Goal: Task Accomplishment & Management: Manage account settings

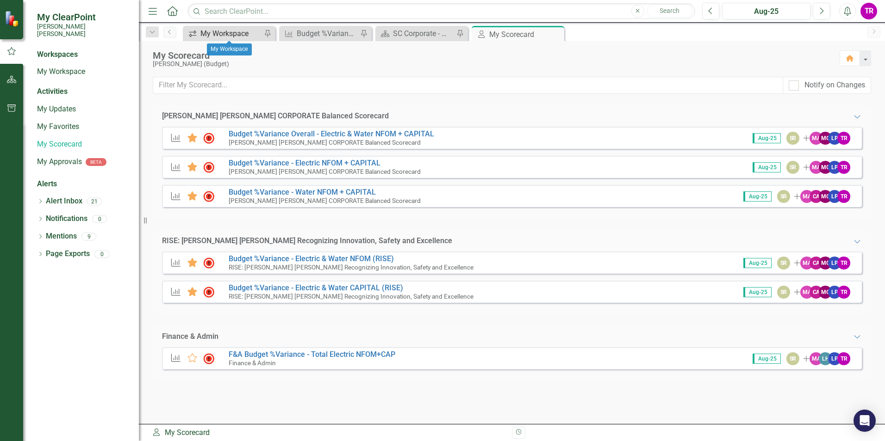
click at [222, 34] on div "My Workspace" at bounding box center [230, 34] width 61 height 12
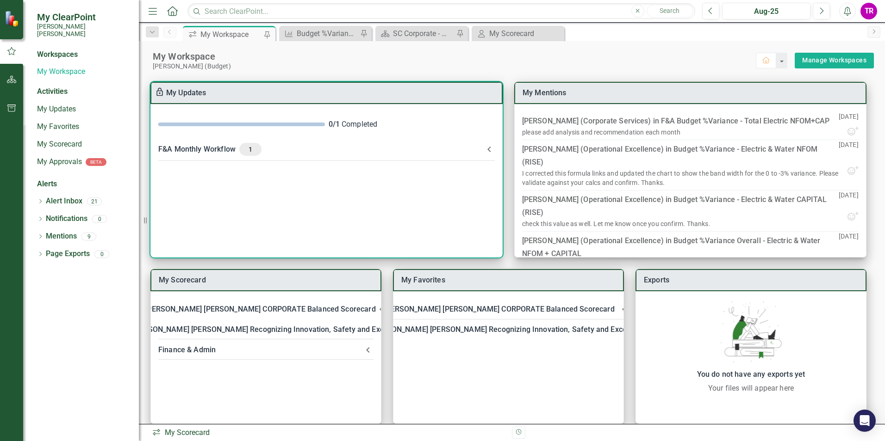
click at [290, 140] on -header "F&A Monthly Workflow 1" at bounding box center [326, 149] width 351 height 24
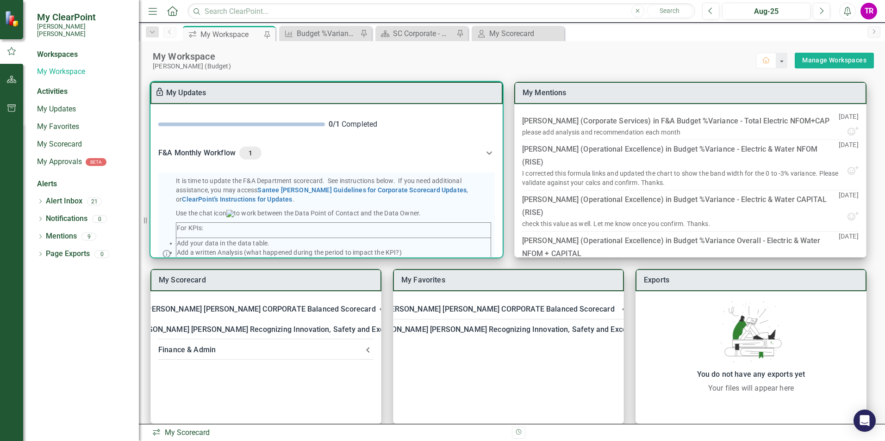
click at [233, 152] on div "F&A Monthly Workflow 1" at bounding box center [320, 153] width 325 height 13
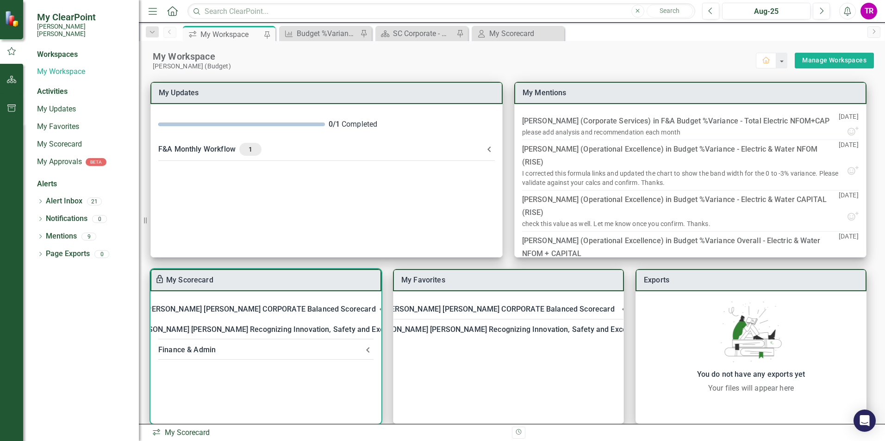
scroll to position [12, 0]
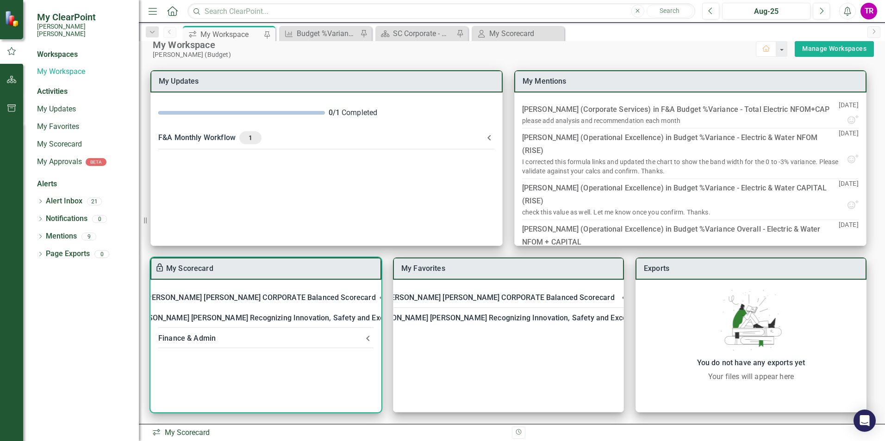
click at [254, 272] on div "My Scorecard" at bounding box center [265, 269] width 231 height 22
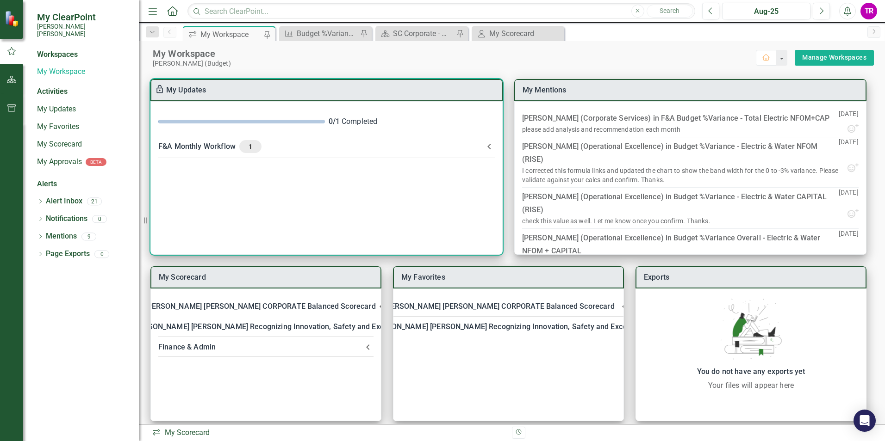
scroll to position [0, 0]
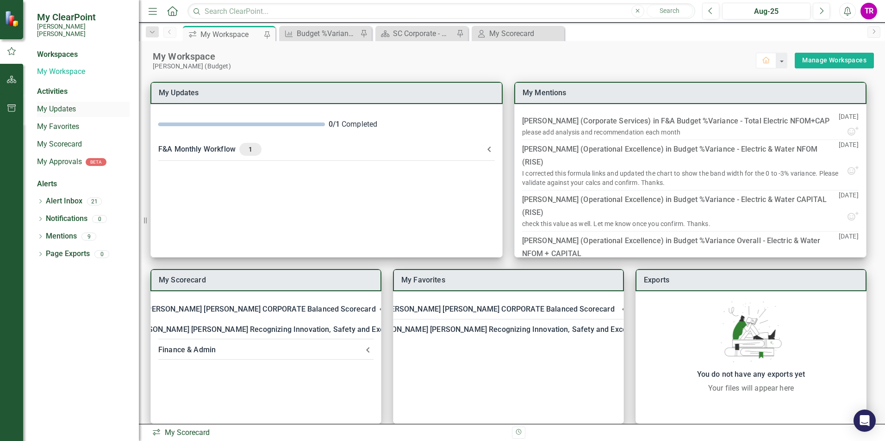
click at [60, 104] on link "My Updates" at bounding box center [83, 109] width 93 height 11
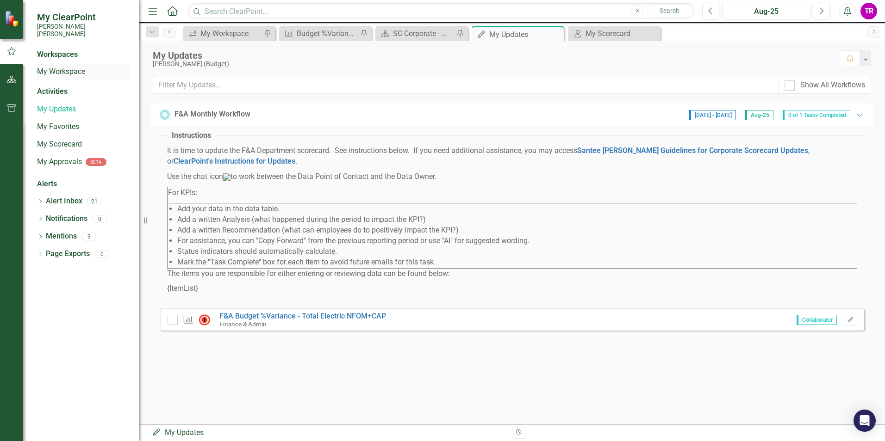
click at [68, 69] on link "My Workspace" at bounding box center [83, 72] width 93 height 11
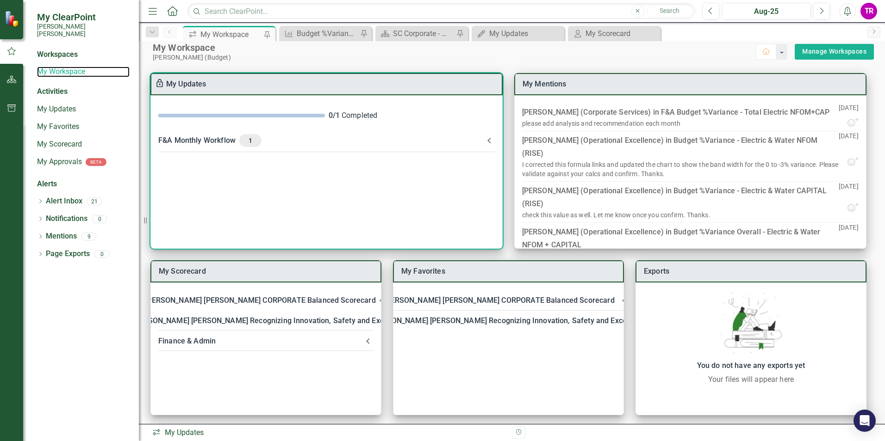
scroll to position [12, 0]
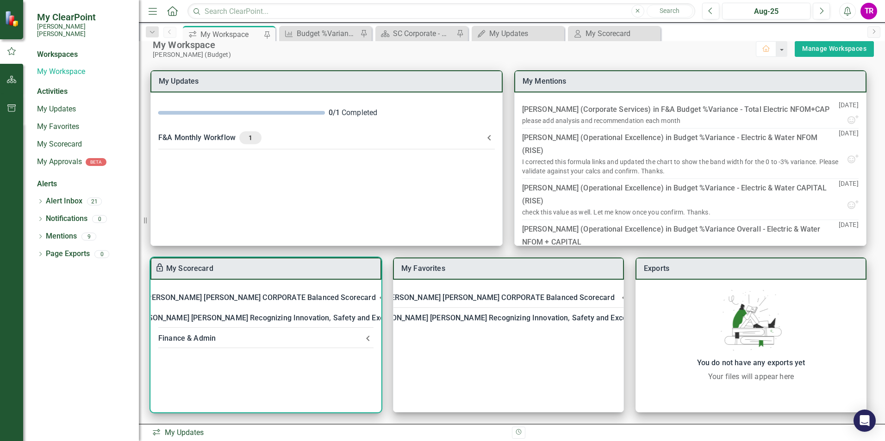
click at [214, 272] on div "My Scorecard" at bounding box center [265, 269] width 231 height 22
click at [198, 271] on link "My Scorecard" at bounding box center [189, 268] width 47 height 9
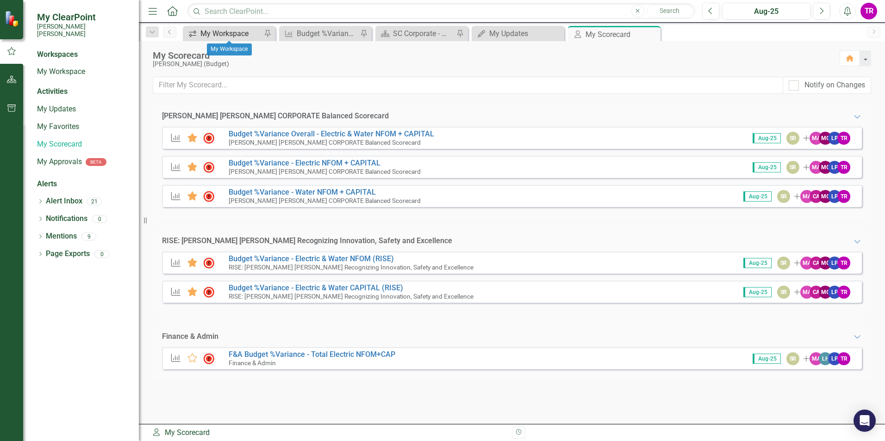
click at [221, 31] on div "My Workspace" at bounding box center [230, 34] width 61 height 12
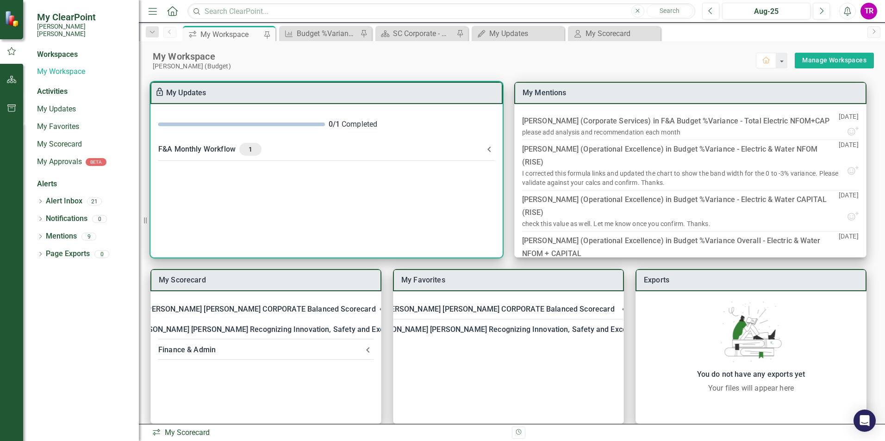
click at [203, 149] on div "F&A Monthly Workflow 1" at bounding box center [320, 149] width 325 height 13
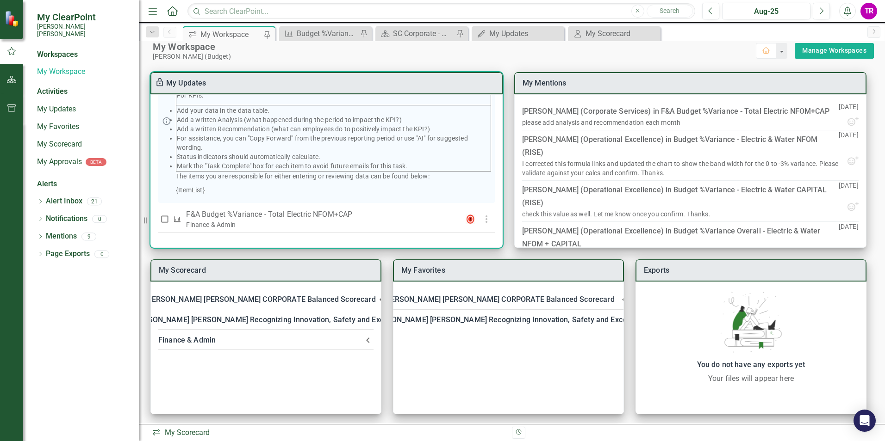
scroll to position [12, 0]
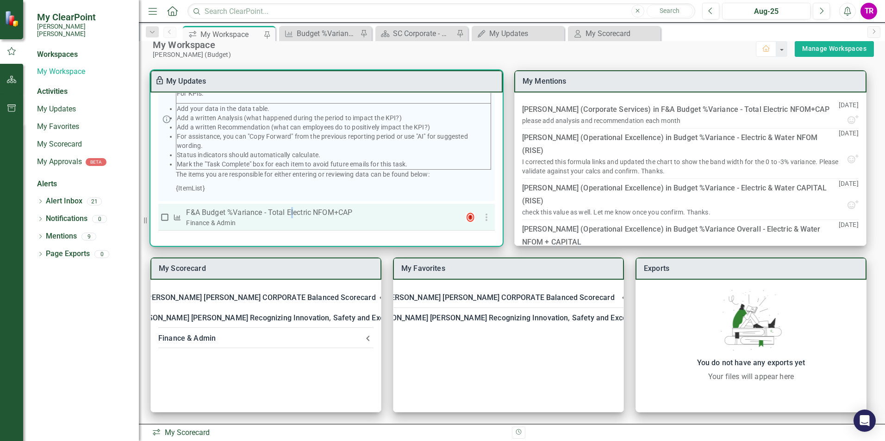
click at [292, 212] on p "F&A Budget %Variance​ - Total Electric NFOM+CAP" at bounding box center [318, 212] width 264 height 11
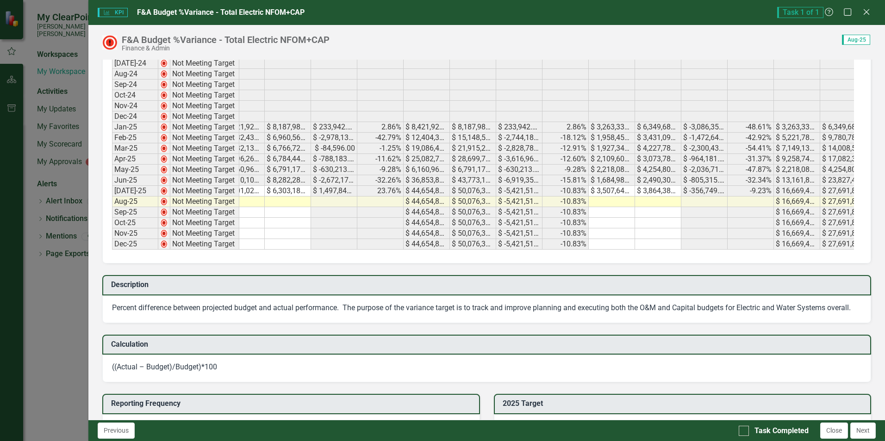
scroll to position [0, 0]
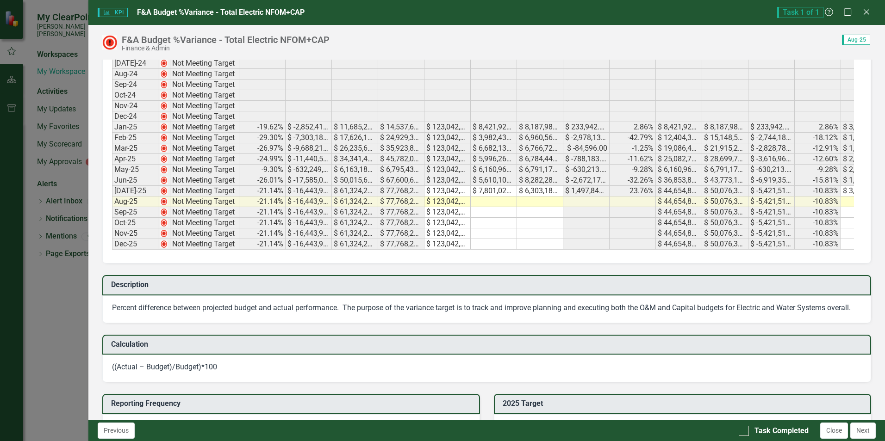
click at [492, 200] on td at bounding box center [494, 202] width 46 height 11
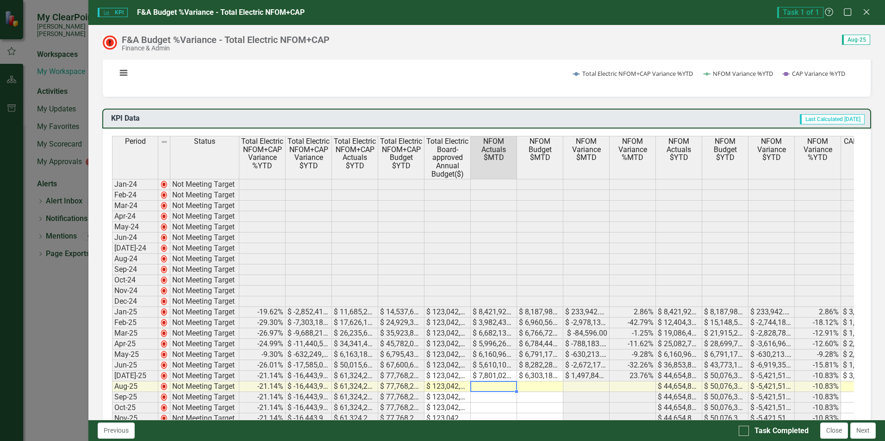
click at [501, 387] on td at bounding box center [494, 387] width 46 height 11
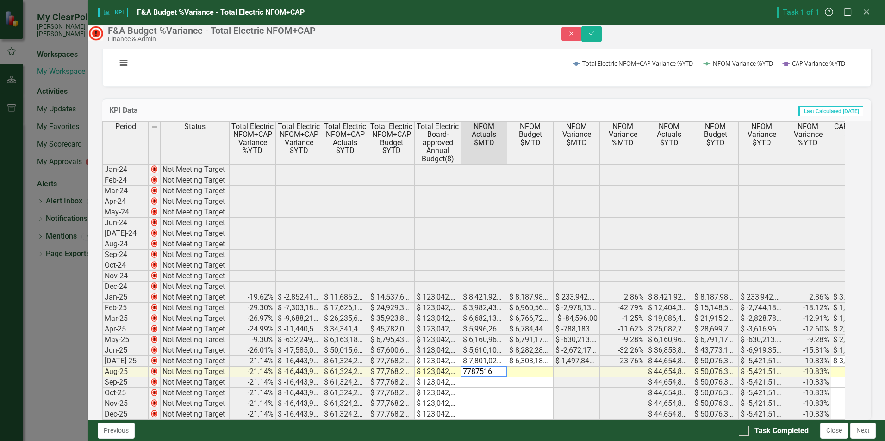
click at [553, 378] on td at bounding box center [530, 372] width 46 height 11
click at [102, 374] on div "Period Status Total Electric NFOM+CAP Variance %YTD Total Electric NFOM+CAP Var…" at bounding box center [102, 270] width 0 height 299
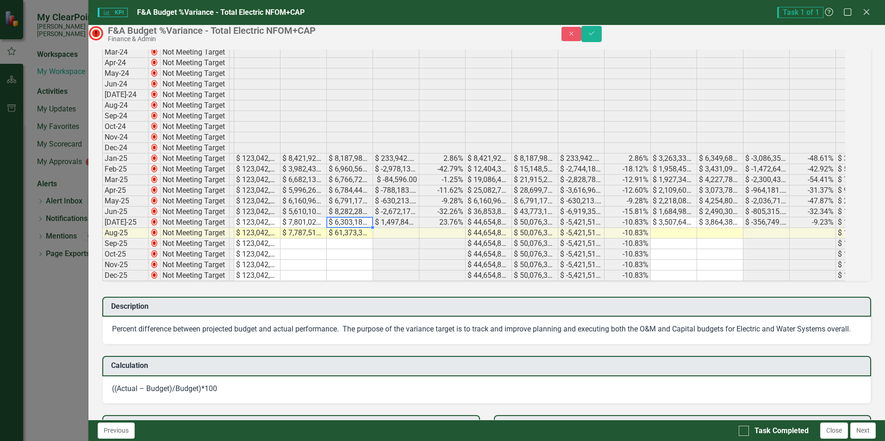
scroll to position [0, 263]
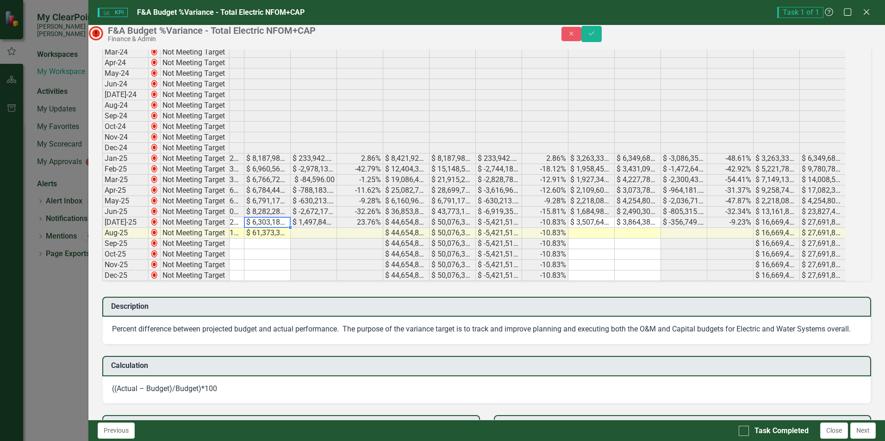
click at [606, 239] on td at bounding box center [591, 233] width 46 height 11
click at [651, 239] on td at bounding box center [638, 233] width 46 height 11
type textarea "3191810"
click at [746, 431] on div at bounding box center [744, 431] width 10 height 10
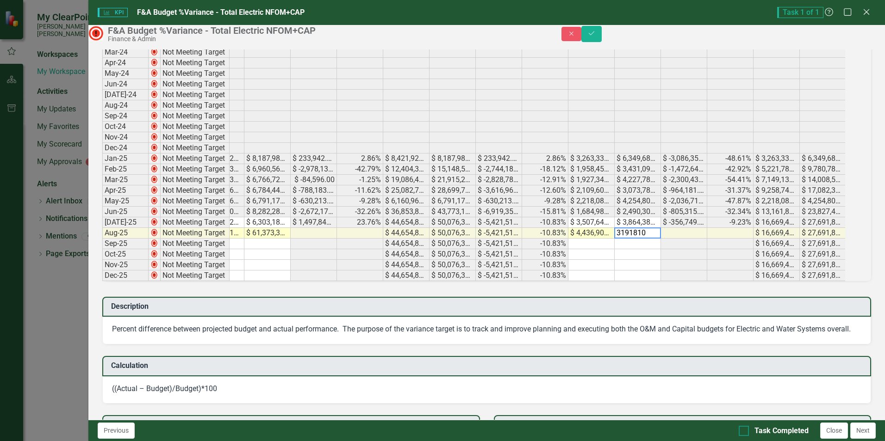
click at [745, 431] on input "Task Completed" at bounding box center [742, 429] width 6 height 6
checkbox input "true"
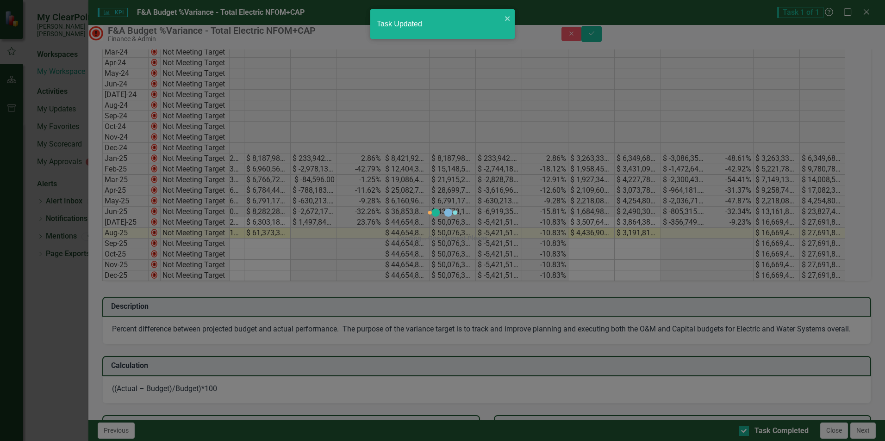
checkbox input "true"
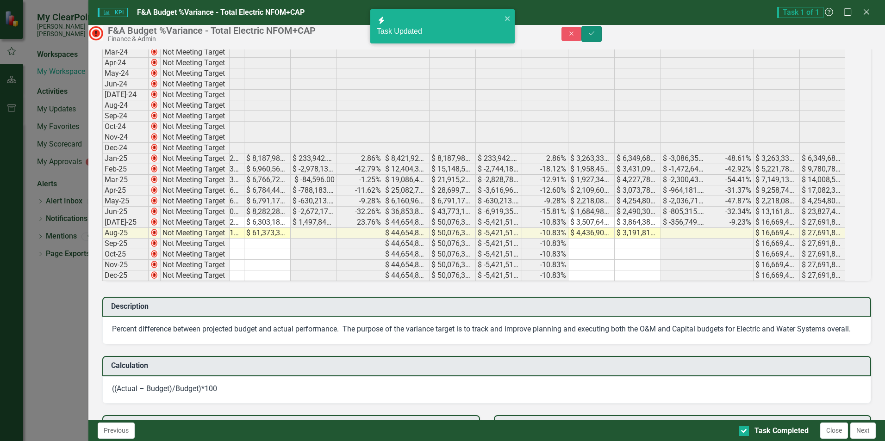
click at [602, 42] on button "Save" at bounding box center [591, 34] width 20 height 16
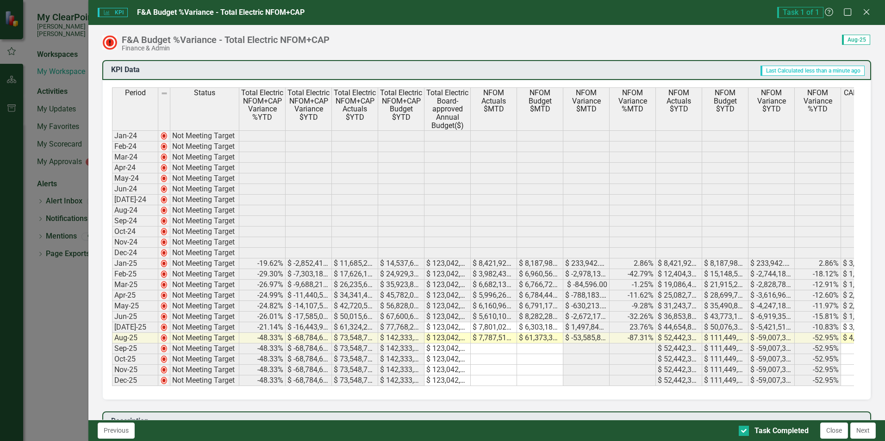
scroll to position [185, 0]
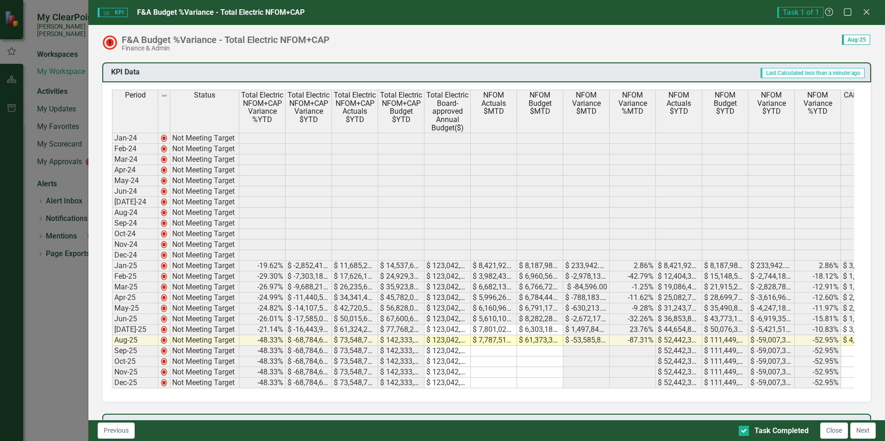
click at [532, 339] on td "$ 61,373,321.00" at bounding box center [540, 340] width 46 height 11
click at [544, 342] on td "$ 61,373,321.00" at bounding box center [540, 340] width 46 height 11
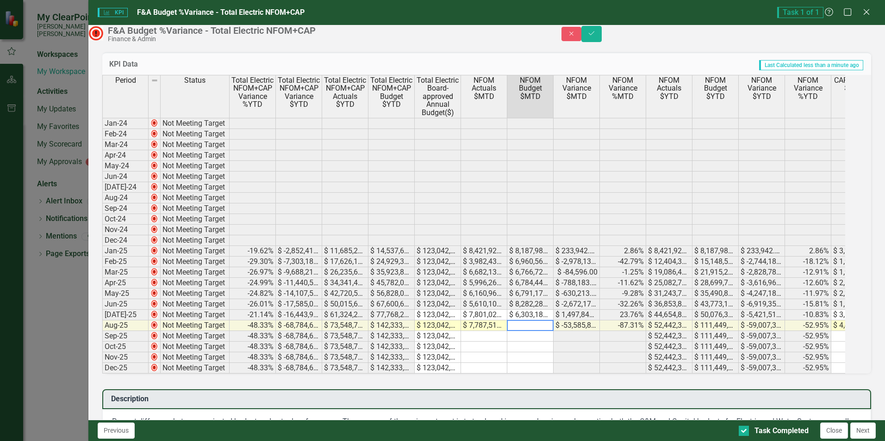
click at [530, 331] on textarea at bounding box center [530, 325] width 47 height 11
click at [537, 331] on textarea at bounding box center [530, 325] width 47 height 11
type textarea "6137321"
click at [602, 42] on button "Save" at bounding box center [591, 34] width 20 height 16
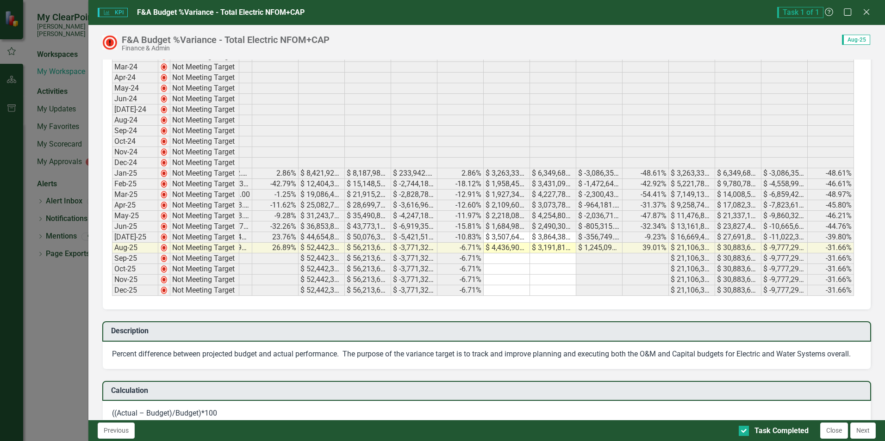
scroll to position [0, 354]
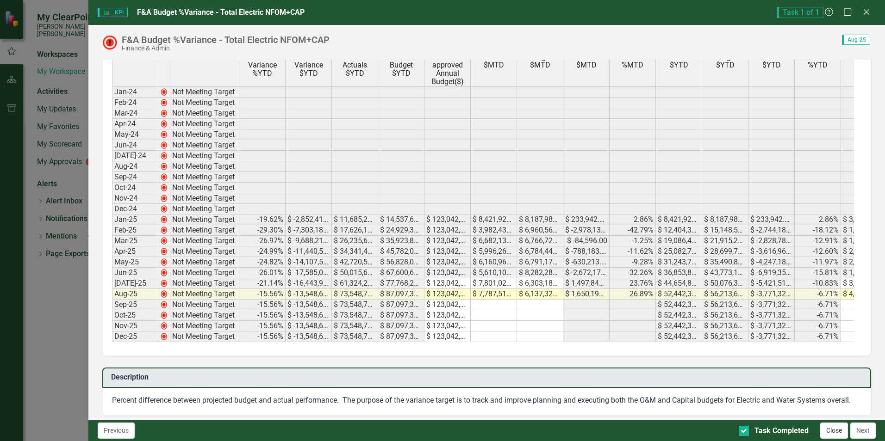
click at [834, 431] on button "Close" at bounding box center [834, 431] width 28 height 16
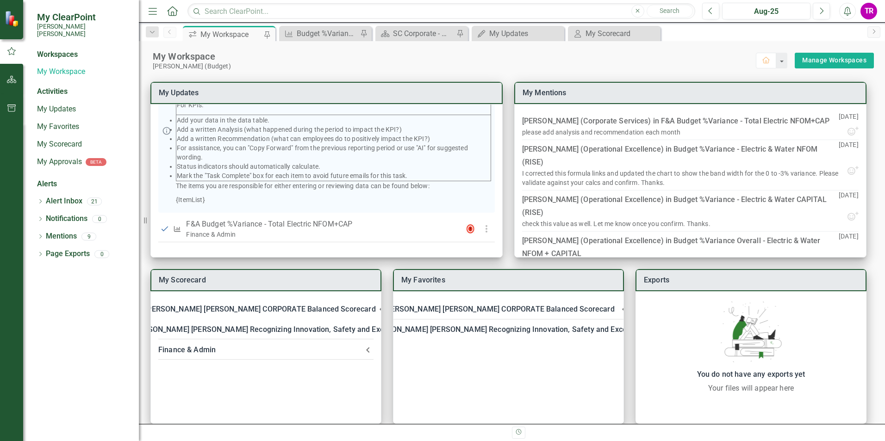
click at [321, 40] on div "KPI Budget %Variance Overall - Electric & Water NFOM + CAPITAL Pin" at bounding box center [325, 33] width 93 height 15
click at [336, 34] on div "Budget %Variance Overall - Electric & Water NFOM + CAPITAL" at bounding box center [327, 34] width 61 height 12
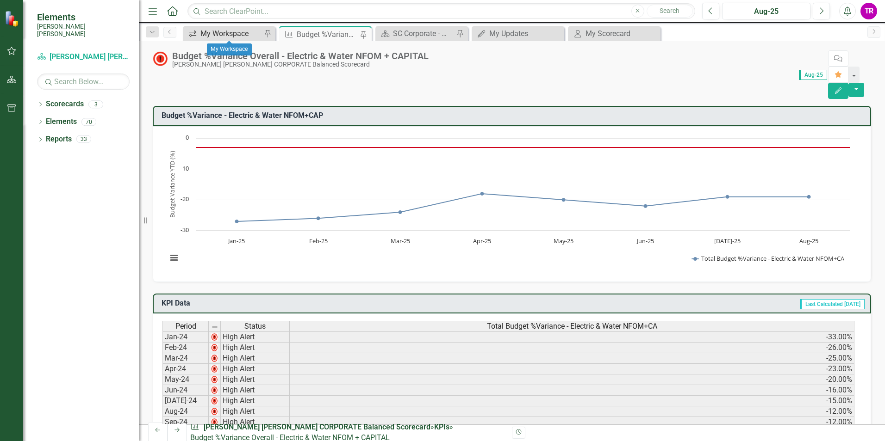
click at [228, 37] on div "My Workspace" at bounding box center [230, 34] width 61 height 12
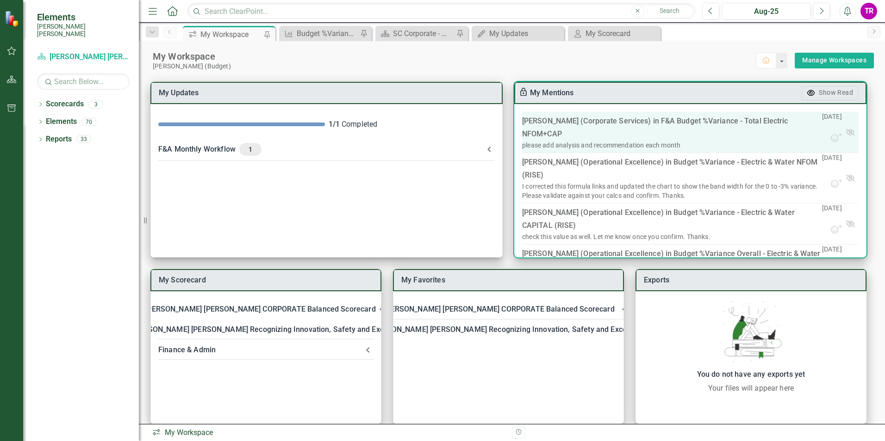
click at [683, 134] on div "Debra Guerry (Corporate Services) in F&A Budget %Variance​ - Total Electric NFO…" at bounding box center [672, 128] width 300 height 26
click at [695, 124] on link "F&A Budget %Variance​ - Total Electric NFOM+CAP" at bounding box center [655, 128] width 266 height 22
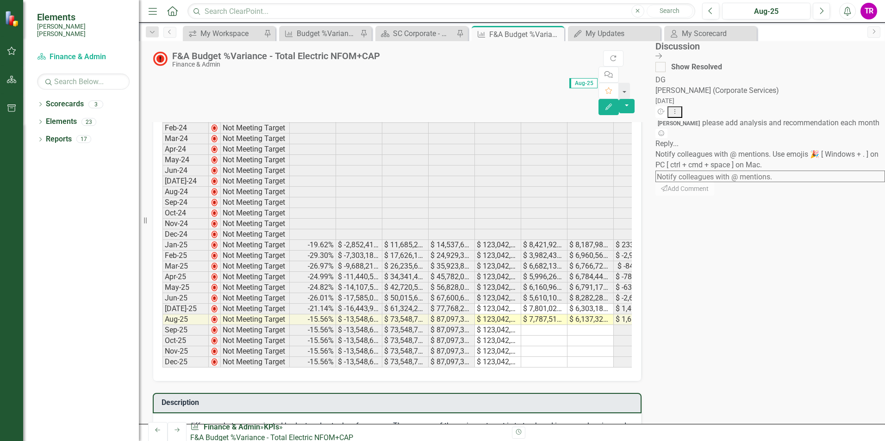
click at [662, 56] on icon at bounding box center [658, 56] width 6 height 6
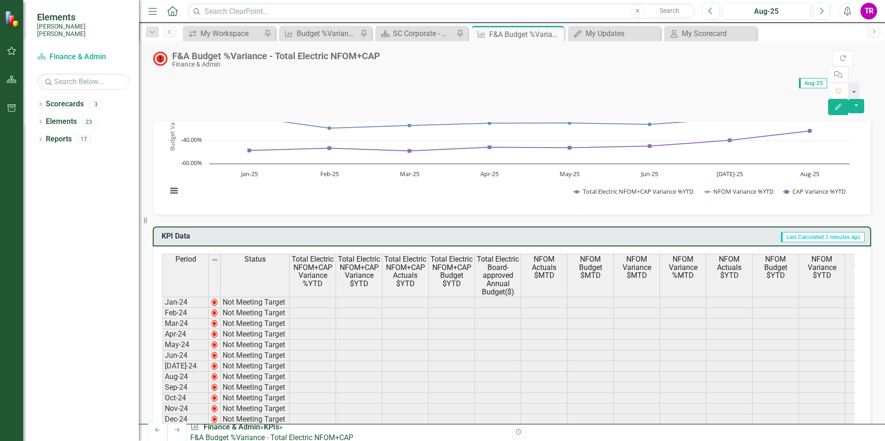
scroll to position [37, 0]
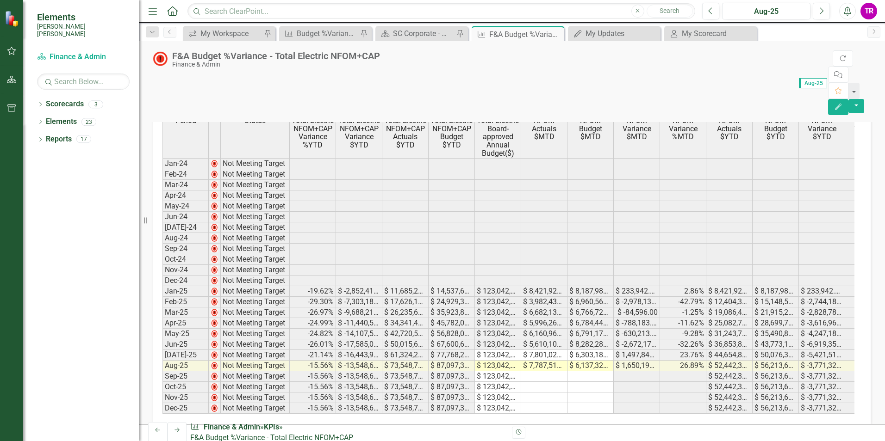
click at [308, 191] on td at bounding box center [313, 196] width 46 height 11
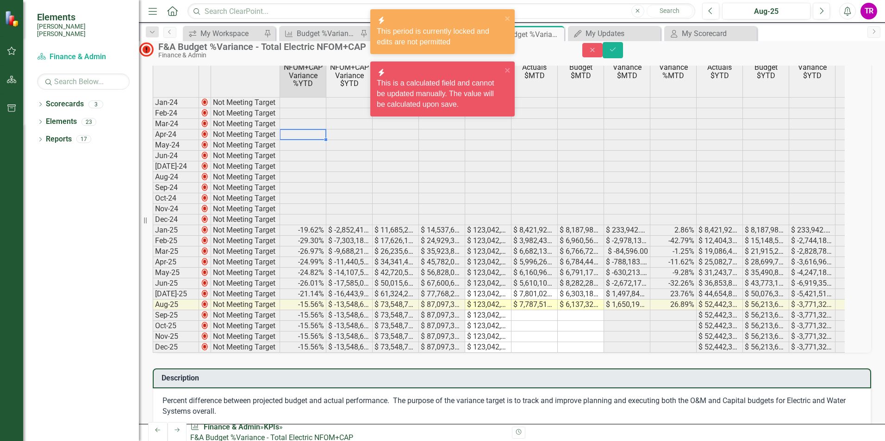
scroll to position [224, 0]
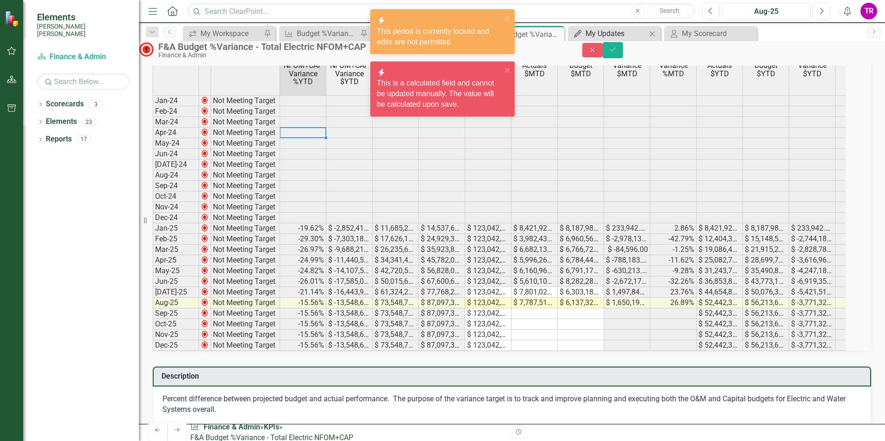
click at [623, 37] on div "My Updates" at bounding box center [615, 34] width 61 height 12
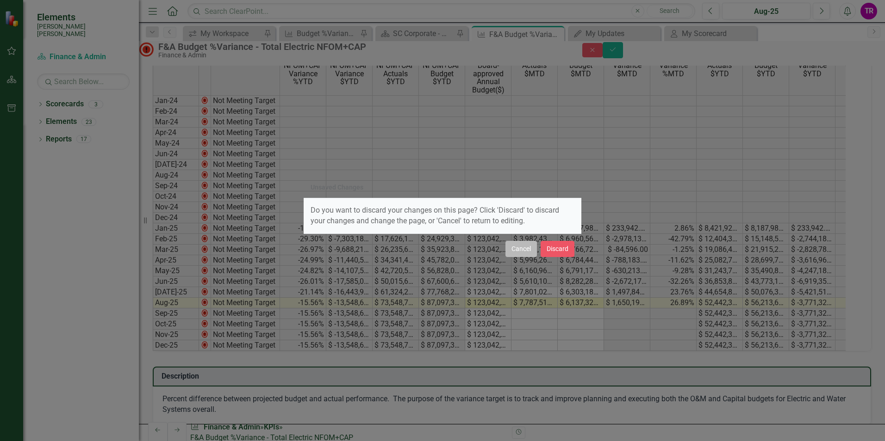
click at [517, 249] on button "Cancel" at bounding box center [520, 249] width 31 height 16
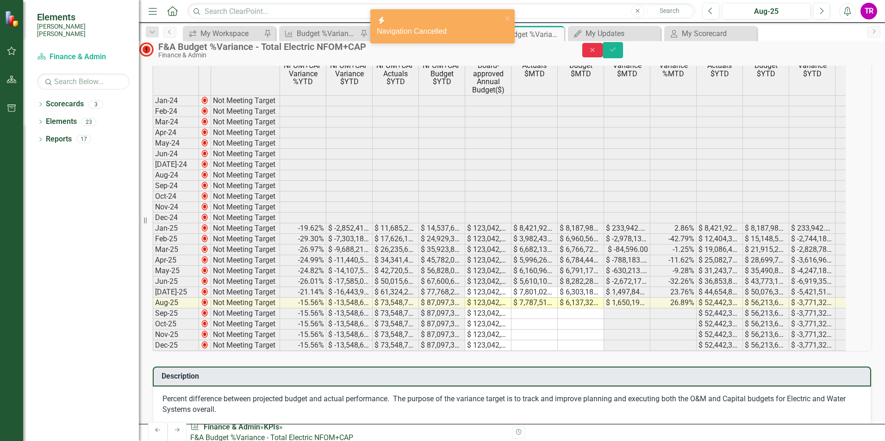
click at [596, 53] on icon "Close" at bounding box center [592, 50] width 8 height 6
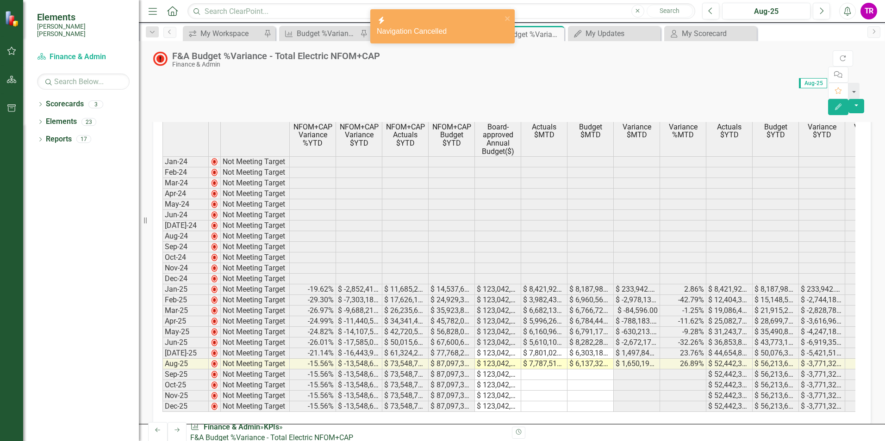
scroll to position [222, 0]
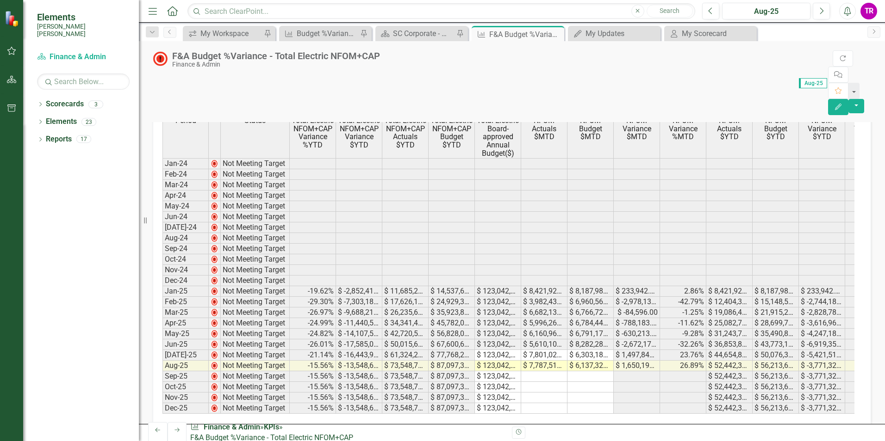
click at [230, 26] on div "icon.workspace My Workspace Pin" at bounding box center [229, 33] width 93 height 15
click at [233, 31] on div "My Workspace" at bounding box center [230, 34] width 61 height 12
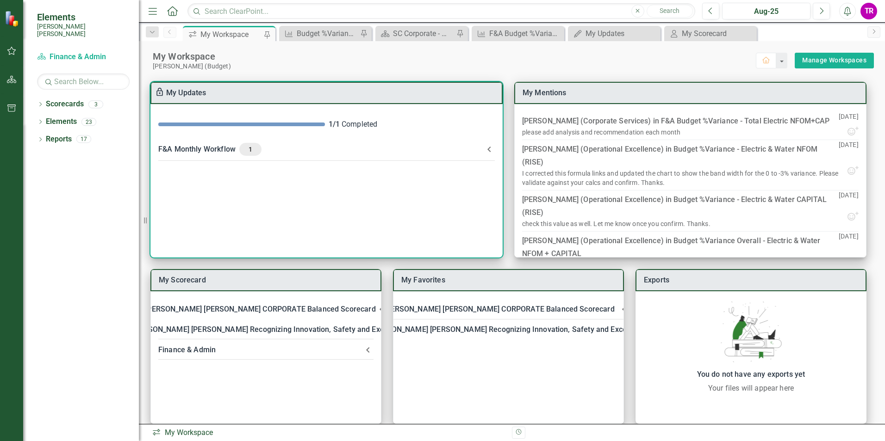
click at [221, 151] on div "F&A Monthly Workflow 1" at bounding box center [320, 149] width 325 height 13
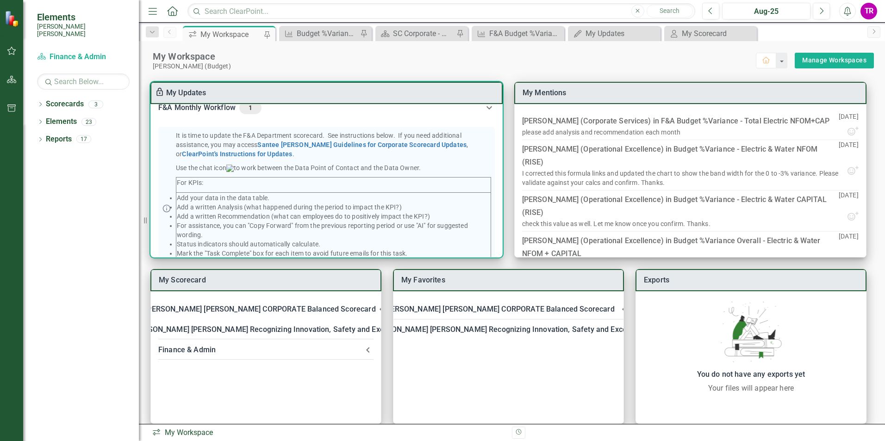
scroll to position [133, 0]
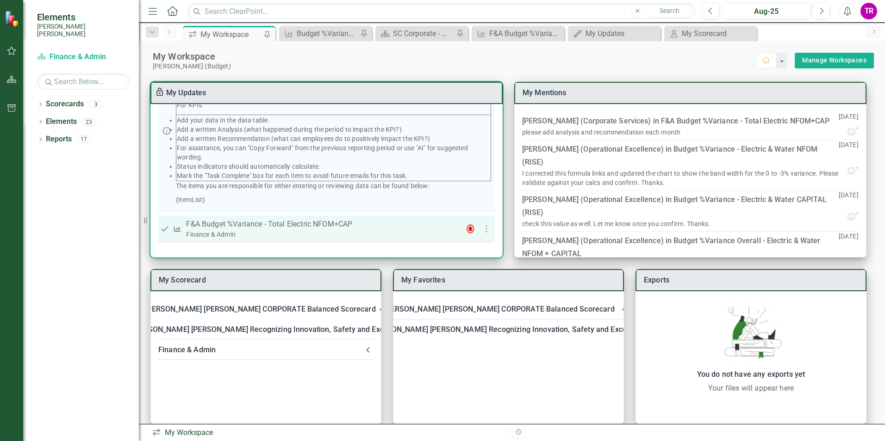
click at [259, 224] on p "F&A Budget %Variance​ - Total Electric NFOM+CAP" at bounding box center [318, 224] width 264 height 11
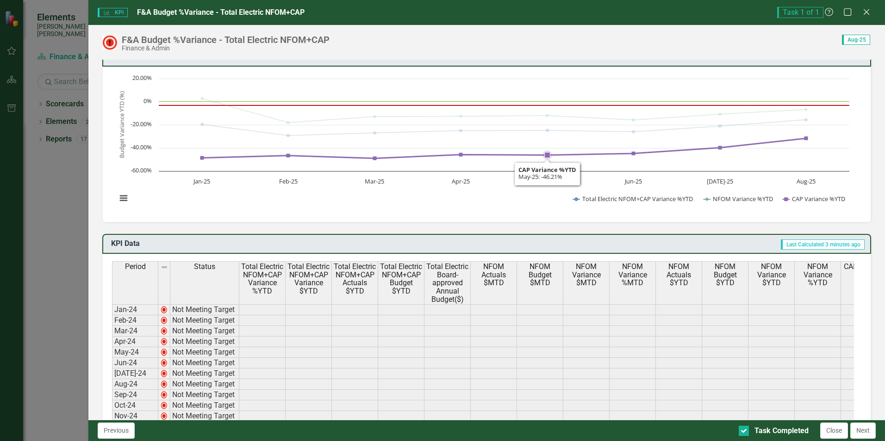
scroll to position [0, 0]
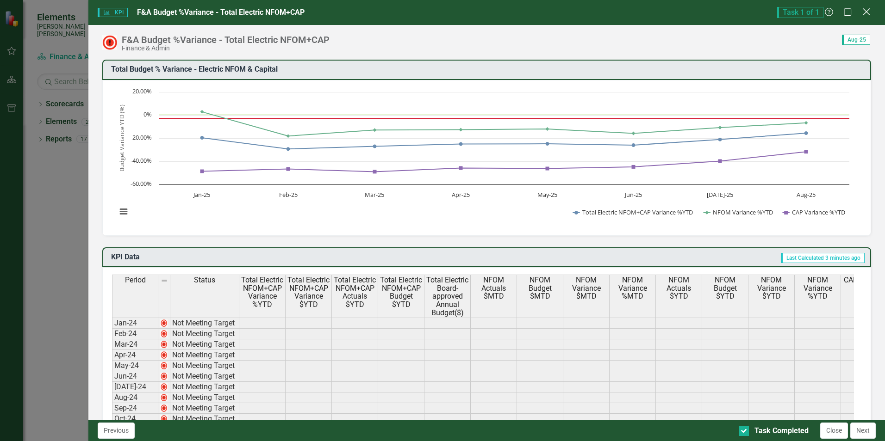
click at [866, 11] on icon "Close" at bounding box center [866, 11] width 12 height 9
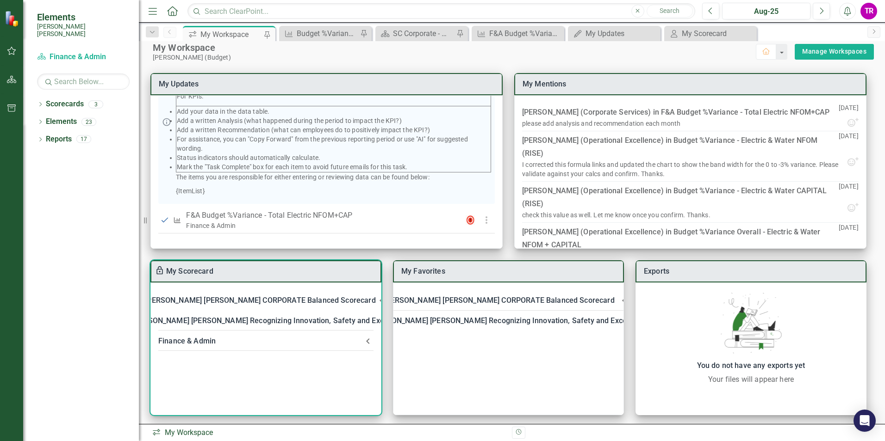
scroll to position [12, 0]
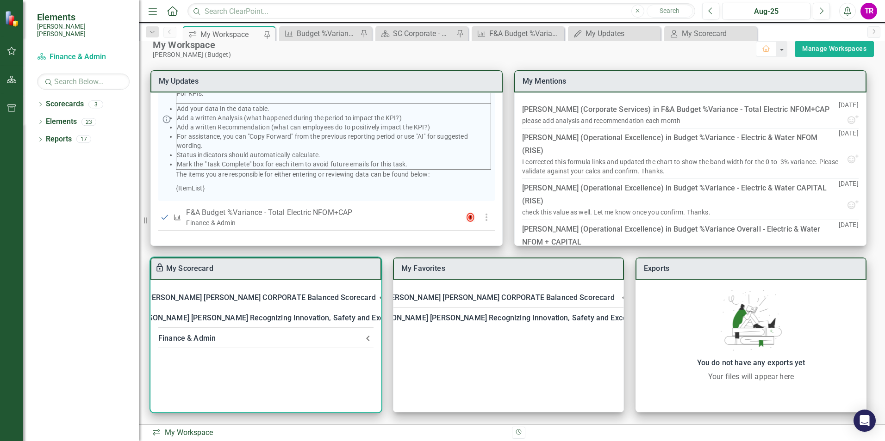
click at [224, 340] on div "Finance & Admin" at bounding box center [260, 338] width 204 height 13
click at [215, 369] on link "F&A Budget %Variance​ - Total Electric NFOM+CAP" at bounding box center [258, 373] width 170 height 9
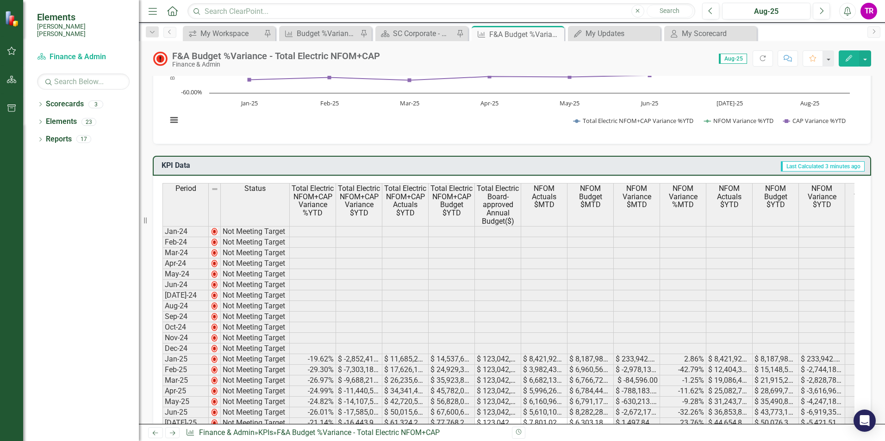
scroll to position [93, 0]
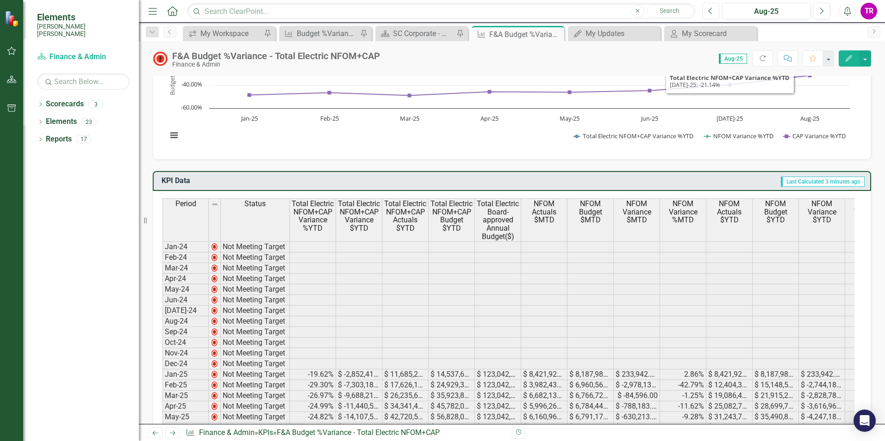
click at [714, 11] on button "Previous" at bounding box center [710, 11] width 17 height 17
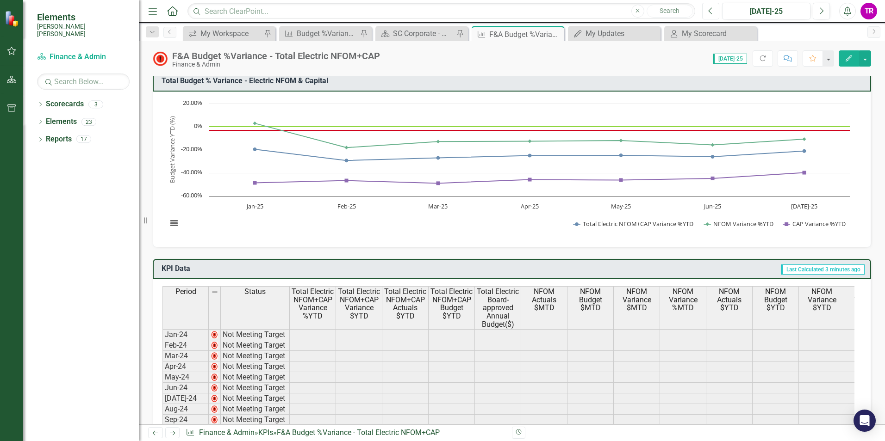
scroll to position [0, 0]
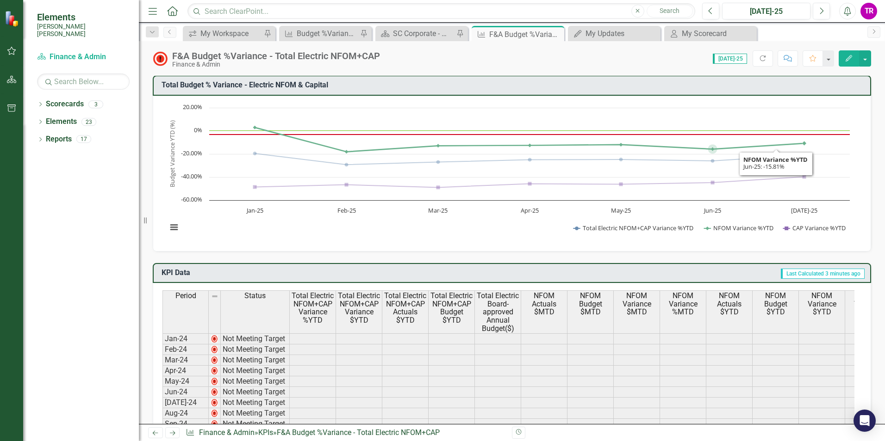
drag, startPoint x: 785, startPoint y: 112, endPoint x: 621, endPoint y: 127, distance: 164.5
drag, startPoint x: 621, startPoint y: 127, endPoint x: 538, endPoint y: 243, distance: 142.9
click at [538, 243] on div "Chart Line chart with 3 lines. Total Budget % Variance​ - Electric NFOM & Capit…" at bounding box center [512, 174] width 718 height 156
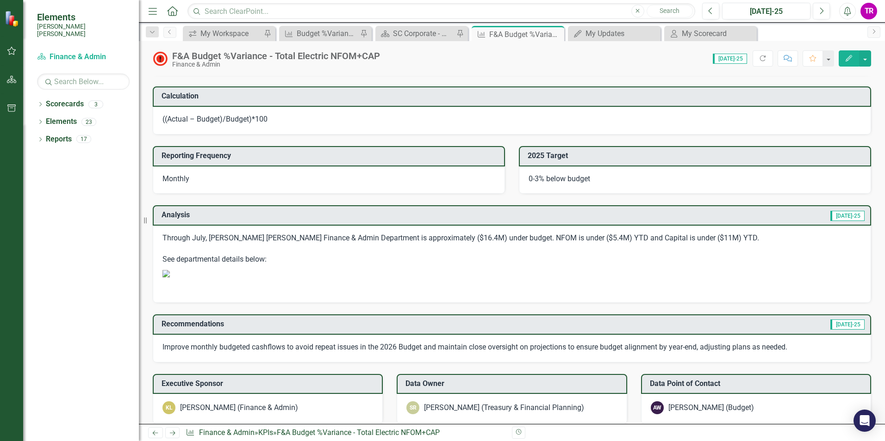
scroll to position [602, 0]
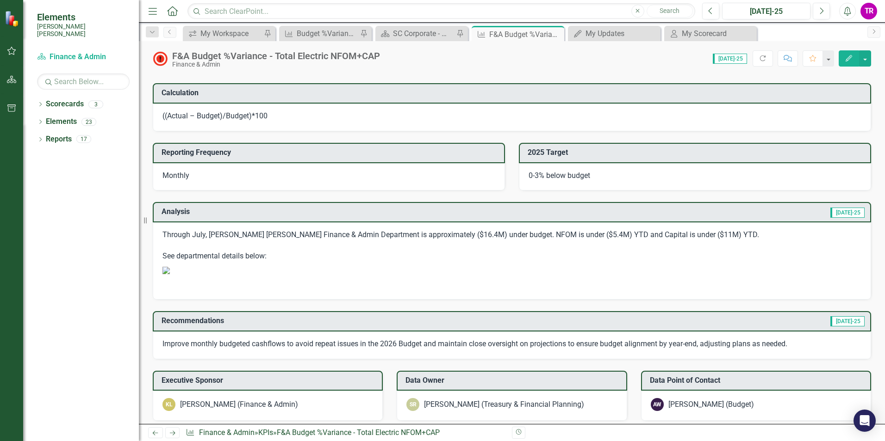
click at [168, 239] on p "Through July, Santee Cooper's Finance & Admin Department is approximately ($16.…" at bounding box center [511, 247] width 699 height 34
click at [167, 241] on p "Through July, Santee Cooper's Finance & Admin Department is approximately ($16.…" at bounding box center [511, 247] width 699 height 34
click at [165, 241] on p "Through July, Santee Cooper's Finance & Admin Department is approximately ($16.…" at bounding box center [511, 247] width 699 height 34
drag, startPoint x: 165, startPoint y: 241, endPoint x: 282, endPoint y: 247, distance: 116.8
click at [282, 247] on p "Through July, Santee Cooper's Finance & Admin Department is approximately ($16.…" at bounding box center [511, 247] width 699 height 34
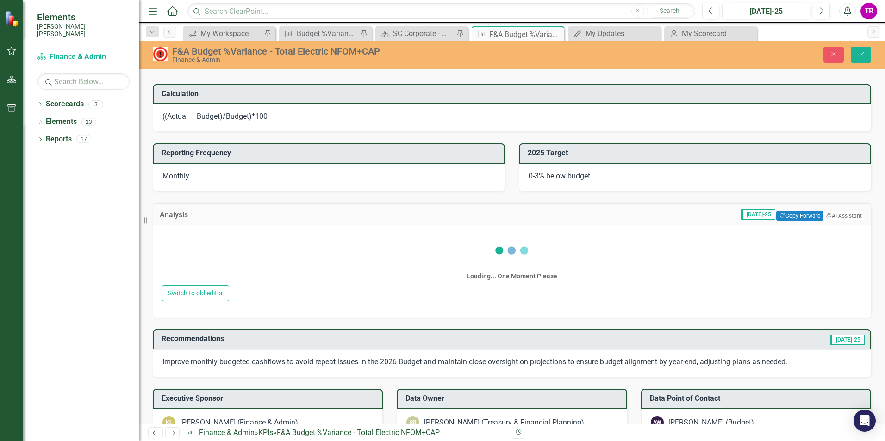
click at [267, 242] on div "Loading... One Moment Please" at bounding box center [512, 258] width 700 height 53
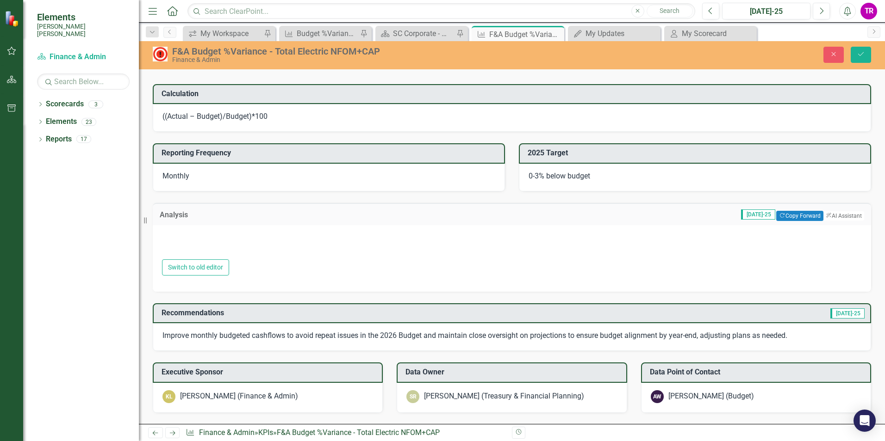
type textarea "<p>Through July, Santee Cooper's Finance &amp; Admin Department is approximatel…"
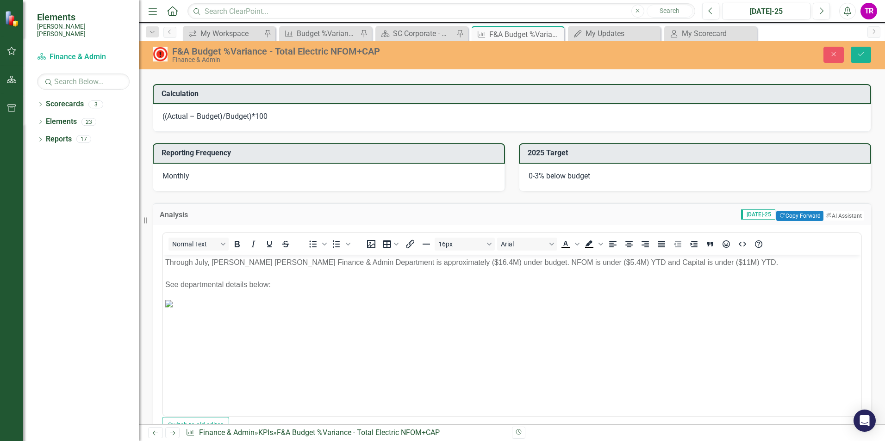
scroll to position [0, 0]
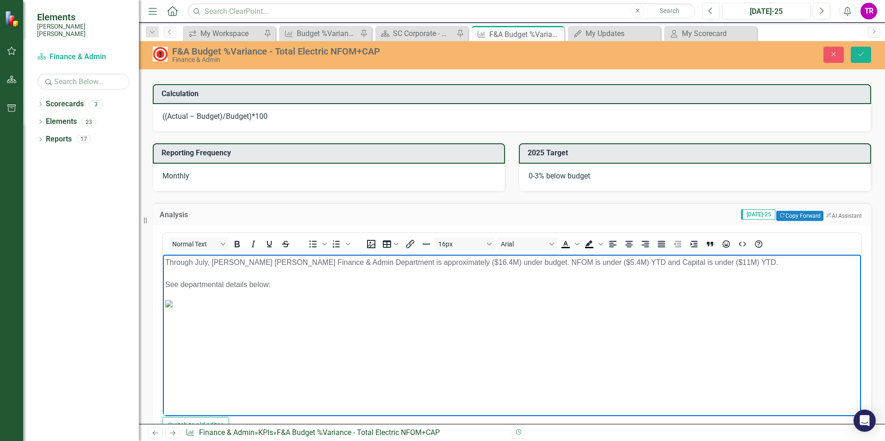
drag, startPoint x: 278, startPoint y: 283, endPoint x: 161, endPoint y: 256, distance: 119.7
click at [163, 256] on html "Through July, Santee Cooper's Finance & Admin Department is approximately ($16.…" at bounding box center [512, 324] width 698 height 139
copy p "Through July, Santee Cooper's Finance & Admin Department is approximately ($16.…"
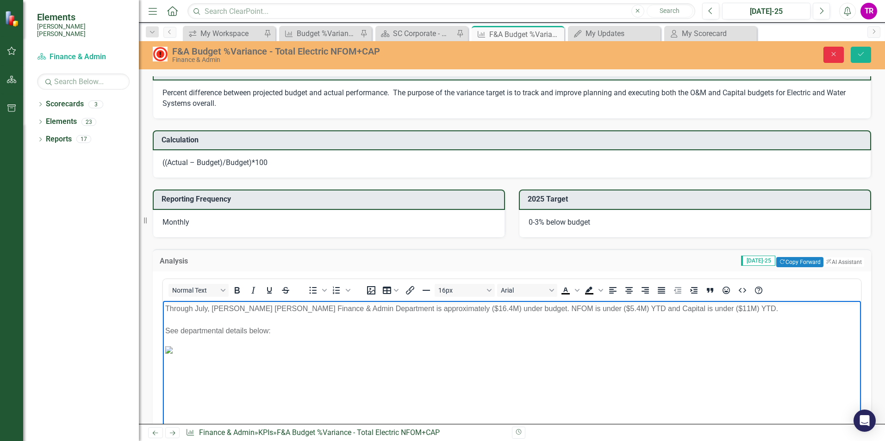
click at [829, 56] on button "Close" at bounding box center [833, 55] width 20 height 16
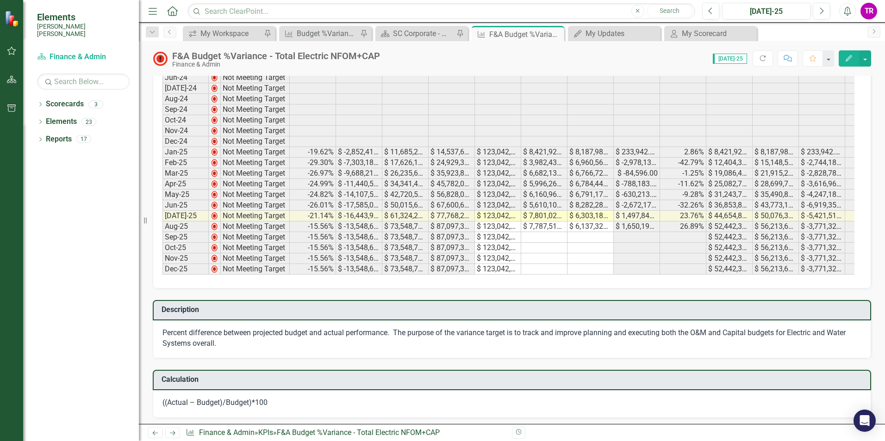
scroll to position [232, 0]
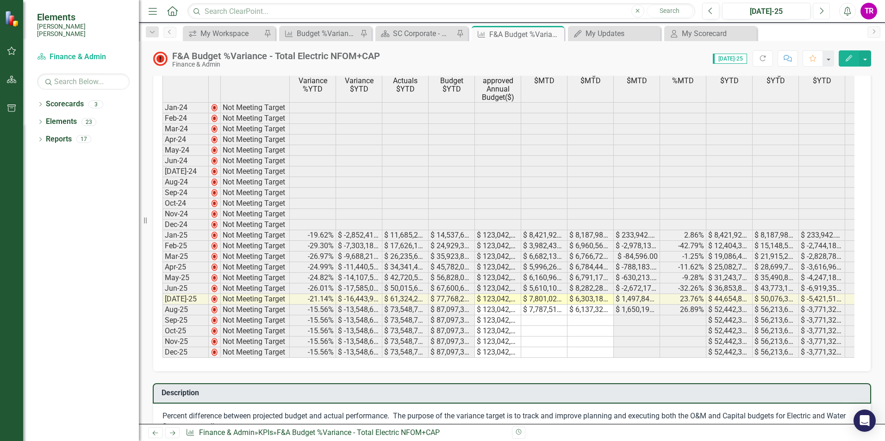
click at [823, 10] on icon "Next" at bounding box center [821, 11] width 5 height 8
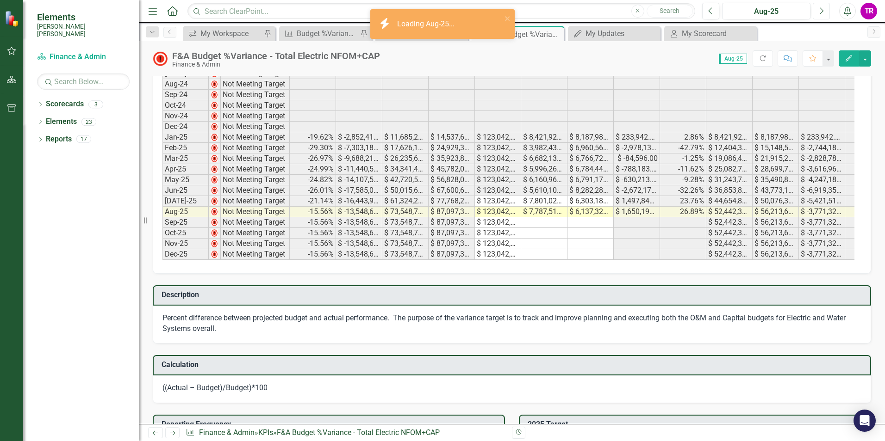
scroll to position [509, 0]
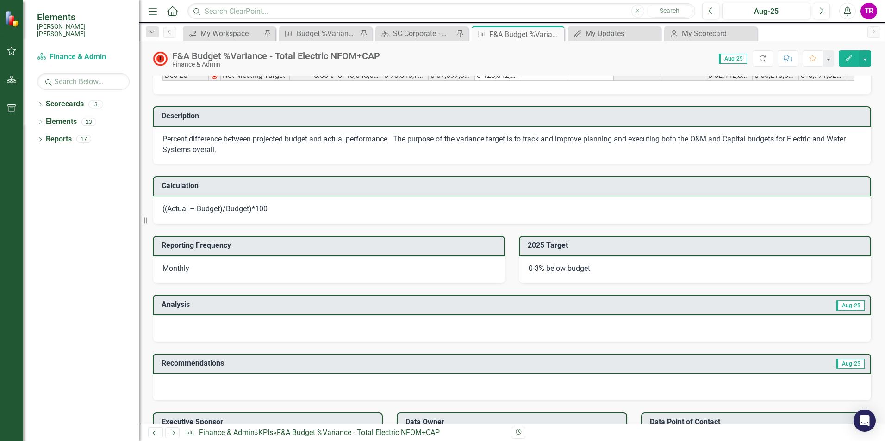
click at [364, 340] on div at bounding box center [512, 329] width 718 height 27
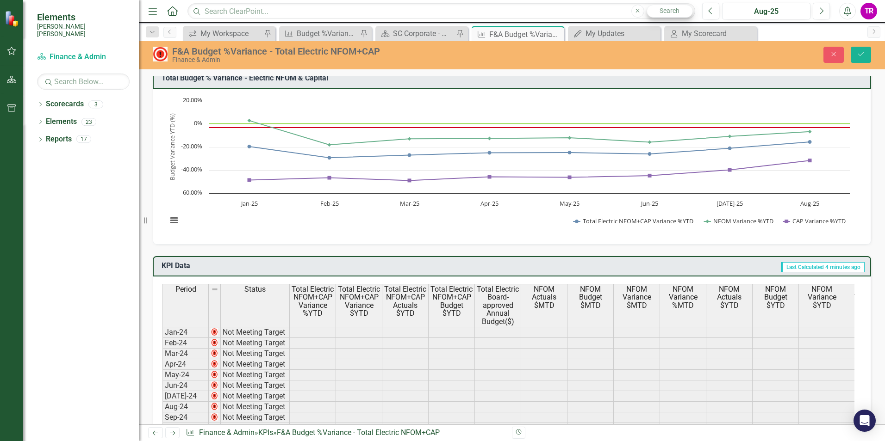
scroll to position [0, 0]
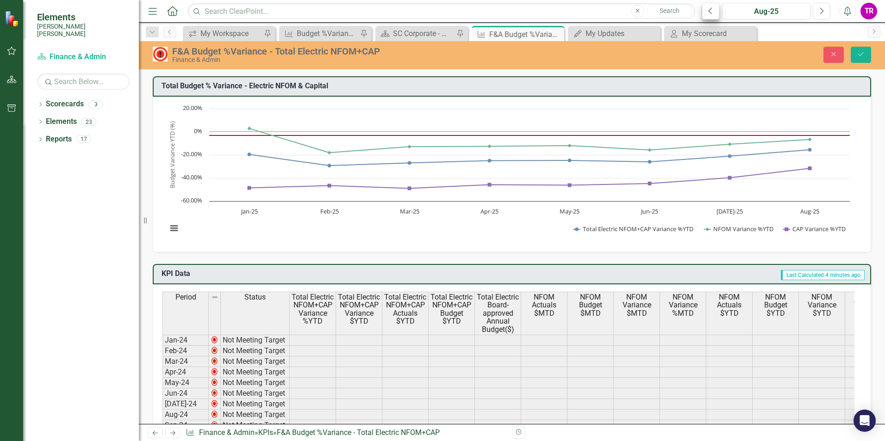
click at [711, 12] on icon "Previous" at bounding box center [710, 11] width 5 height 8
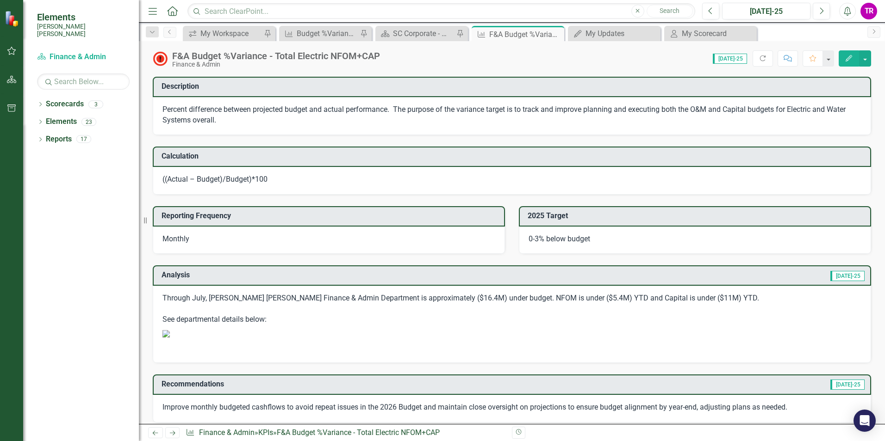
scroll to position [509, 0]
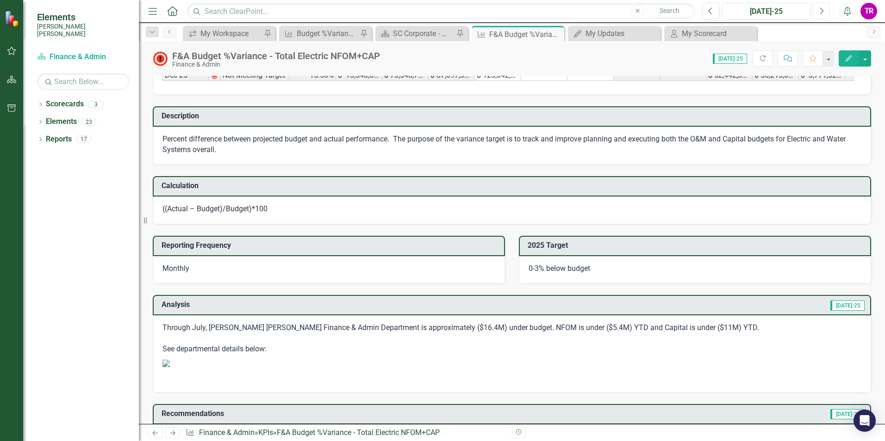
click at [820, 12] on icon "Next" at bounding box center [821, 11] width 5 height 8
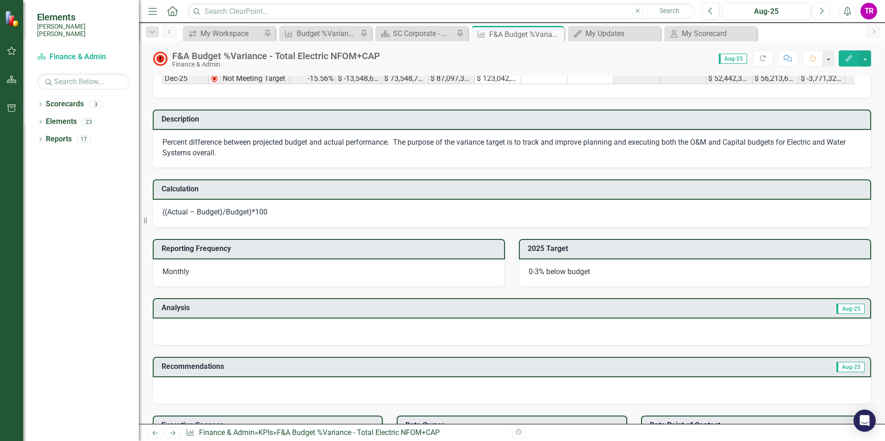
scroll to position [555, 0]
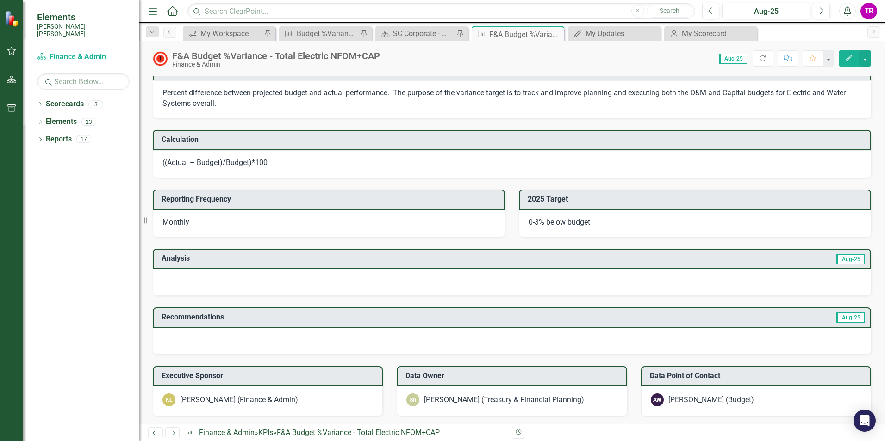
click at [301, 283] on div at bounding box center [512, 282] width 718 height 27
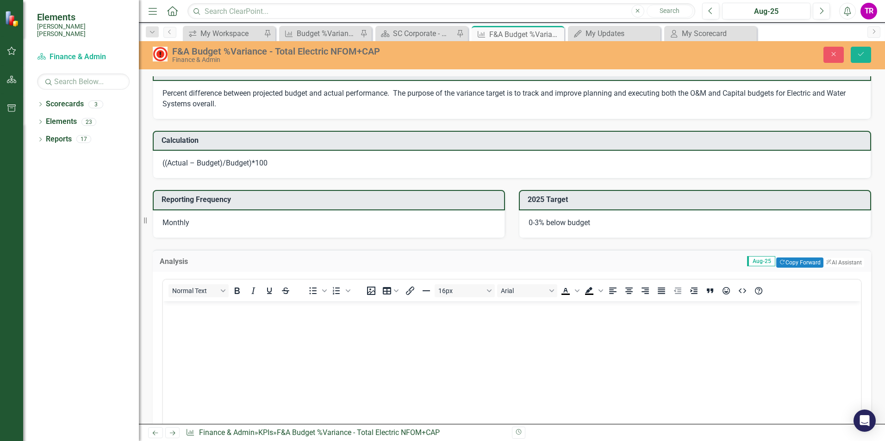
scroll to position [0, 0]
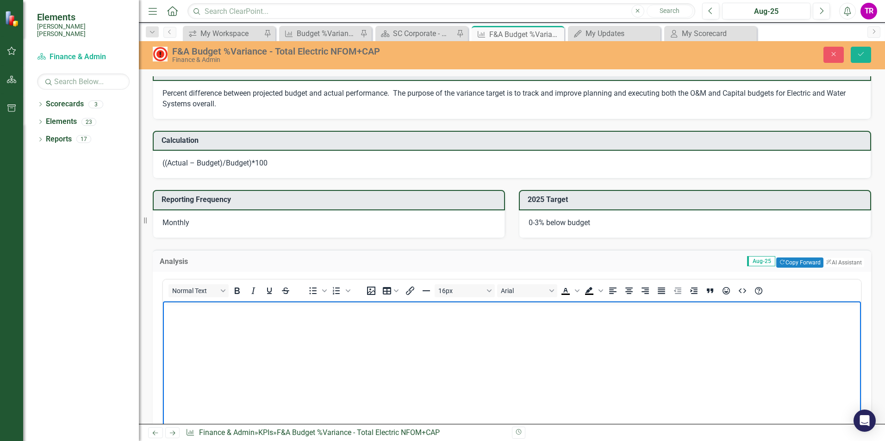
drag, startPoint x: 209, startPoint y: 338, endPoint x: 194, endPoint y: 340, distance: 14.9
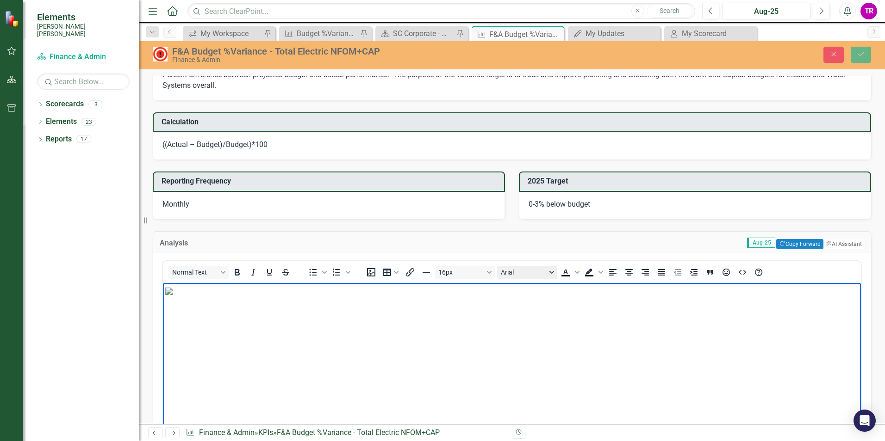
scroll to position [694, 0]
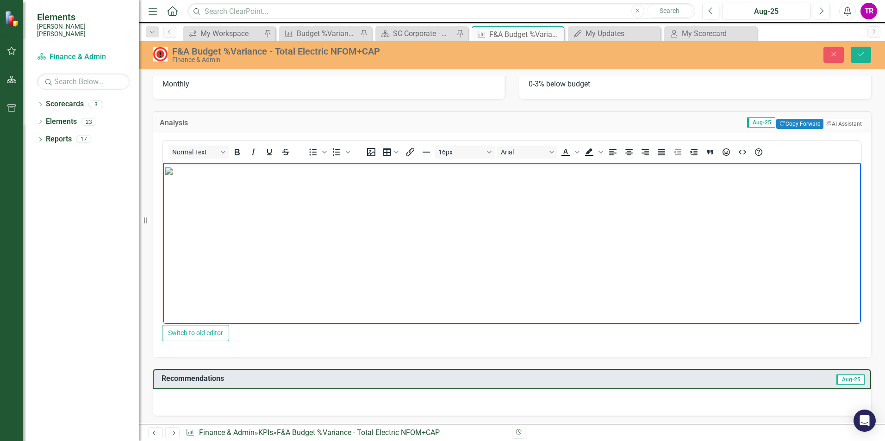
click at [173, 175] on img "Rich Text Area. Press ALT-0 for help." at bounding box center [168, 171] width 7 height 7
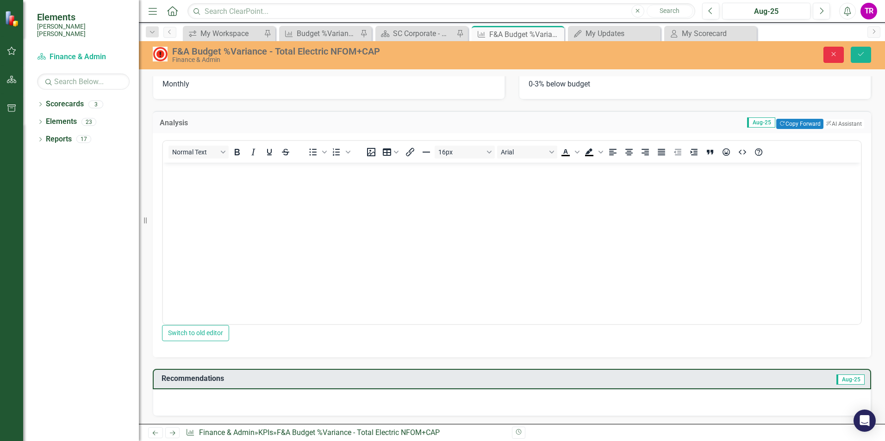
click at [833, 52] on icon "Close" at bounding box center [833, 54] width 8 height 6
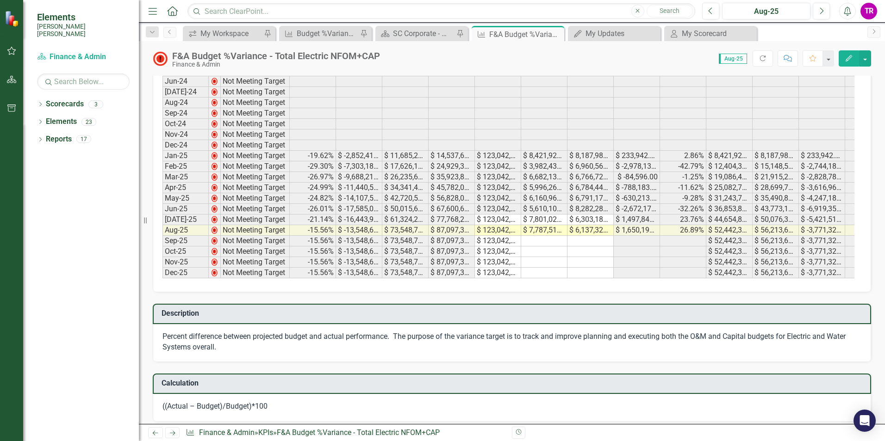
scroll to position [231, 0]
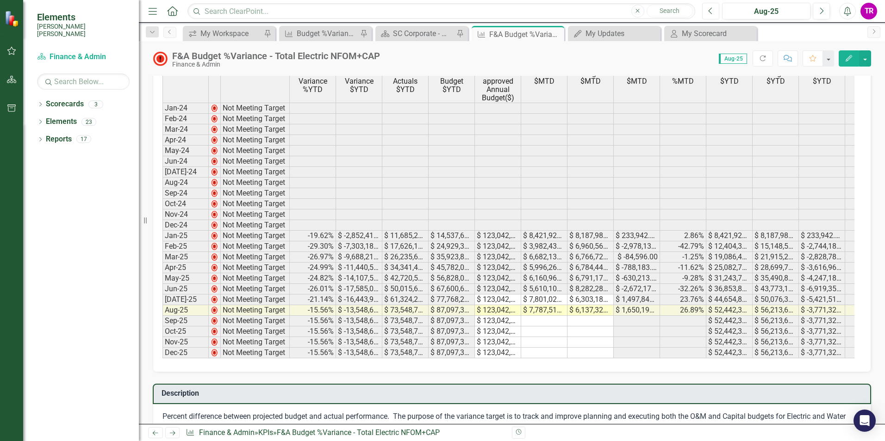
click at [708, 9] on icon "Previous" at bounding box center [710, 11] width 5 height 8
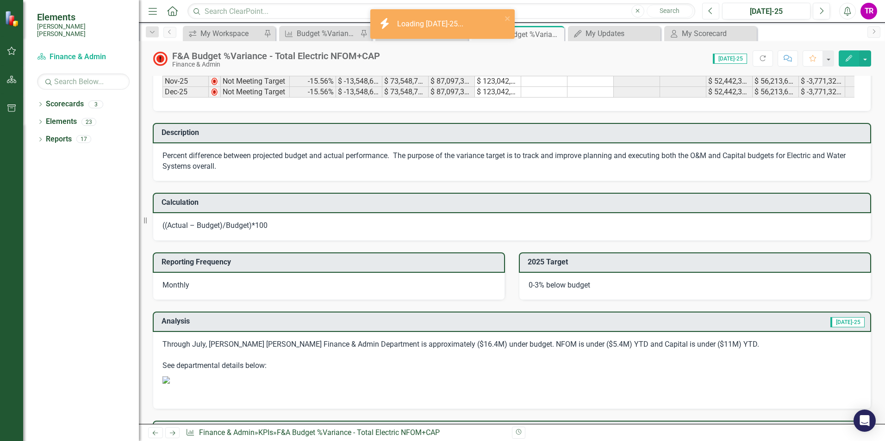
scroll to position [602, 0]
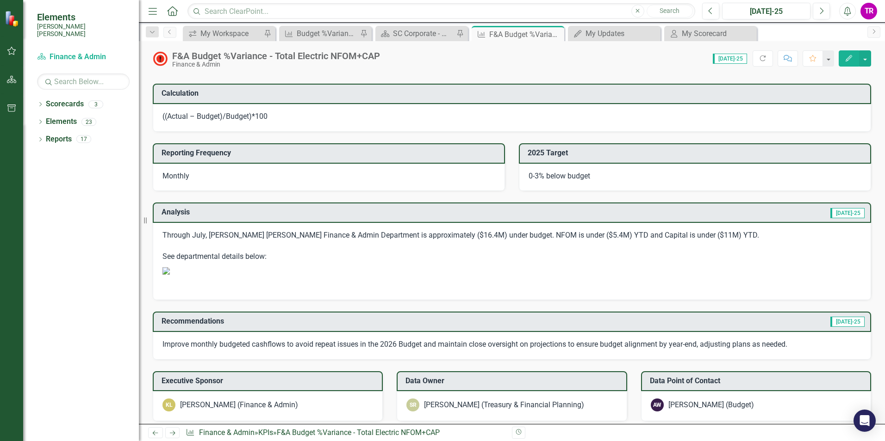
click at [170, 273] on img at bounding box center [165, 270] width 7 height 7
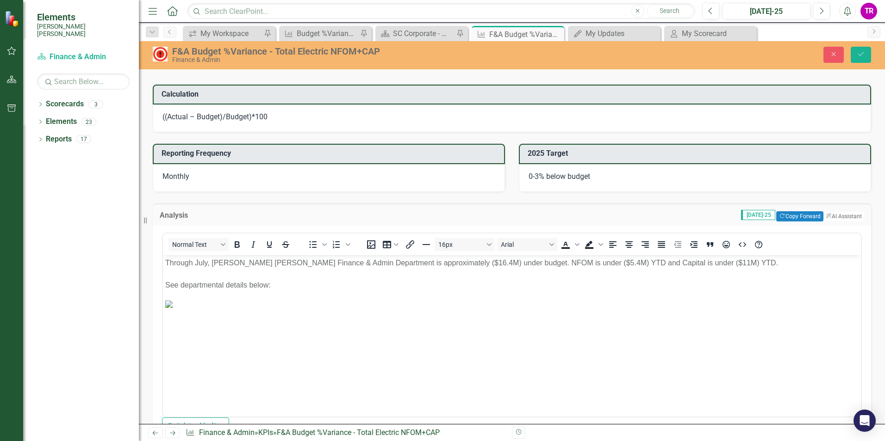
scroll to position [0, 0]
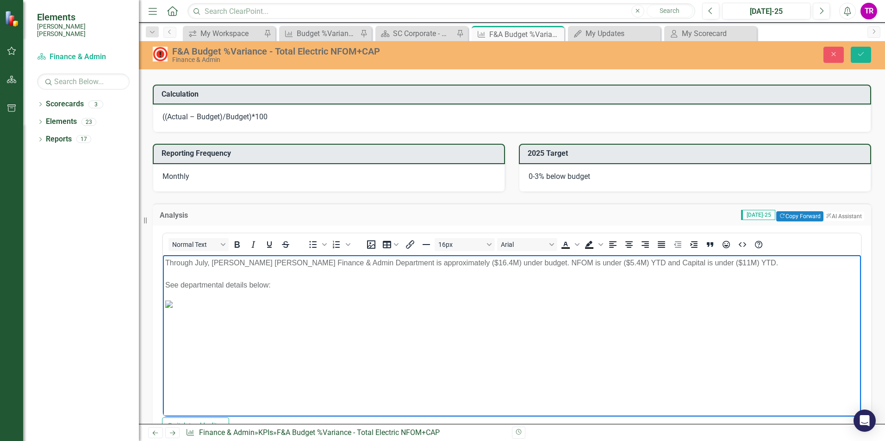
drag, startPoint x: 281, startPoint y: 287, endPoint x: 323, endPoint y: 522, distance: 238.2
click at [163, 256] on html "Through July, Santee Cooper's Finance & Admin Department is approximately ($16.…" at bounding box center [512, 324] width 698 height 139
copy p "Through July, Santee Cooper's Finance & Admin Department is approximately ($16.…"
click at [217, 28] on div "My Workspace" at bounding box center [230, 34] width 61 height 12
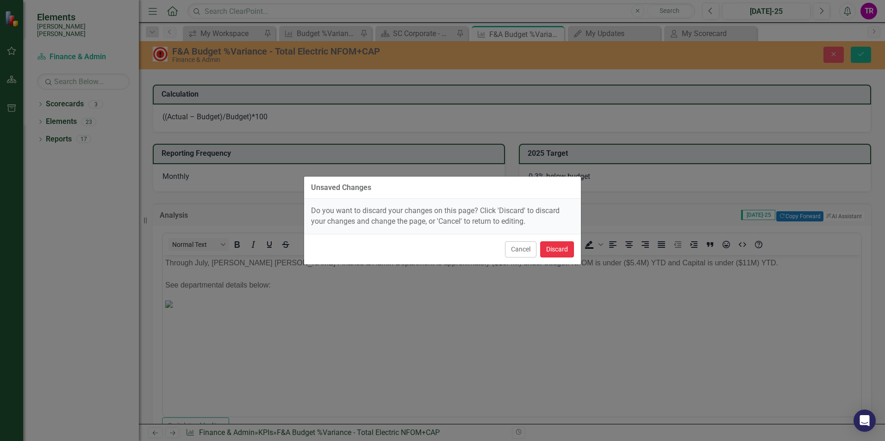
click at [556, 247] on button "Discard" at bounding box center [557, 250] width 34 height 16
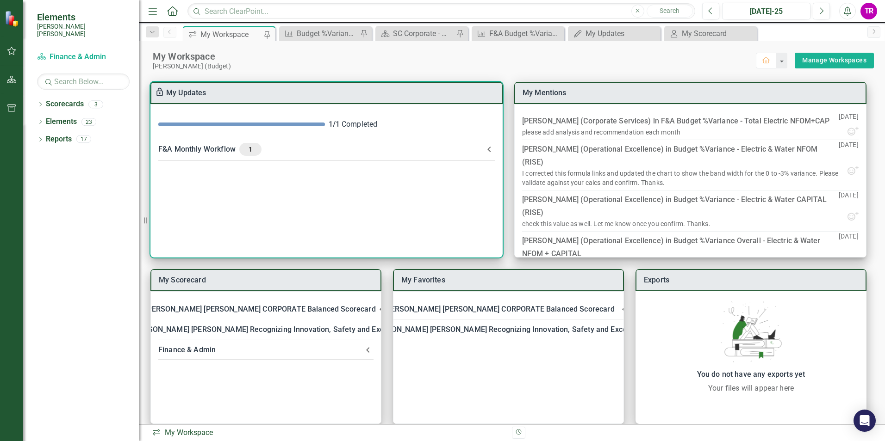
click at [247, 154] on div "1" at bounding box center [250, 149] width 22 height 13
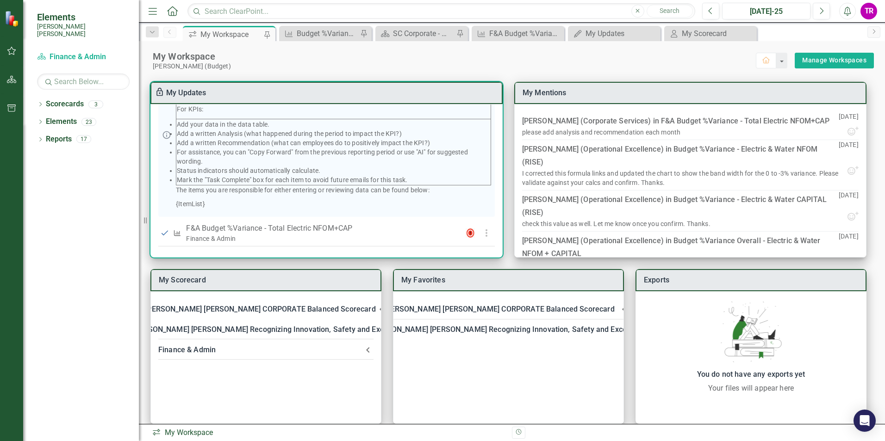
scroll to position [133, 0]
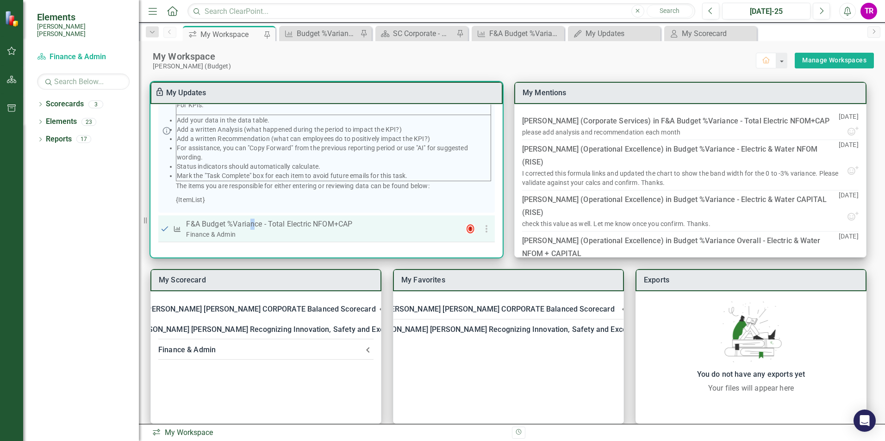
click at [253, 221] on p "F&A Budget %Variance​ - Total Electric NFOM+CAP" at bounding box center [318, 224] width 264 height 11
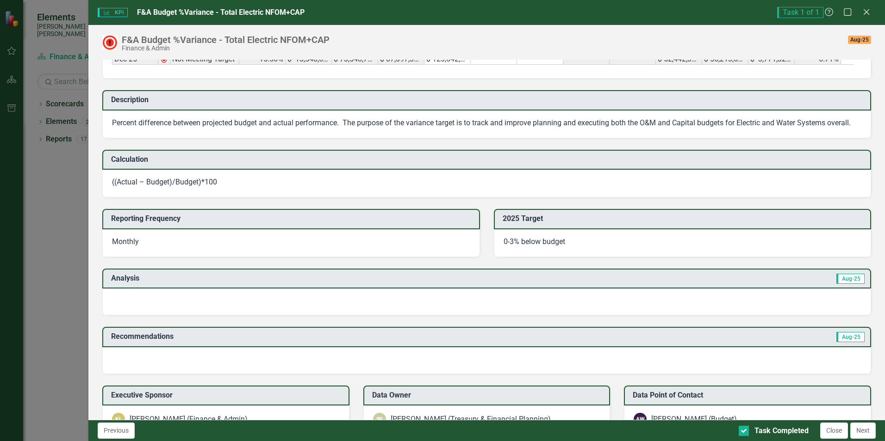
scroll to position [648, 0]
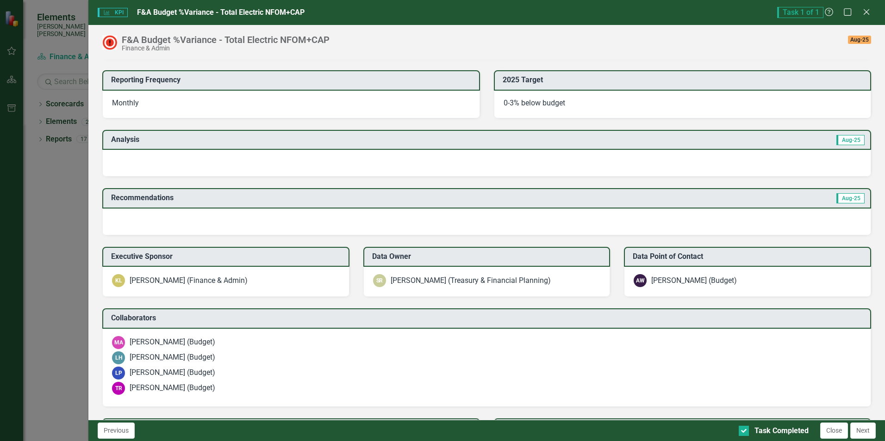
click at [369, 177] on div at bounding box center [486, 163] width 769 height 27
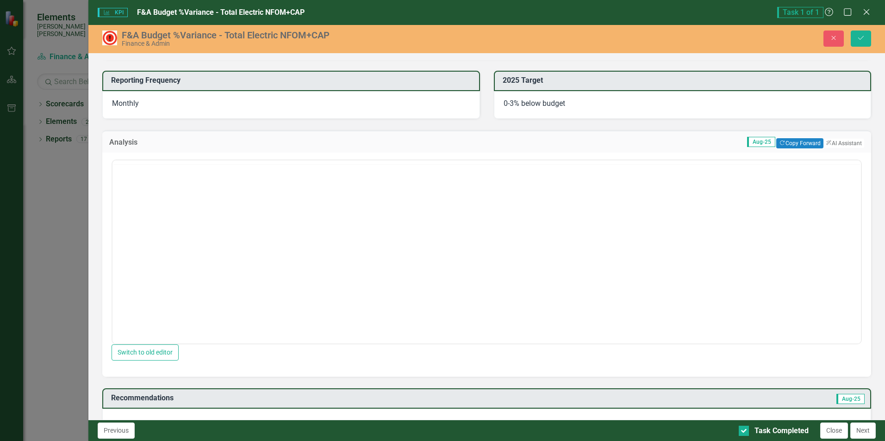
scroll to position [0, 0]
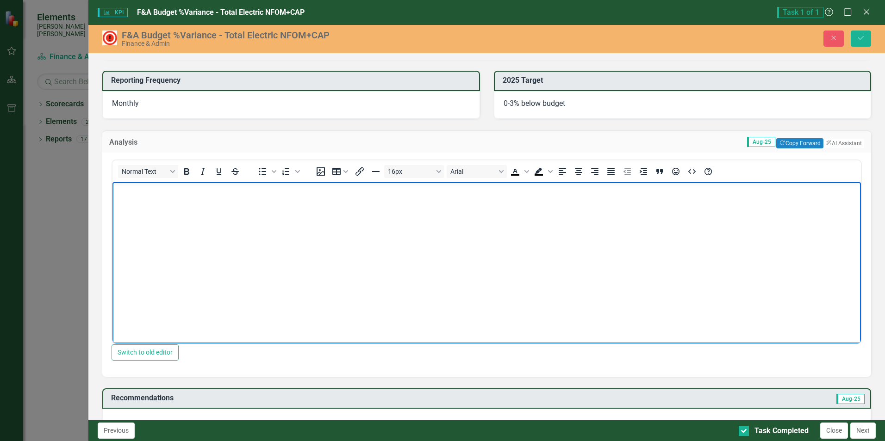
click at [148, 198] on body "Rich Text Area. Press ALT-0 for help." at bounding box center [486, 251] width 748 height 139
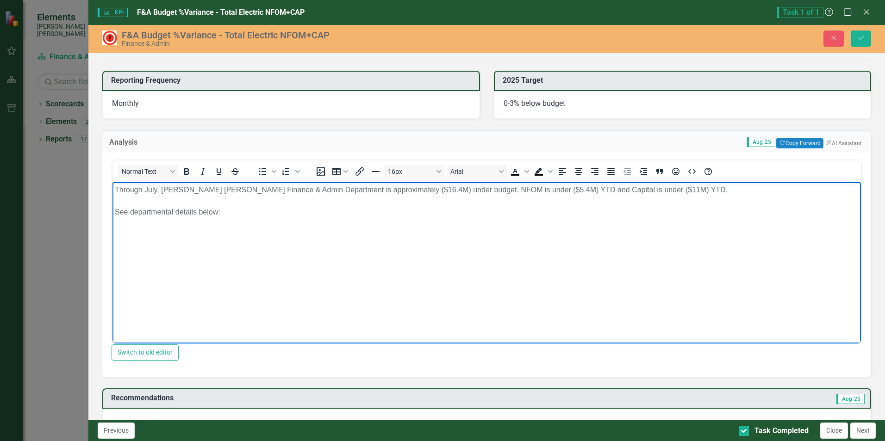
click at [136, 240] on body "Through July, Santee Cooper's Finance & Admin Department is approximately ($16.…" at bounding box center [486, 251] width 748 height 139
paste body "Rich Text Area. Press ALT-0 for help."
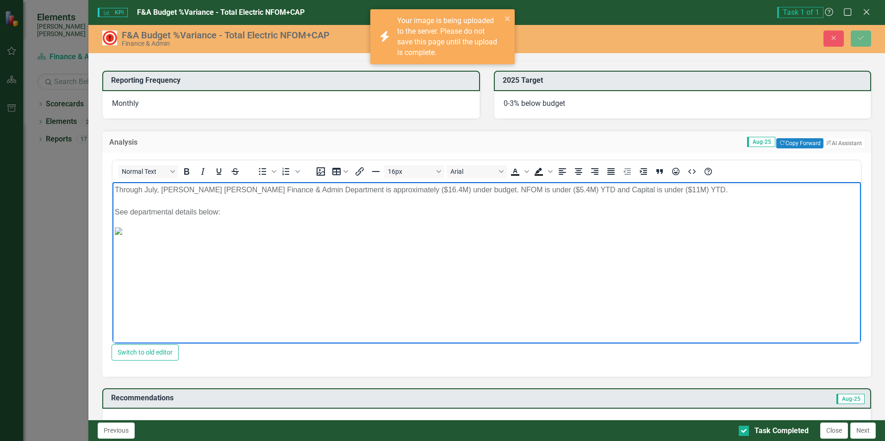
click at [157, 187] on p "Through July, Santee Cooper's Finance & Admin Department is approximately ($16.…" at bounding box center [487, 201] width 744 height 33
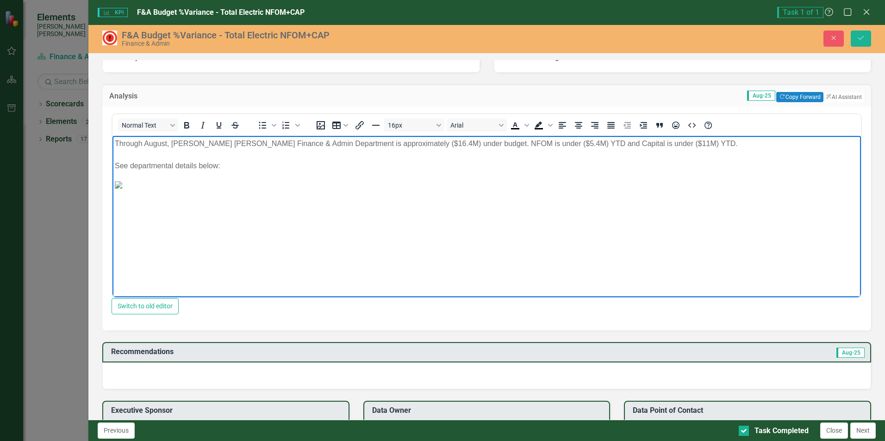
scroll to position [648, 0]
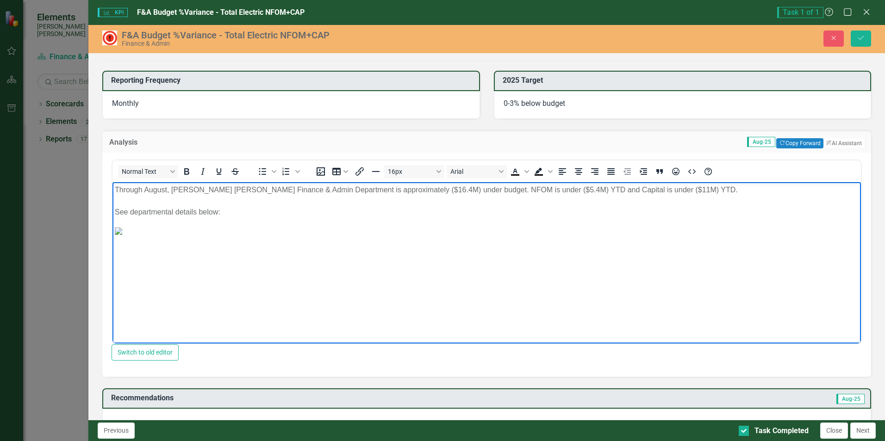
click at [405, 187] on p "Through August, Santee Cooper's Finance & Admin Department is approximately ($1…" at bounding box center [487, 201] width 744 height 33
click at [531, 188] on p "Through August, Santee Cooper's Finance & Admin Department is approximately ($1…" at bounding box center [487, 201] width 744 height 33
click at [641, 188] on p "Through August, Santee Cooper's Finance & Admin Department is approximately ($1…" at bounding box center [487, 201] width 744 height 33
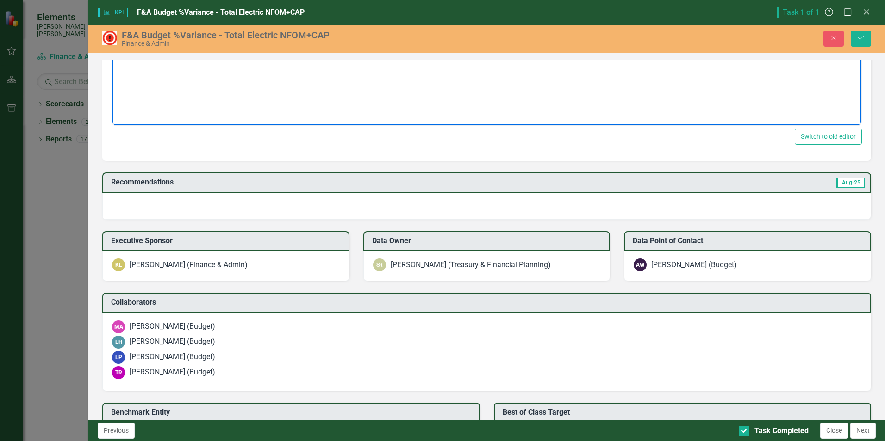
scroll to position [926, 0]
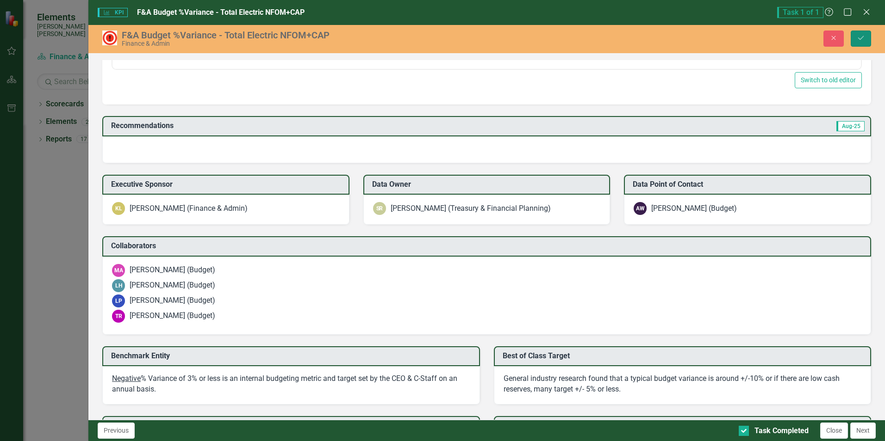
click at [863, 35] on icon "Save" at bounding box center [861, 38] width 8 height 6
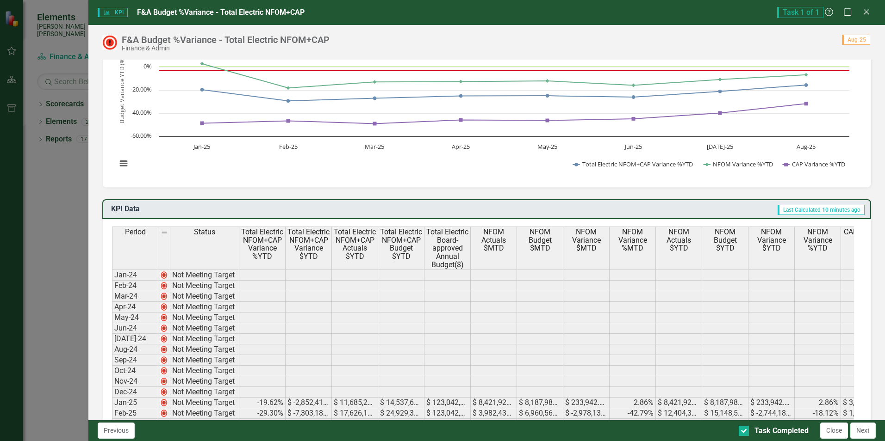
scroll to position [0, 0]
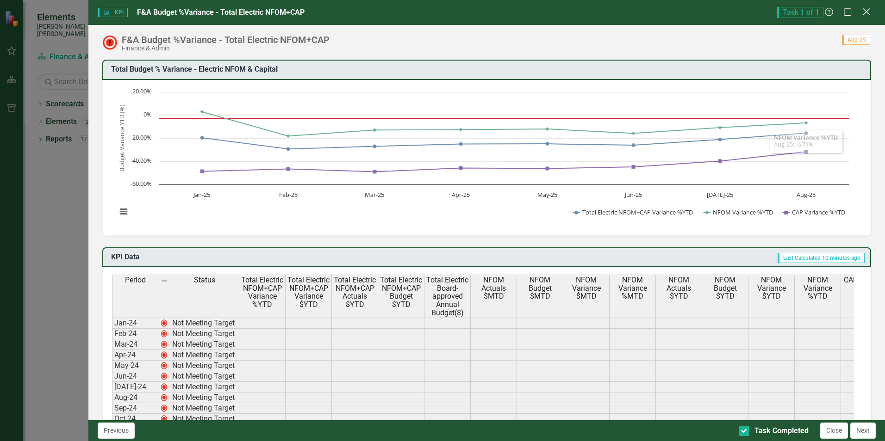
click at [864, 14] on icon at bounding box center [866, 11] width 7 height 7
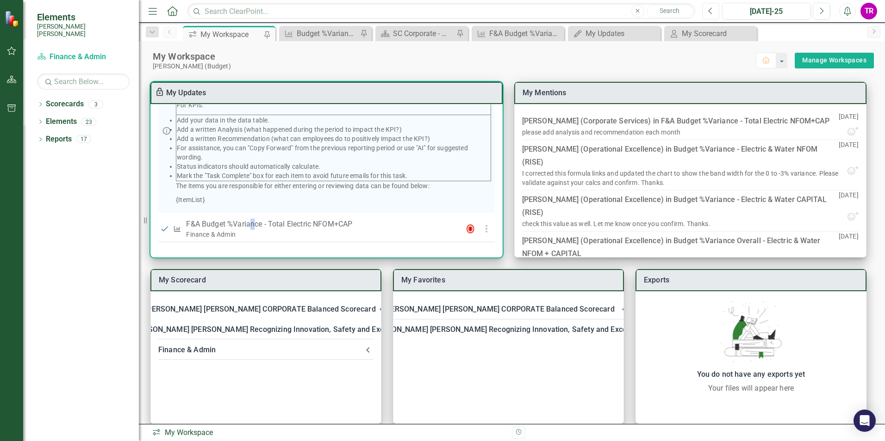
click at [708, 9] on icon "Previous" at bounding box center [710, 11] width 5 height 8
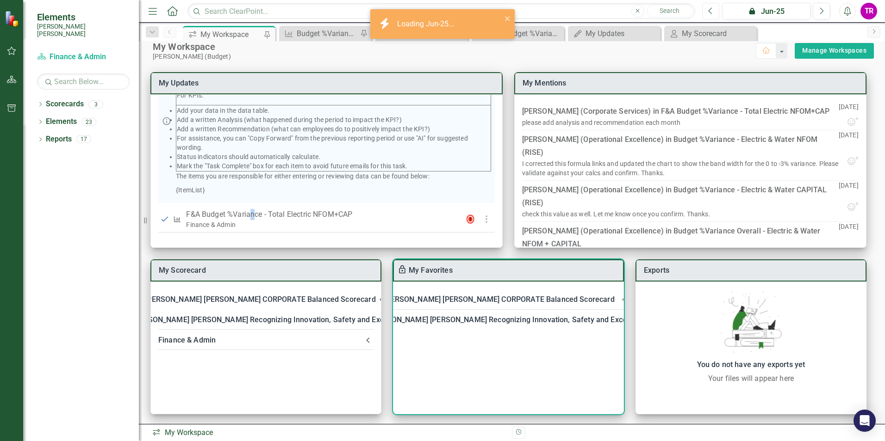
scroll to position [12, 0]
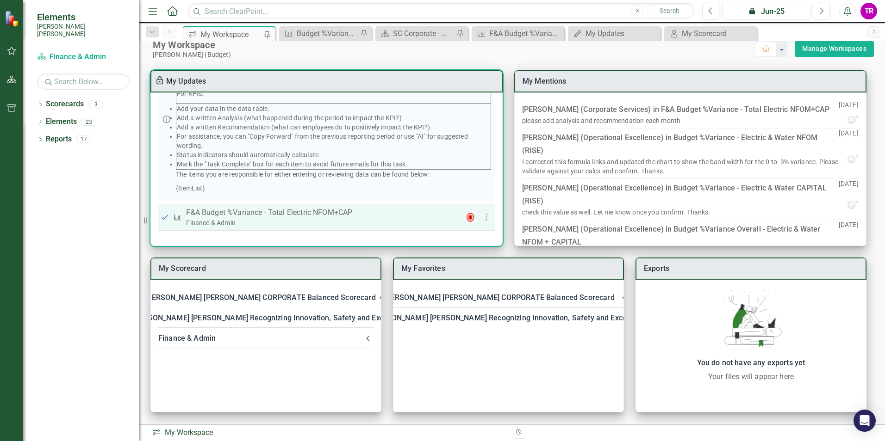
click at [298, 211] on p "F&A Budget %Variance​ - Total Electric NFOM+CAP" at bounding box center [318, 212] width 264 height 11
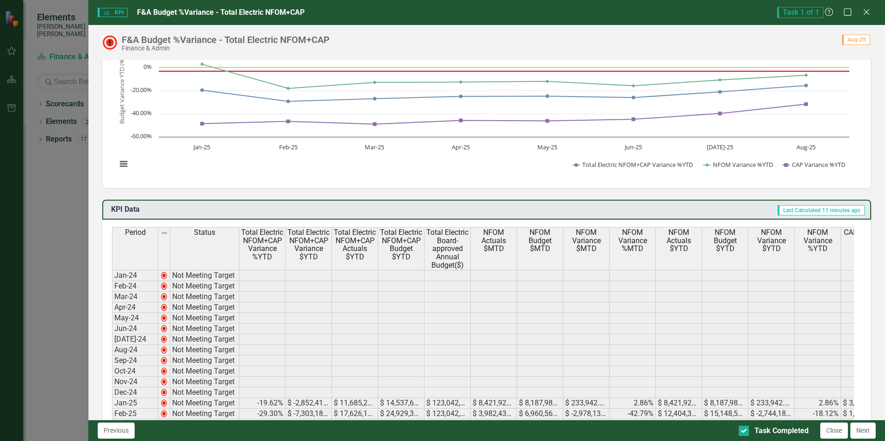
scroll to position [0, 0]
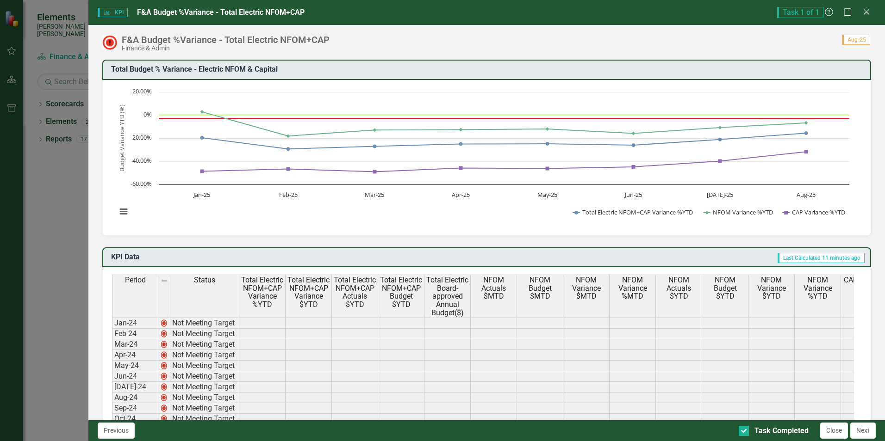
click at [858, 13] on div "Task 1 of 1 Help Maximize Close" at bounding box center [826, 12] width 99 height 11
click at [865, 12] on icon "Close" at bounding box center [866, 11] width 12 height 9
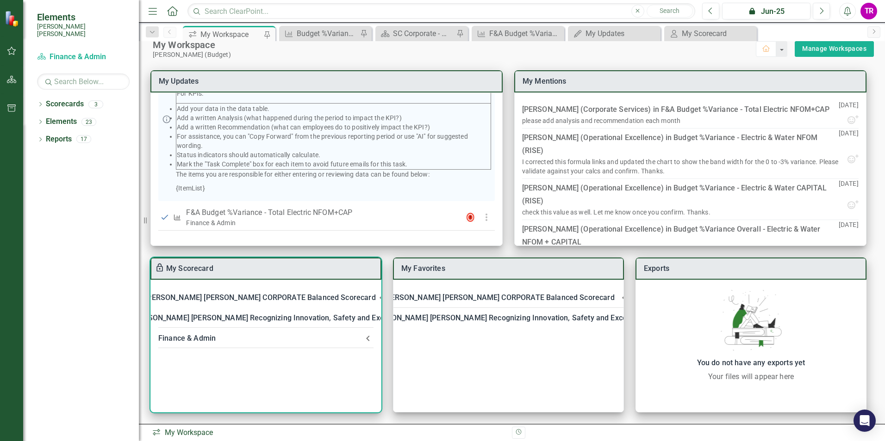
click at [193, 335] on div "Finance & Admin" at bounding box center [260, 338] width 204 height 13
click at [217, 370] on link "F&A Budget %Variance​ - Total Electric NFOM+CAP" at bounding box center [258, 373] width 170 height 9
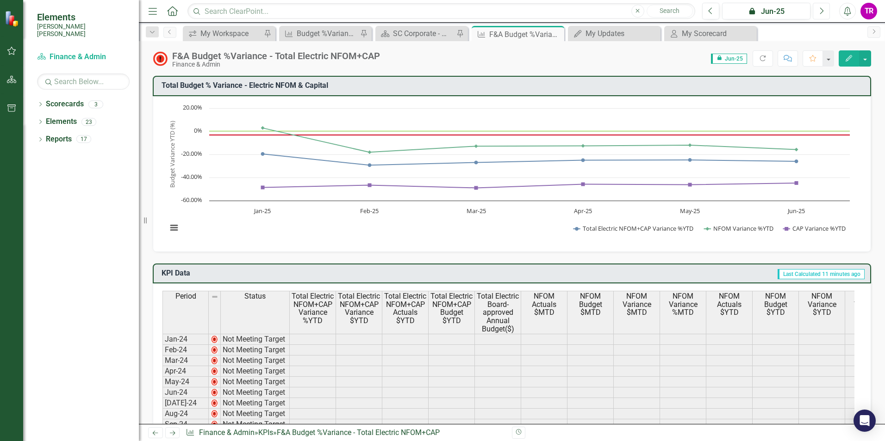
click at [821, 9] on icon "Next" at bounding box center [821, 11] width 5 height 8
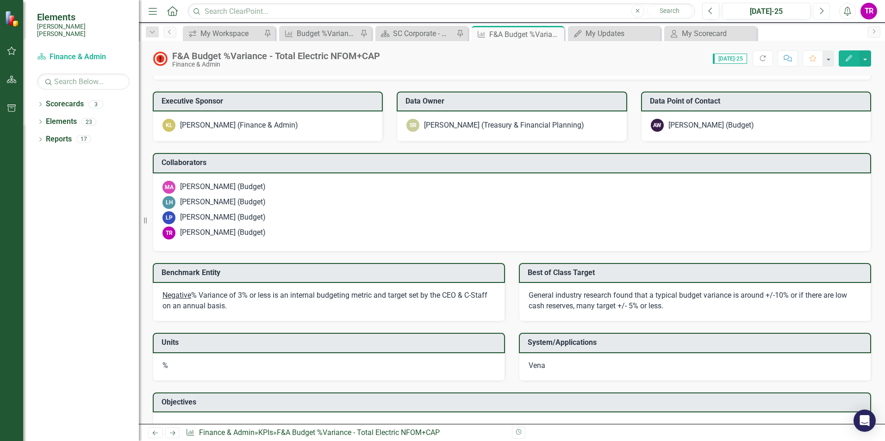
scroll to position [879, 0]
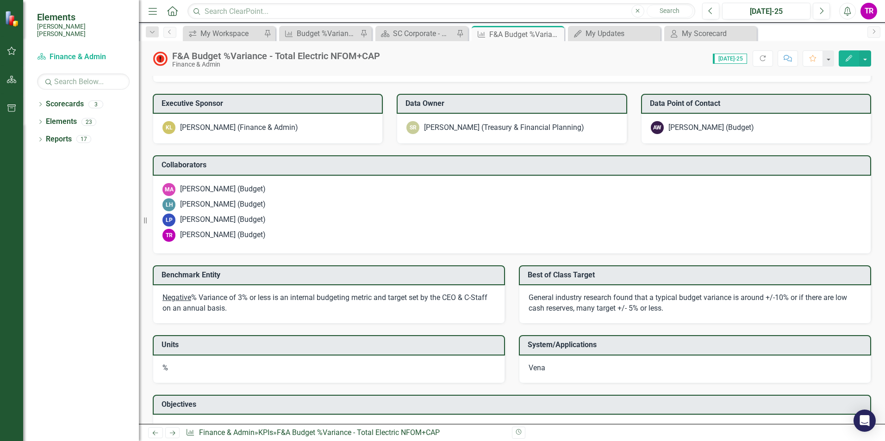
click at [162, 73] on p "Improve monthly budgeted cashflows to avoid repeat issues in the 2026 Budget an…" at bounding box center [511, 67] width 699 height 11
drag, startPoint x: 163, startPoint y: 272, endPoint x: 239, endPoint y: 277, distance: 76.1
click at [239, 73] on p "Improve monthly budgeted cashflows to avoid repeat issues in the 2026 Budget an…" at bounding box center [511, 67] width 699 height 11
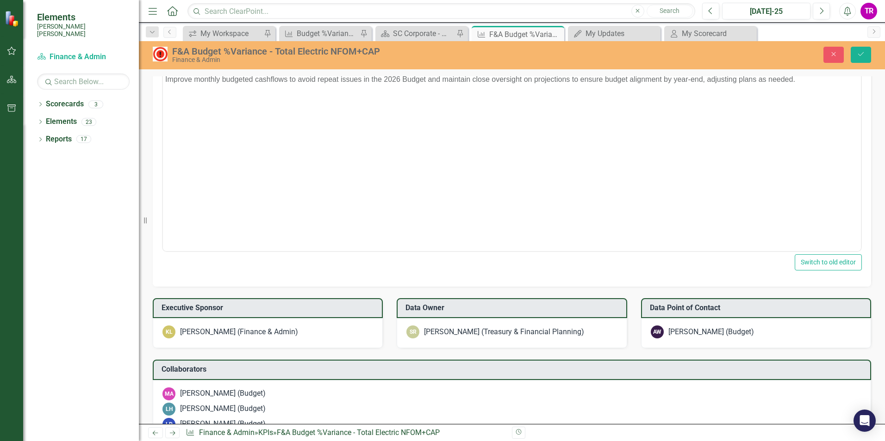
scroll to position [0, 0]
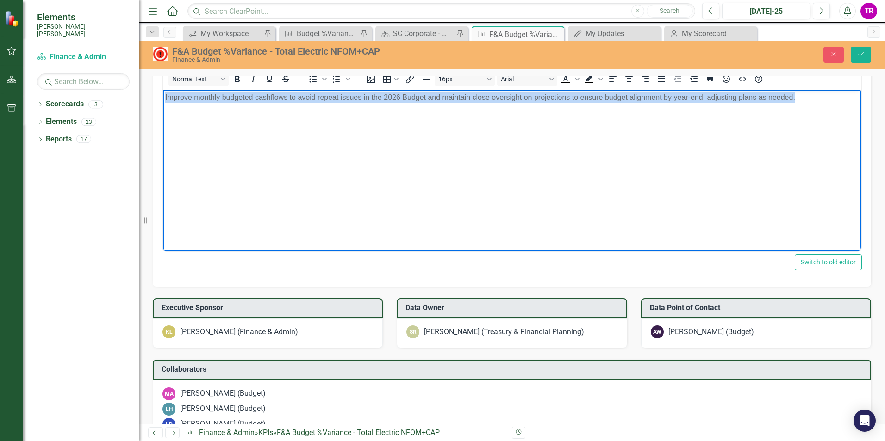
drag, startPoint x: 817, startPoint y: 101, endPoint x: 116, endPoint y: 124, distance: 701.0
click at [163, 124] on html "Improve monthly budgeted cashflows to avoid repeat issues in the 2026 Budget an…" at bounding box center [512, 158] width 698 height 139
copy p "Improve monthly budgeted cashflows to avoid repeat issues in the 2026 Budget an…"
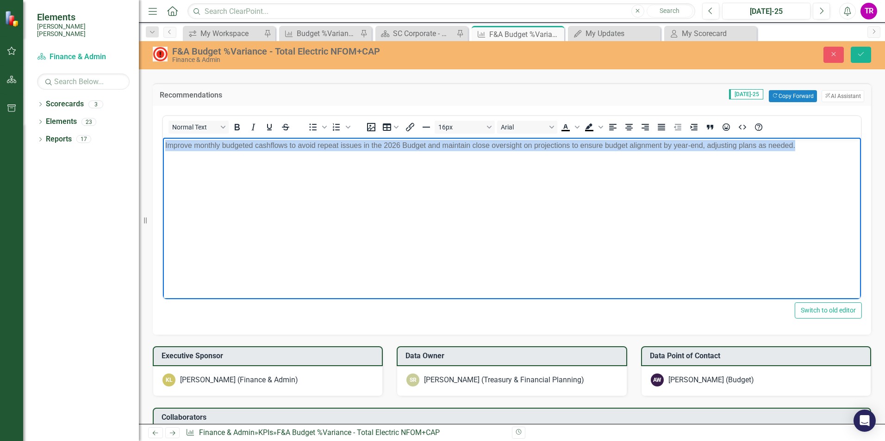
scroll to position [740, 0]
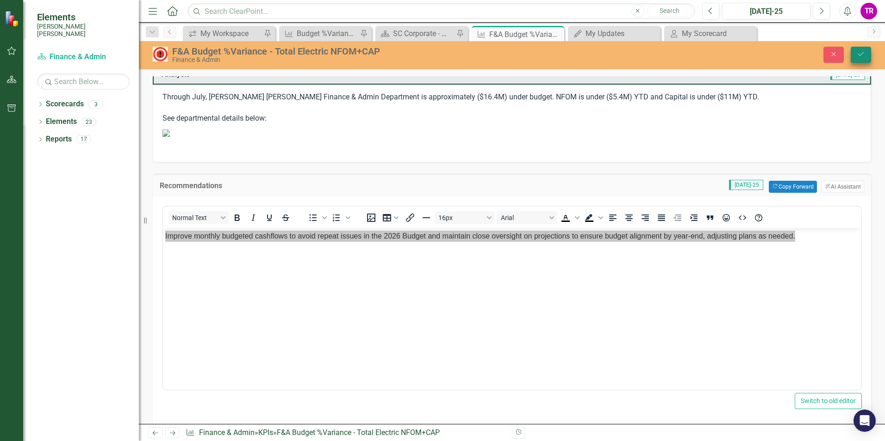
click at [858, 54] on icon "Save" at bounding box center [861, 54] width 8 height 6
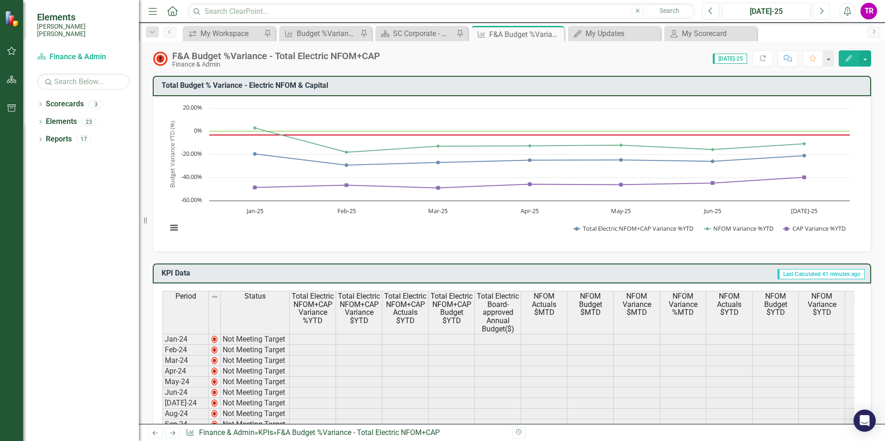
click at [827, 10] on button "Next" at bounding box center [821, 11] width 17 height 17
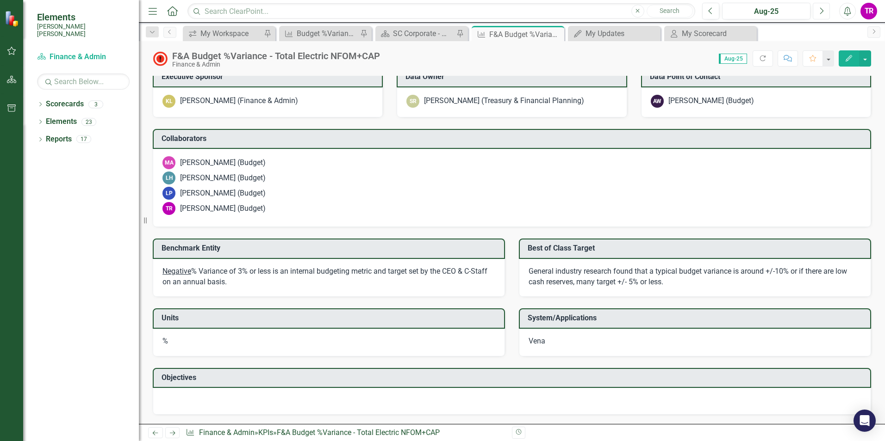
scroll to position [972, 0]
click at [364, 56] on div at bounding box center [512, 42] width 718 height 27
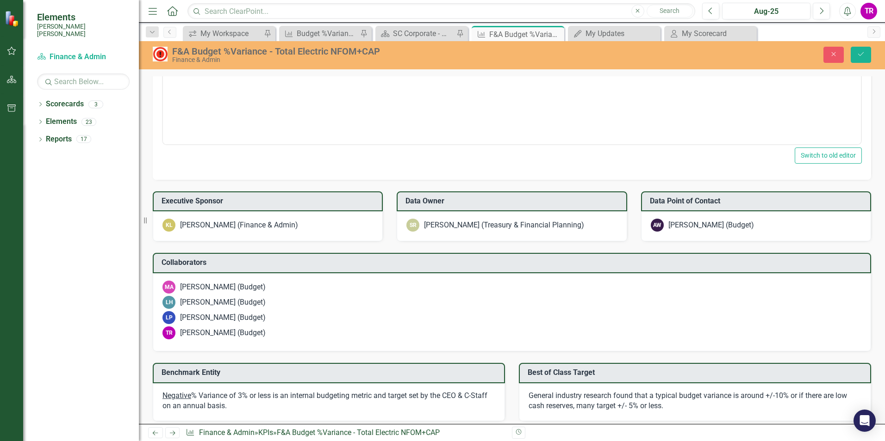
scroll to position [0, 0]
click at [862, 51] on icon "Save" at bounding box center [861, 54] width 8 height 6
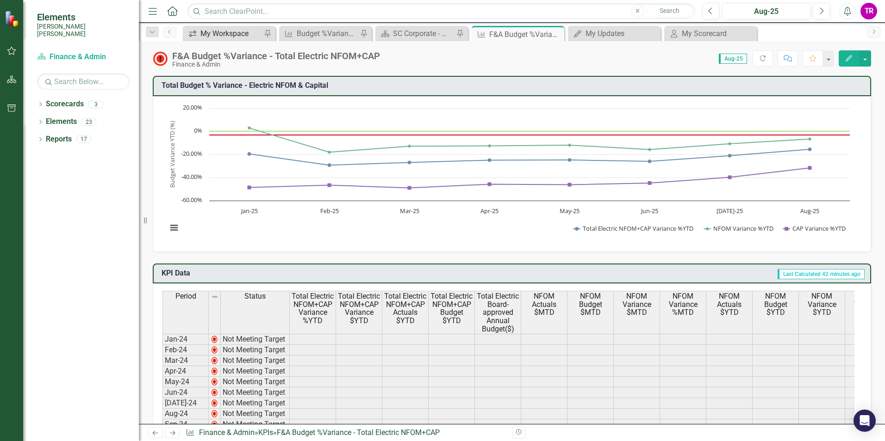
click at [240, 37] on div "My Workspace" at bounding box center [230, 34] width 61 height 12
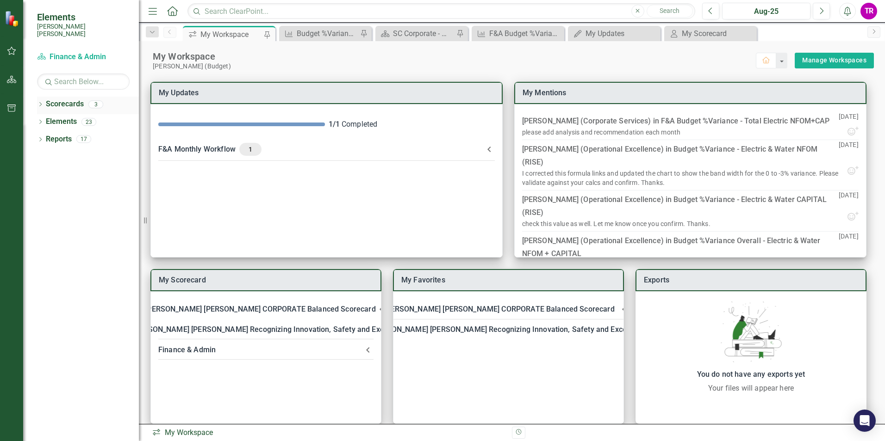
click at [73, 99] on link "Scorecards" at bounding box center [65, 104] width 38 height 11
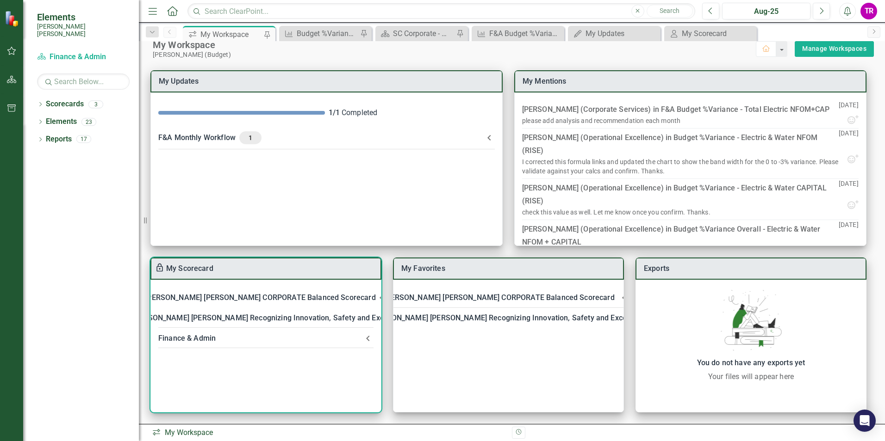
click at [292, 299] on div "[PERSON_NAME] [PERSON_NAME] CORPORATE Balanced Scorecard" at bounding box center [260, 298] width 230 height 13
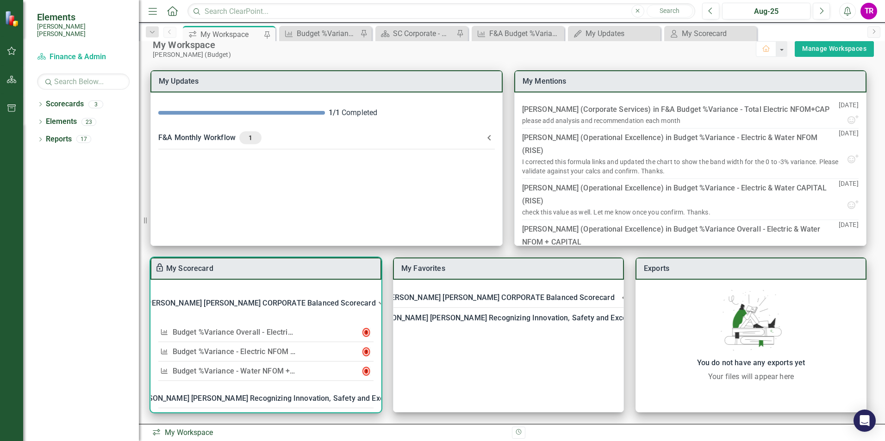
click at [249, 334] on link "Budget %Variance Overall - Electric & Water NFOM + CAPITAL" at bounding box center [278, 332] width 210 height 9
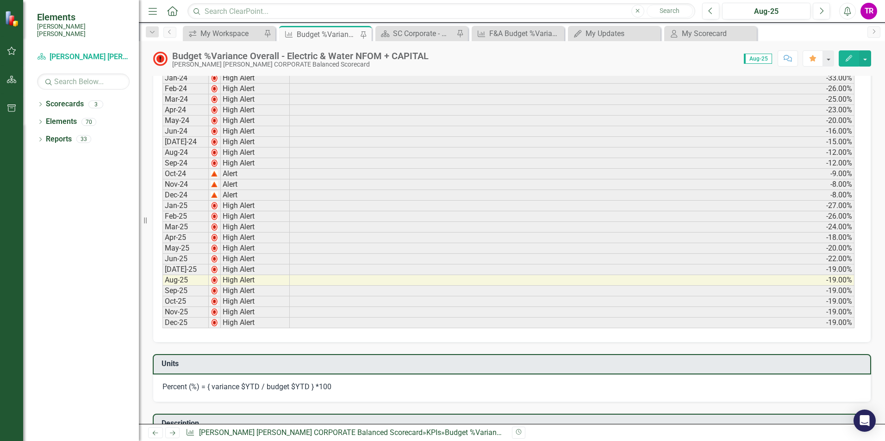
scroll to position [231, 0]
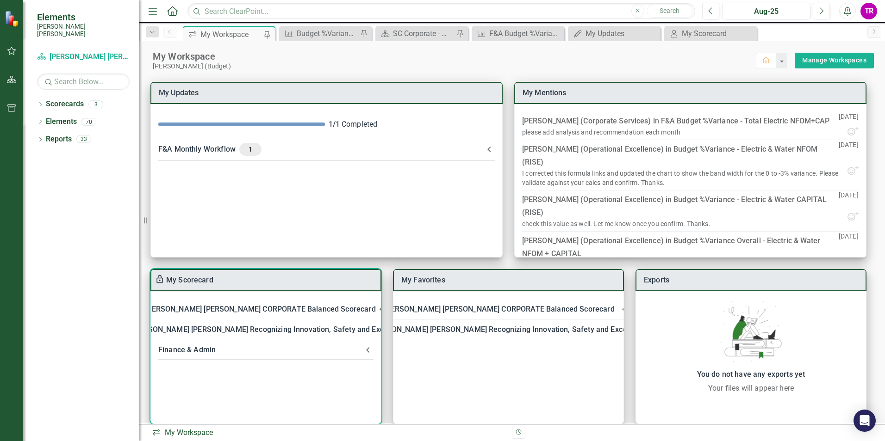
scroll to position [12, 0]
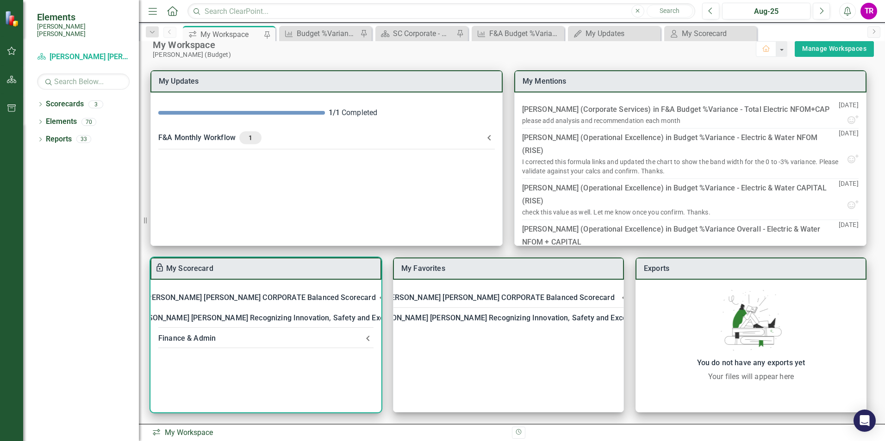
click at [302, 321] on div "RISE: [PERSON_NAME] [PERSON_NAME] Recognizing Innovation, Safety and Excellence" at bounding box center [260, 318] width 296 height 13
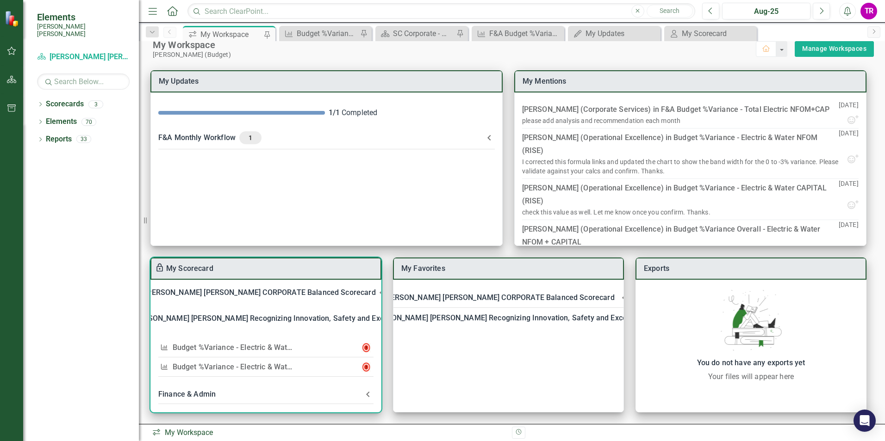
scroll to position [8, 0]
click at [297, 292] on div "[PERSON_NAME] [PERSON_NAME] CORPORATE Balanced Scorecard" at bounding box center [260, 292] width 230 height 13
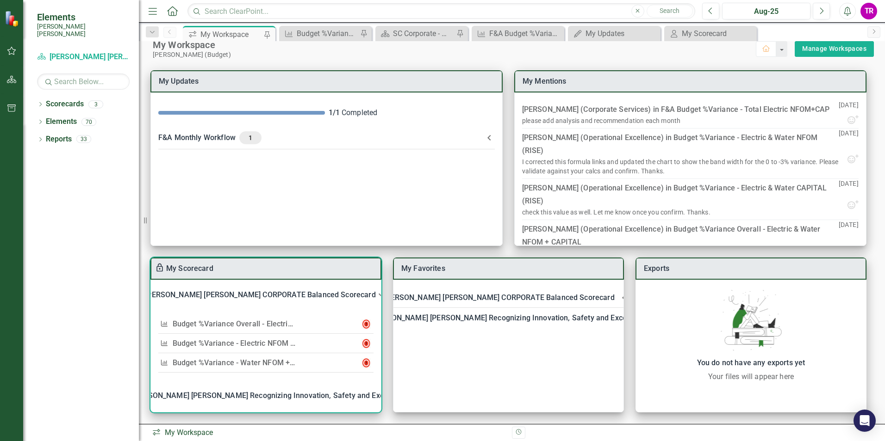
click at [263, 342] on link "Budget %Variance​ - Electric NFOM + CAPITAL" at bounding box center [250, 343] width 155 height 9
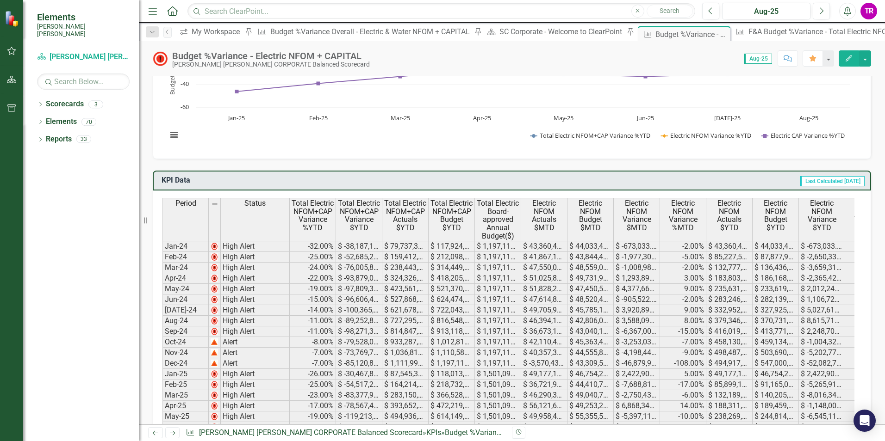
scroll to position [93, 0]
click at [258, 212] on th "Status" at bounding box center [255, 220] width 69 height 43
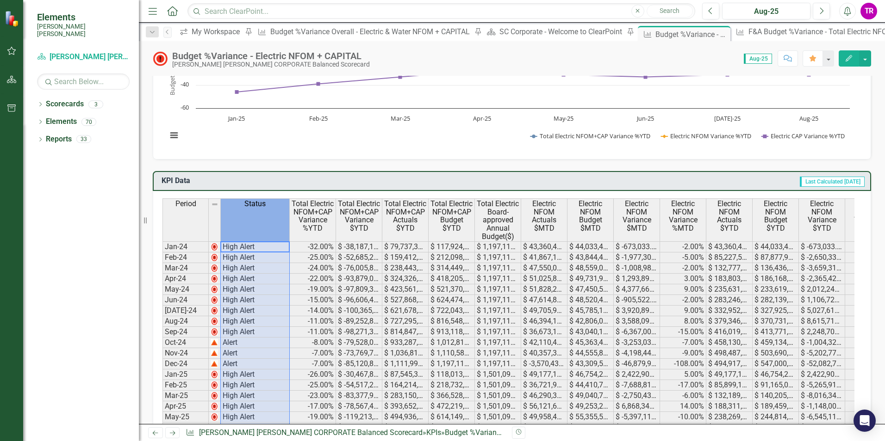
click at [258, 212] on th "Status" at bounding box center [255, 220] width 69 height 43
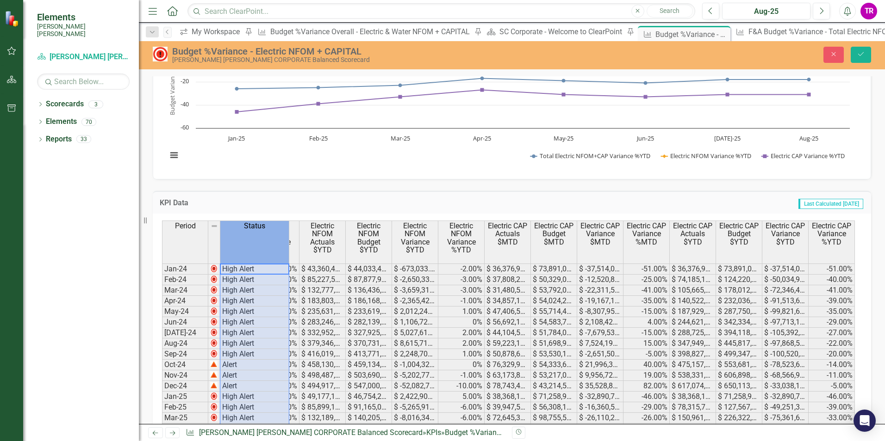
scroll to position [0, 0]
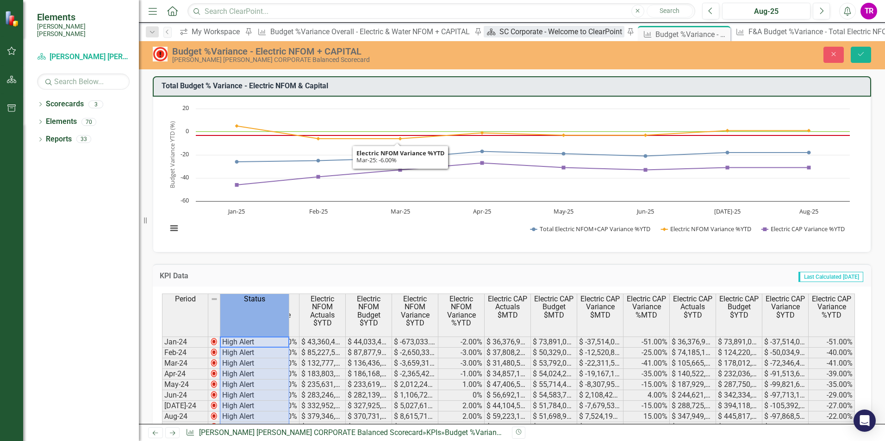
click at [499, 31] on div "SC Corporate - Welcome to ClearPoint" at bounding box center [561, 32] width 125 height 12
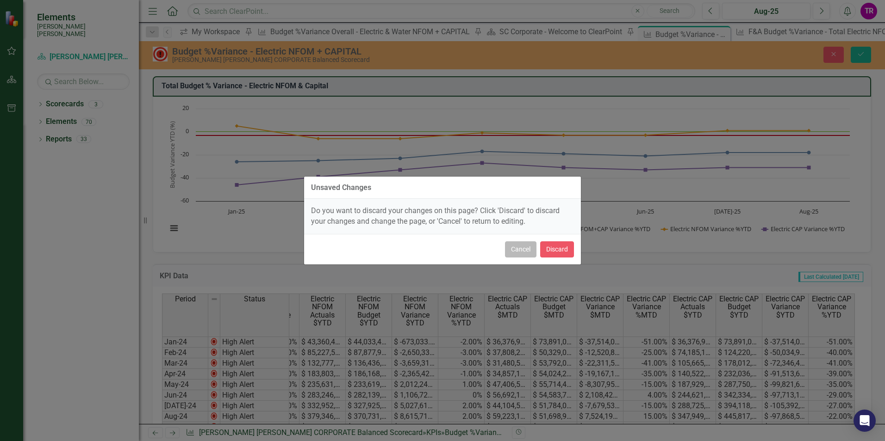
click at [521, 242] on button "Cancel" at bounding box center [520, 250] width 31 height 16
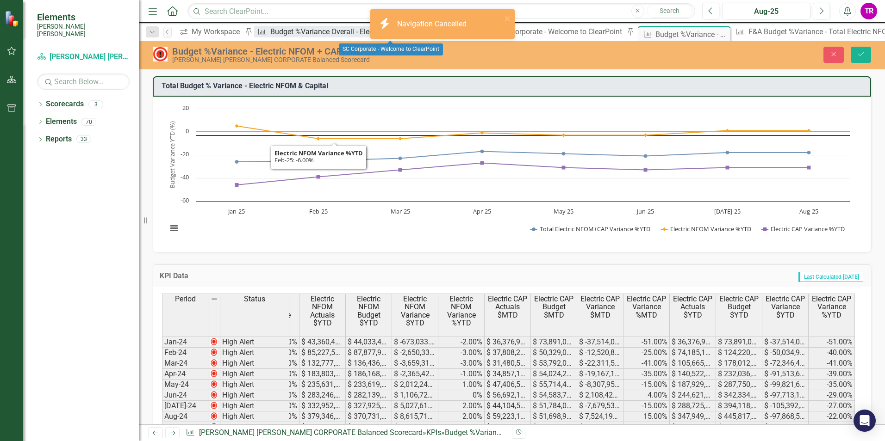
click at [301, 35] on div "Budget %Variance Overall - Electric & Water NFOM + CAPITAL" at bounding box center [371, 32] width 202 height 12
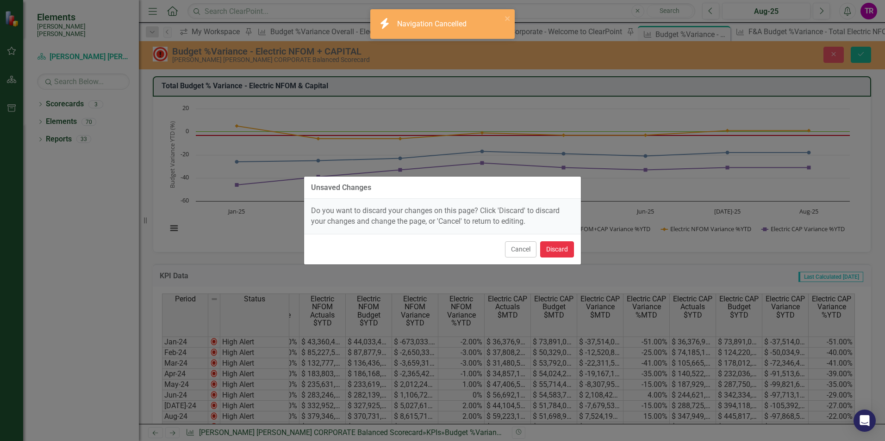
click at [550, 249] on button "Discard" at bounding box center [557, 250] width 34 height 16
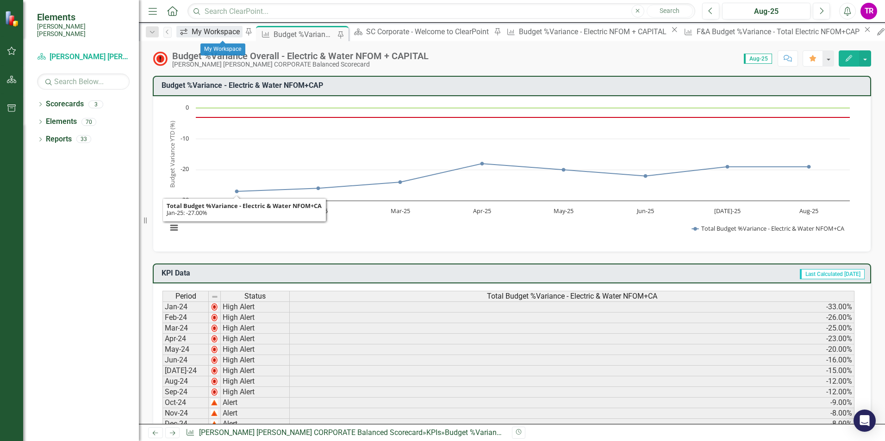
click at [223, 31] on div "My Workspace" at bounding box center [217, 32] width 51 height 12
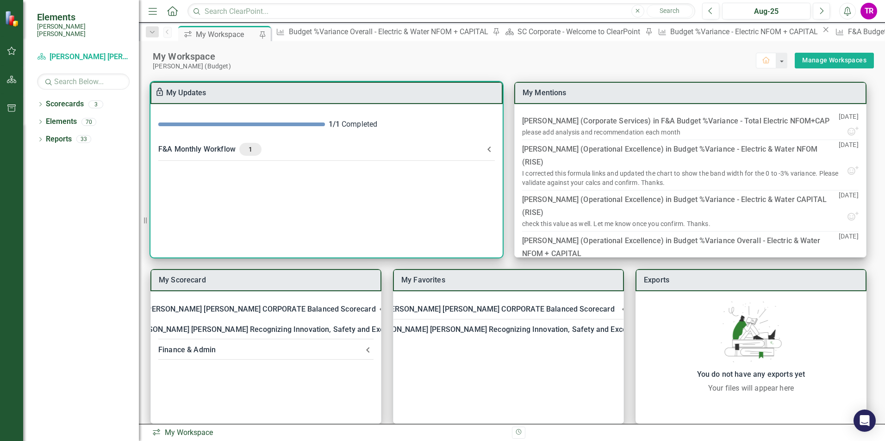
scroll to position [12, 0]
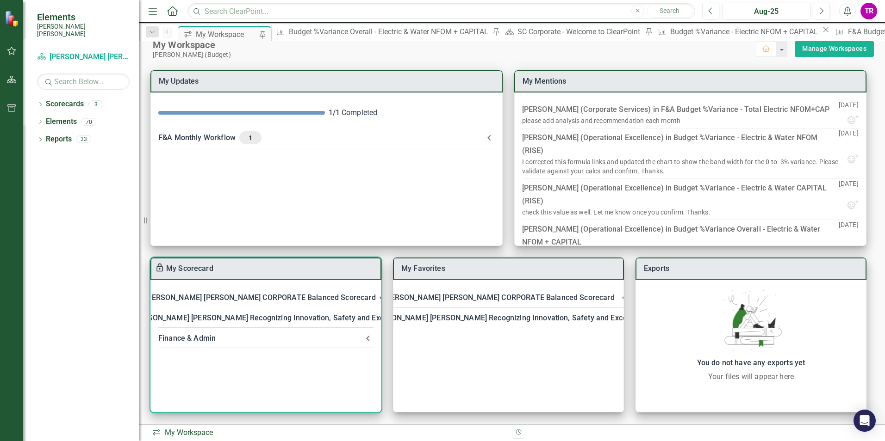
click at [285, 296] on div "[PERSON_NAME] [PERSON_NAME] CORPORATE Balanced Scorecard" at bounding box center [260, 298] width 230 height 13
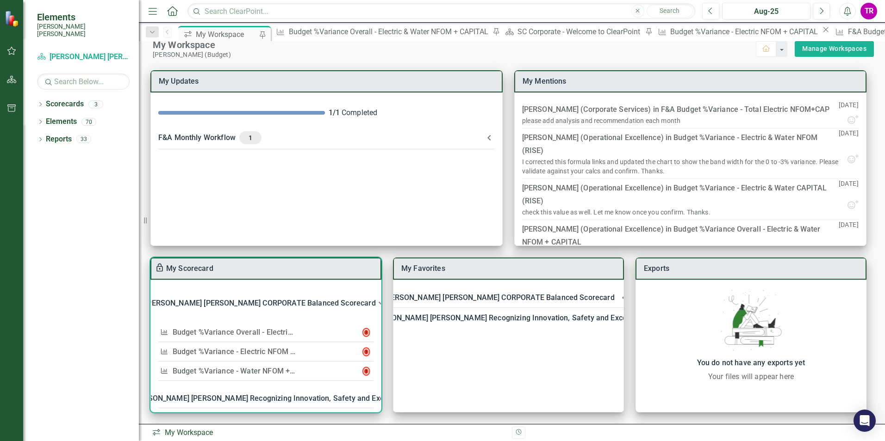
scroll to position [28, 0]
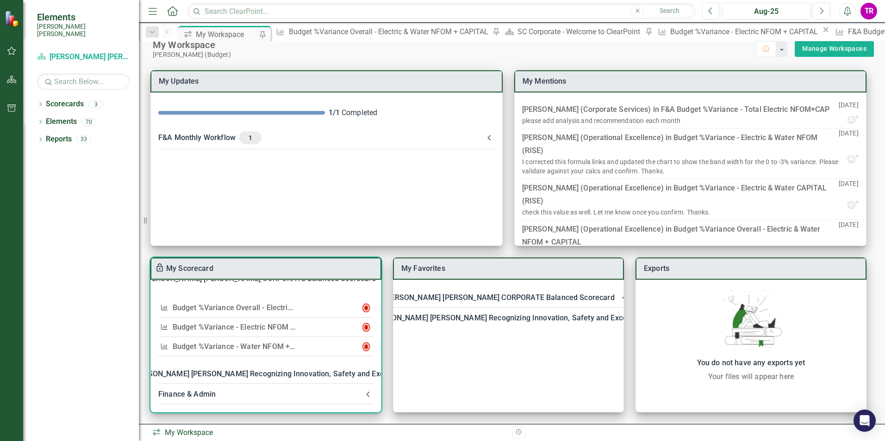
click at [277, 323] on link "Budget %Variance​ - Electric NFOM + CAPITAL" at bounding box center [250, 327] width 155 height 9
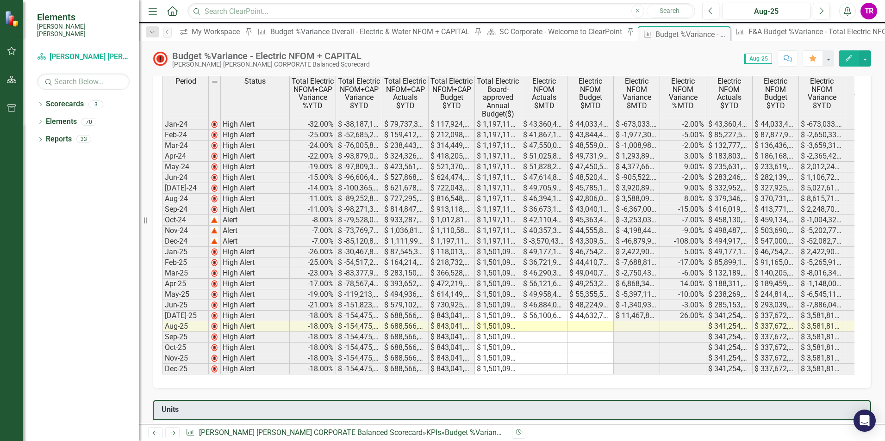
scroll to position [231, 0]
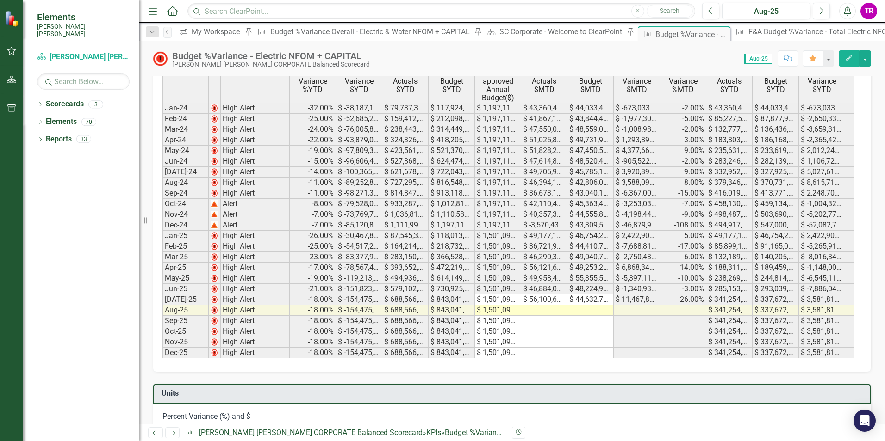
click at [552, 307] on td at bounding box center [544, 310] width 46 height 11
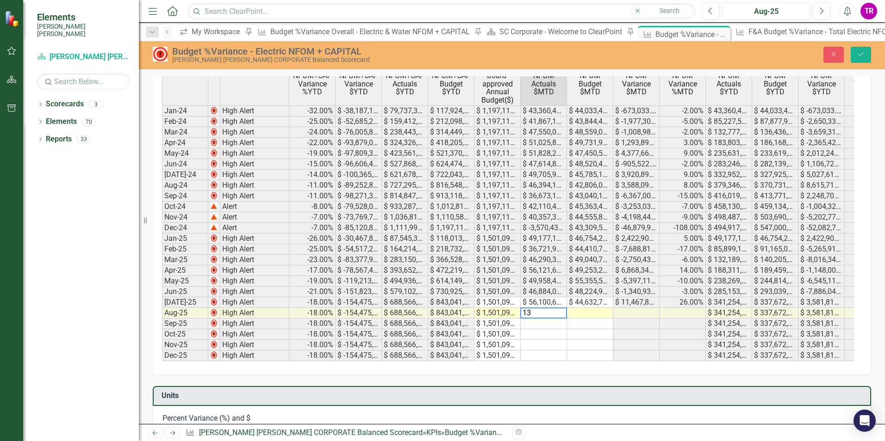
scroll to position [233, 0]
type textarea "138028040"
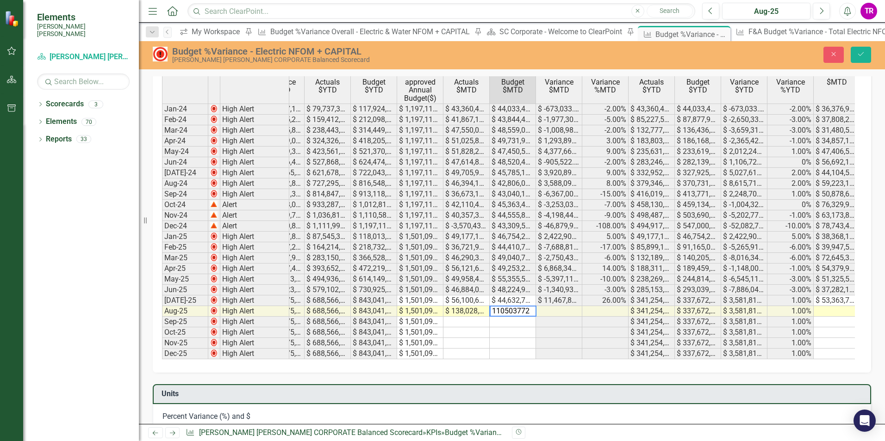
scroll to position [0, 78]
type textarea "110503772"
click at [818, 313] on td at bounding box center [836, 311] width 46 height 11
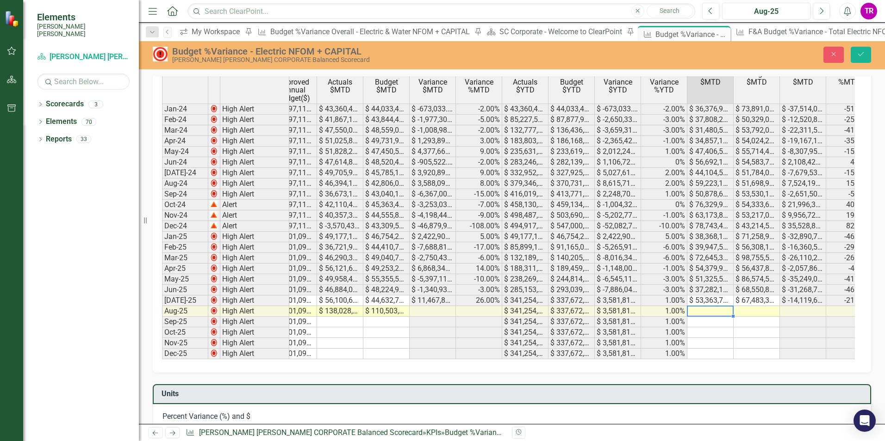
scroll to position [0, 0]
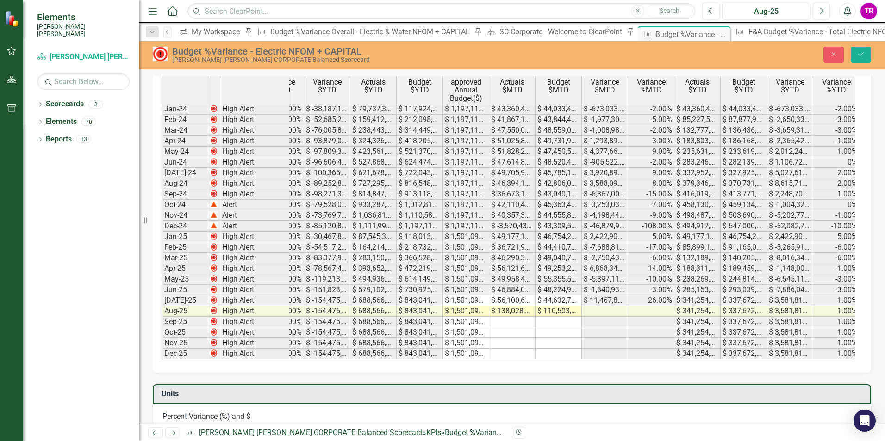
click at [521, 309] on td "$ 138,028,040.00" at bounding box center [512, 311] width 46 height 11
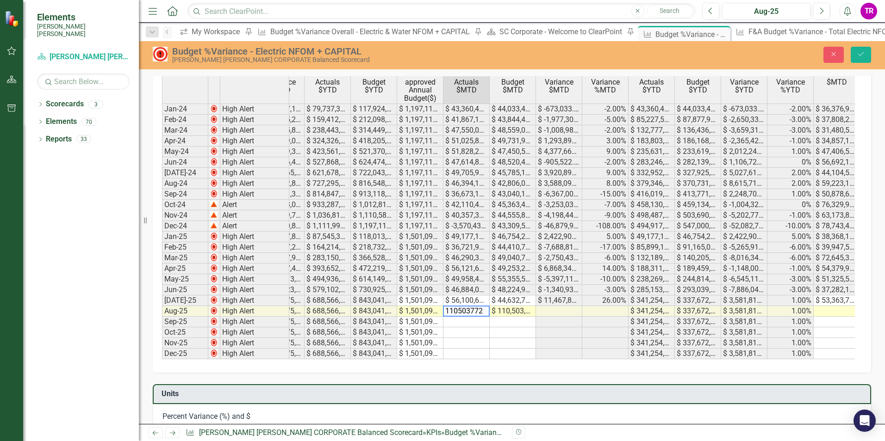
click at [507, 314] on td "$ 110,503,772.00" at bounding box center [513, 311] width 46 height 11
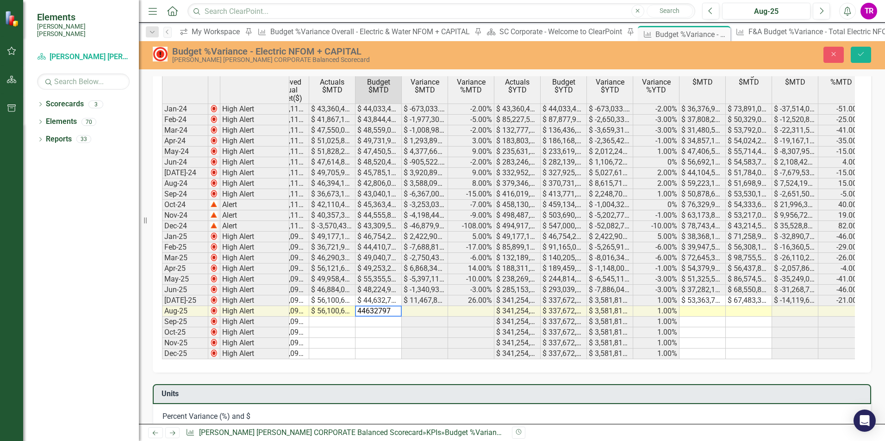
type textarea "44632797"
click at [703, 307] on td at bounding box center [702, 311] width 46 height 11
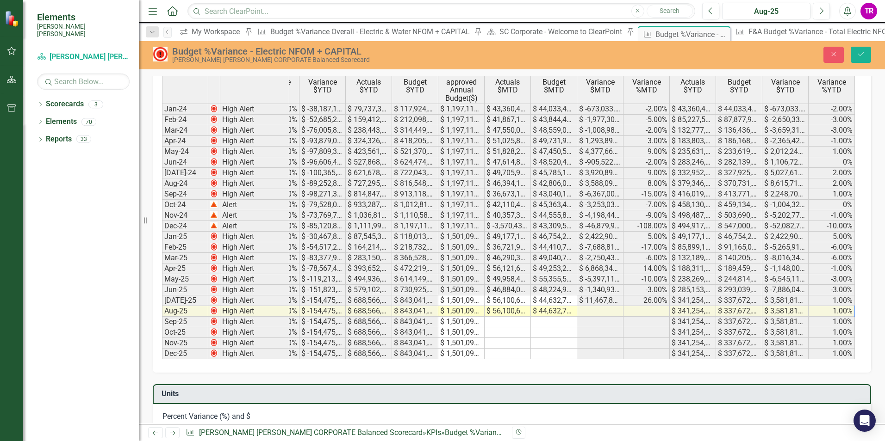
click at [510, 309] on td "$ 56,100,663.00" at bounding box center [508, 311] width 46 height 11
click at [547, 314] on td "$ 44,632,797.00" at bounding box center [554, 311] width 46 height 11
click at [505, 309] on td at bounding box center [508, 311] width 46 height 11
type textarea "46165715"
click at [571, 308] on td at bounding box center [554, 311] width 46 height 11
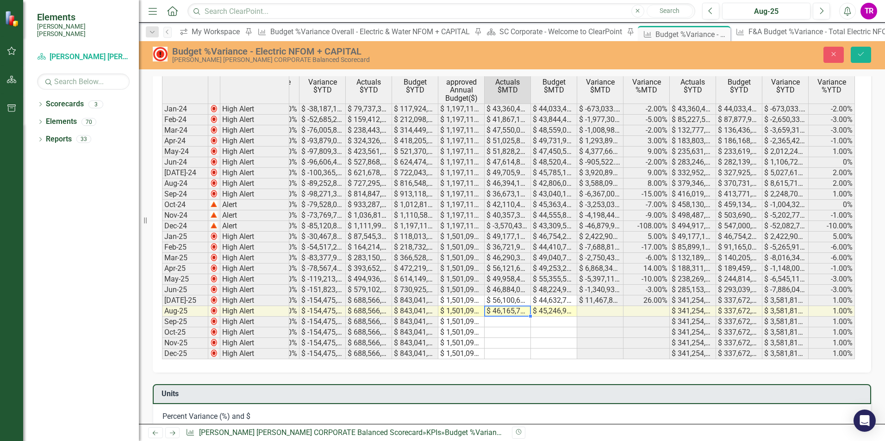
click at [495, 311] on td "$ 46,165,715.00" at bounding box center [508, 311] width 46 height 11
click at [547, 311] on td "$ 45,246,978.00" at bounding box center [554, 311] width 46 height 11
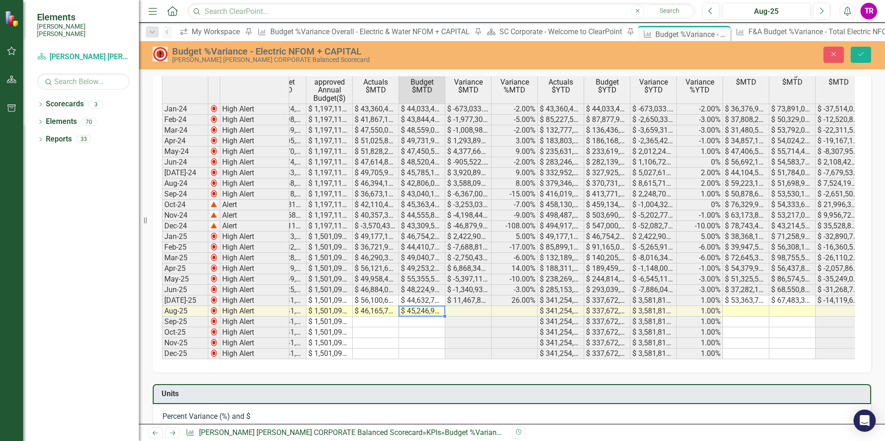
scroll to position [0, 226]
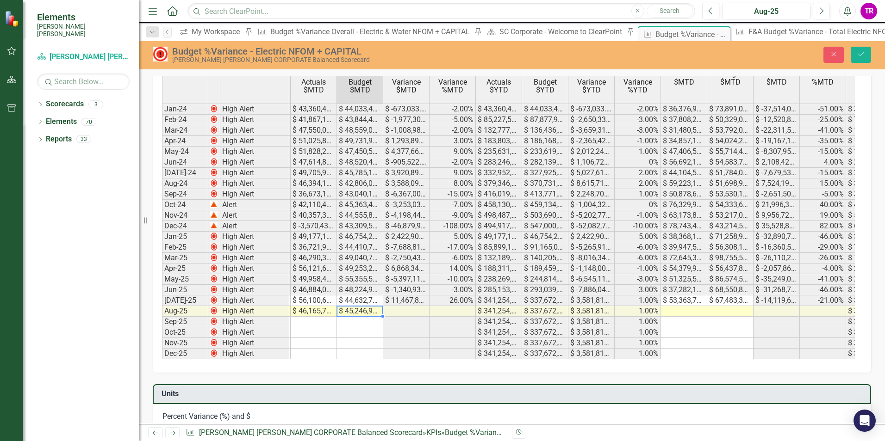
click at [676, 311] on td at bounding box center [684, 311] width 46 height 11
type textarea "918623"
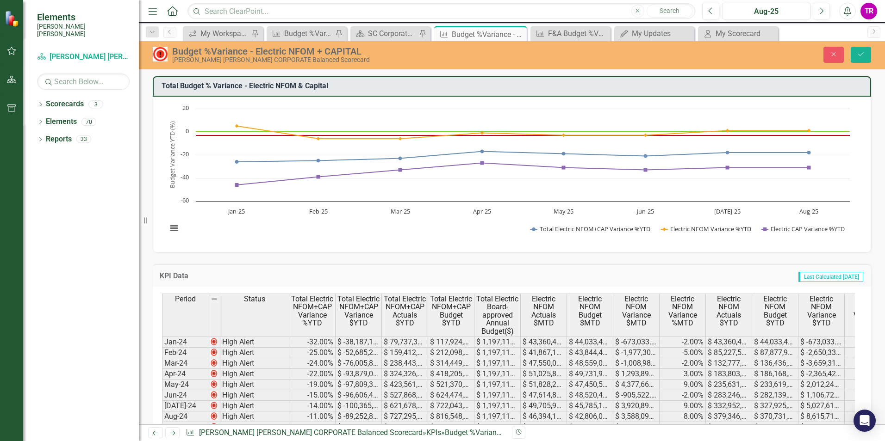
scroll to position [0, 230]
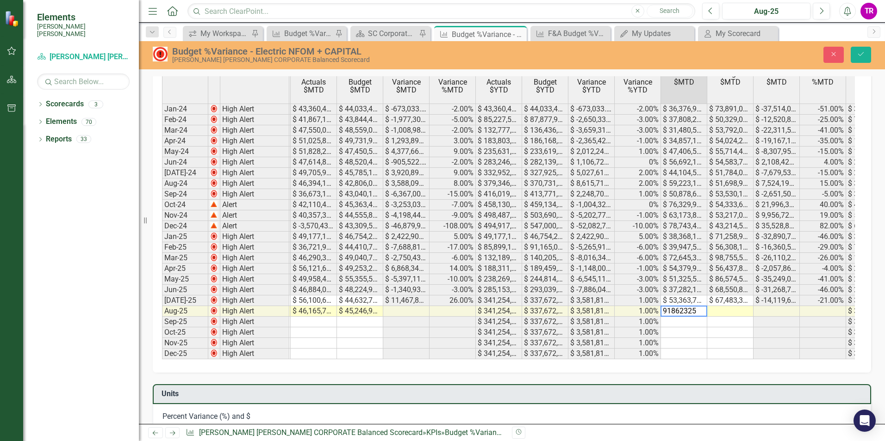
type textarea "91862325"
click at [734, 313] on td at bounding box center [730, 311] width 46 height 11
click at [691, 315] on td "$ 91,862,325.00" at bounding box center [684, 311] width 46 height 11
drag, startPoint x: 704, startPoint y: 91, endPoint x: 714, endPoint y: 91, distance: 10.2
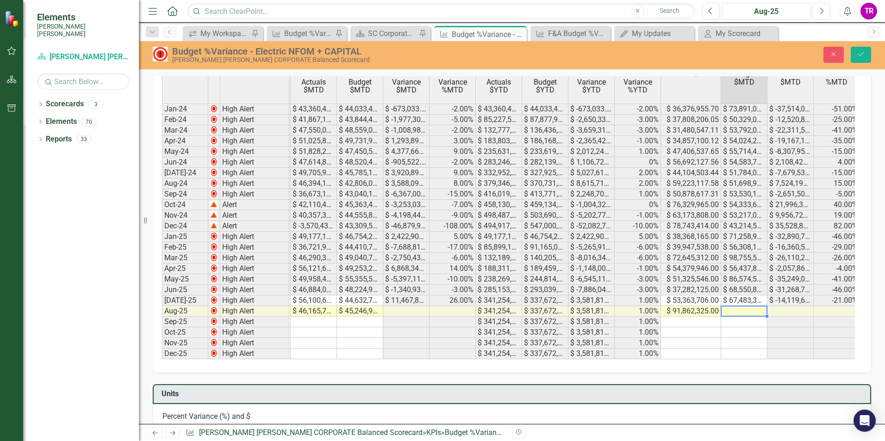
click at [762, 314] on td at bounding box center [744, 311] width 46 height 11
type textarea "91862325"
drag, startPoint x: 688, startPoint y: 311, endPoint x: 692, endPoint y: 314, distance: 5.6
click at [692, 314] on td "$ 91,862,325.00" at bounding box center [691, 311] width 60 height 11
click at [730, 308] on td "$ 65,256,794.00" at bounding box center [744, 311] width 46 height 11
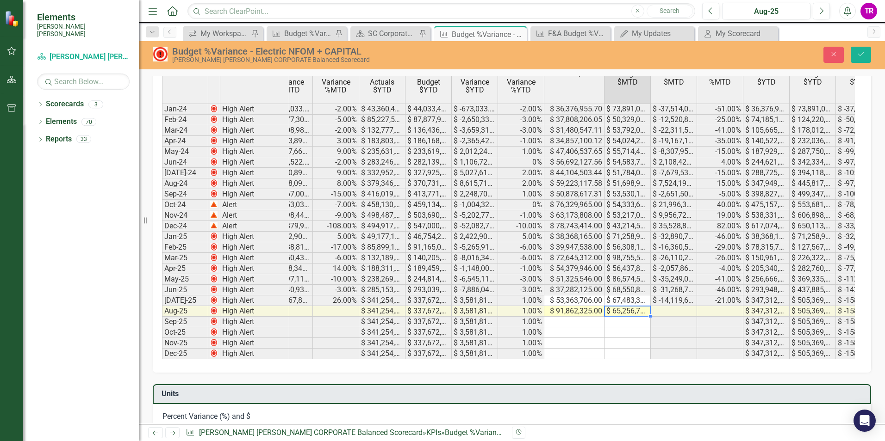
scroll to position [0, 348]
drag, startPoint x: 862, startPoint y: 52, endPoint x: 836, endPoint y: 69, distance: 30.4
click at [862, 52] on icon "Save" at bounding box center [861, 54] width 8 height 6
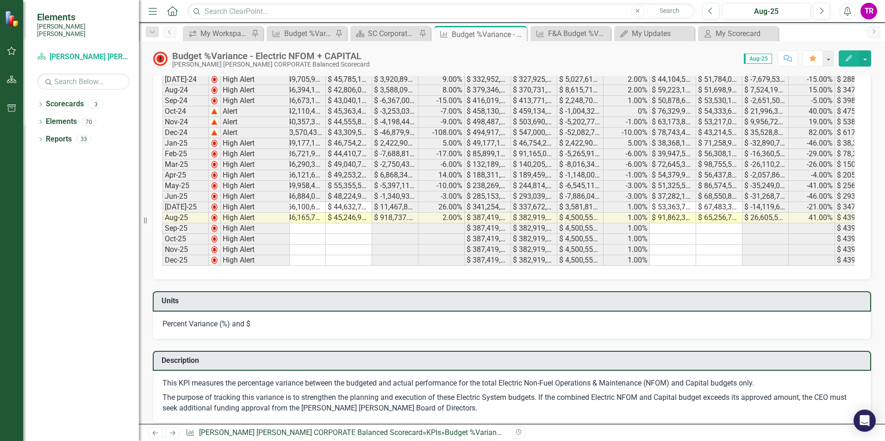
scroll to position [0, 0]
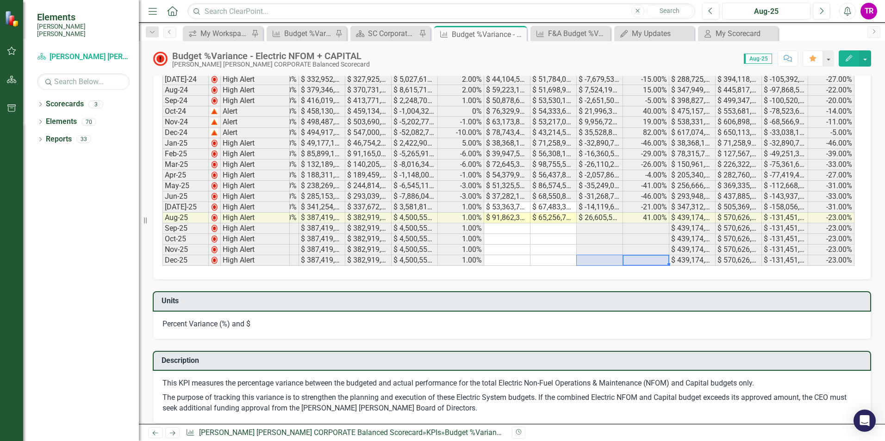
drag, startPoint x: 641, startPoint y: 266, endPoint x: 569, endPoint y: 263, distance: 72.3
click at [569, 263] on tr "Dec-25 High Alert -13.00% $ -126,950,787.00 $ 826,594,556.00 $ 953,545,343.00 $…" at bounding box center [304, 260] width 1099 height 11
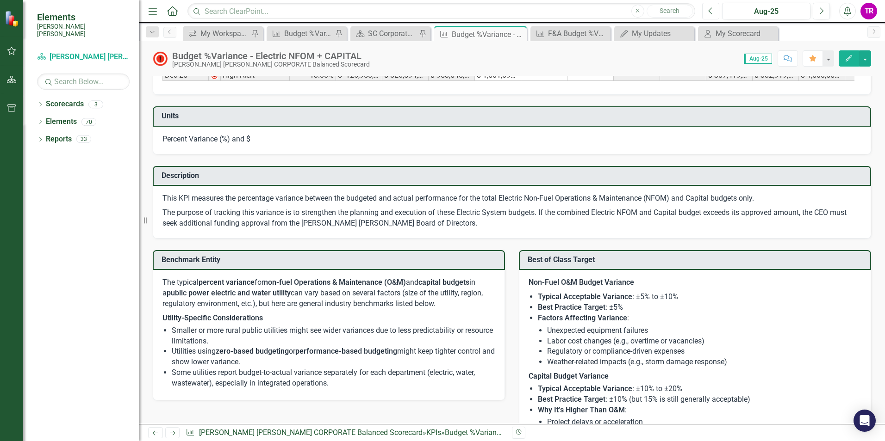
click at [706, 12] on button "Previous" at bounding box center [710, 11] width 17 height 17
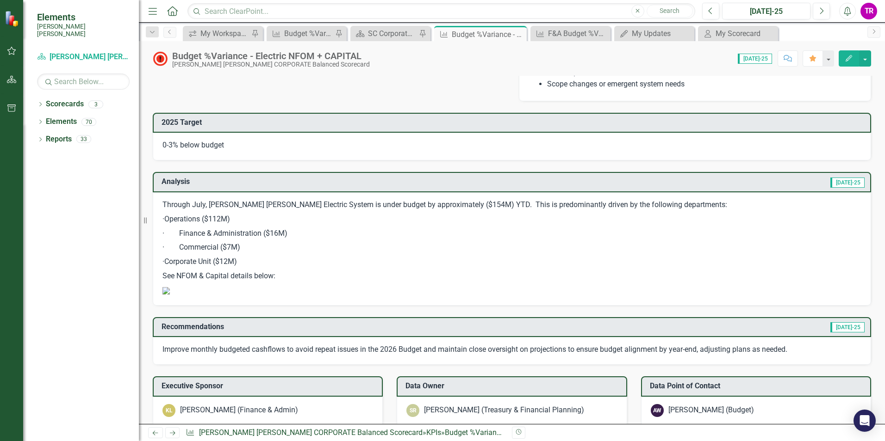
click at [249, 233] on p "· Finance & Administration ($16M)" at bounding box center [511, 234] width 699 height 14
click at [366, 250] on p "· Commercial ($7M)" at bounding box center [511, 248] width 699 height 14
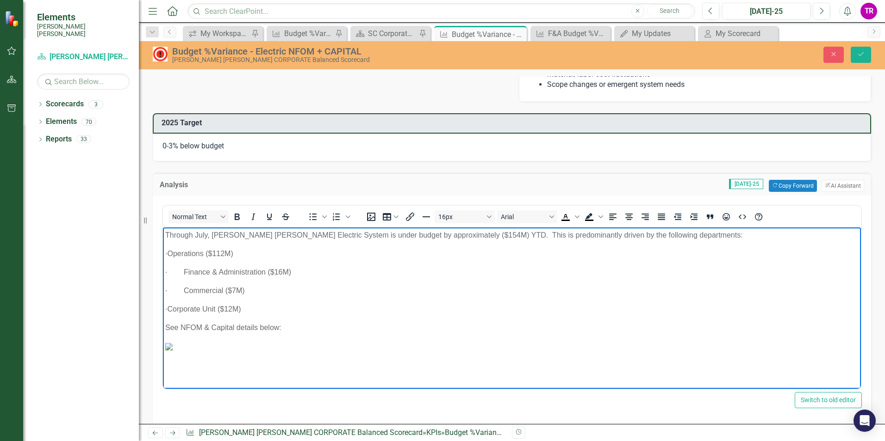
drag, startPoint x: 292, startPoint y: 325, endPoint x: 322, endPoint y: 463, distance: 141.1
click at [163, 227] on html "Through July, Santee Cooper's Electric System is under budget by approximately …" at bounding box center [512, 296] width 698 height 139
copy body "Through July, Santee Cooper's Electric System is under budget by approximately …"
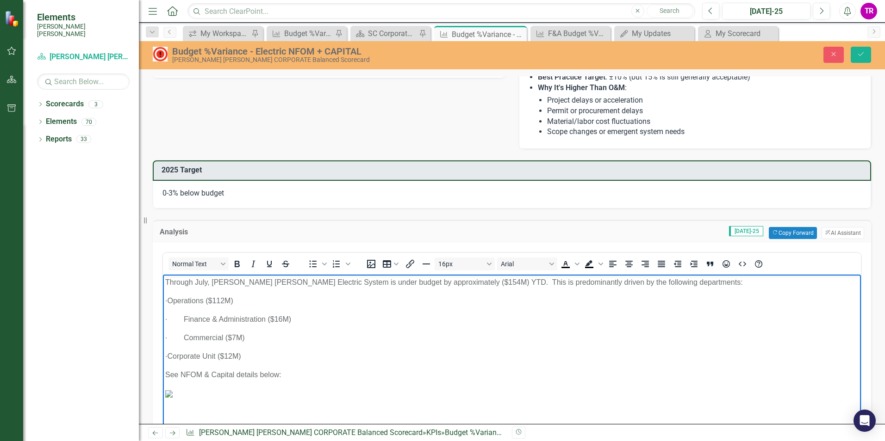
scroll to position [787, 0]
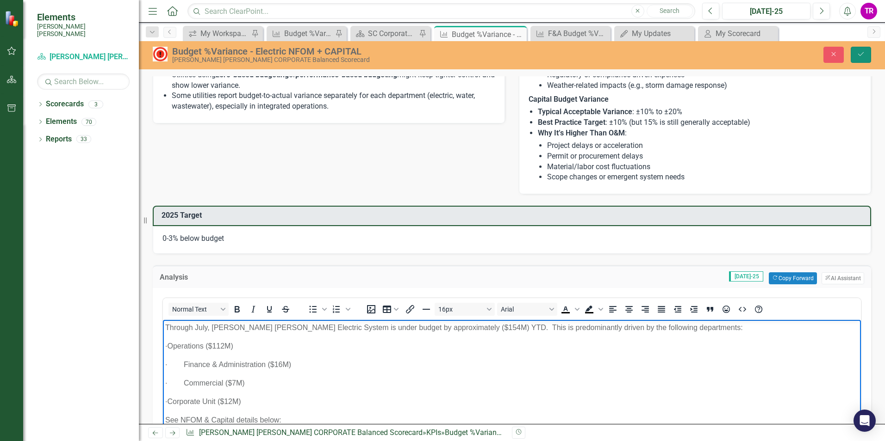
click at [854, 56] on button "Save" at bounding box center [861, 55] width 20 height 16
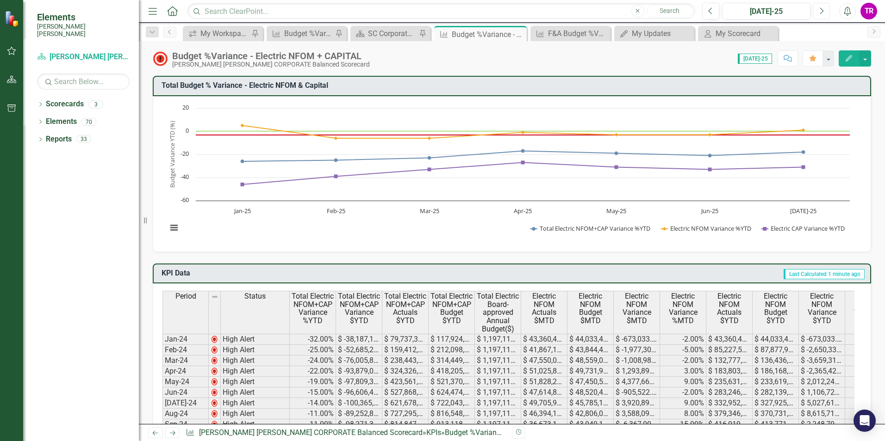
click at [820, 6] on button "Next" at bounding box center [821, 11] width 17 height 17
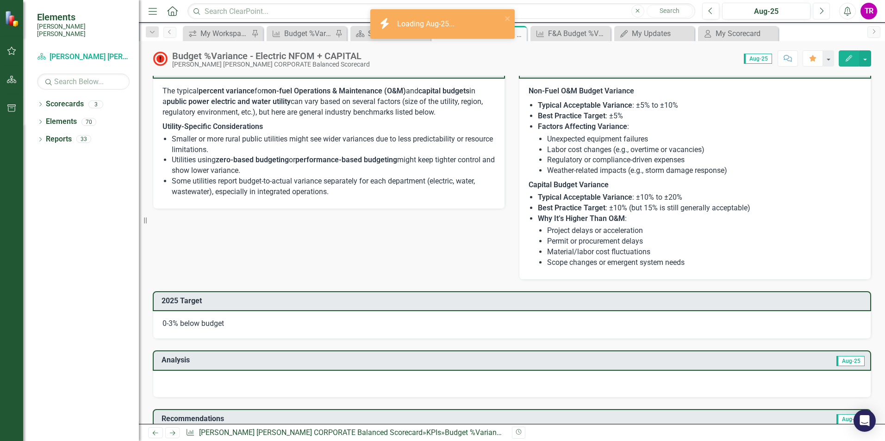
scroll to position [833, 0]
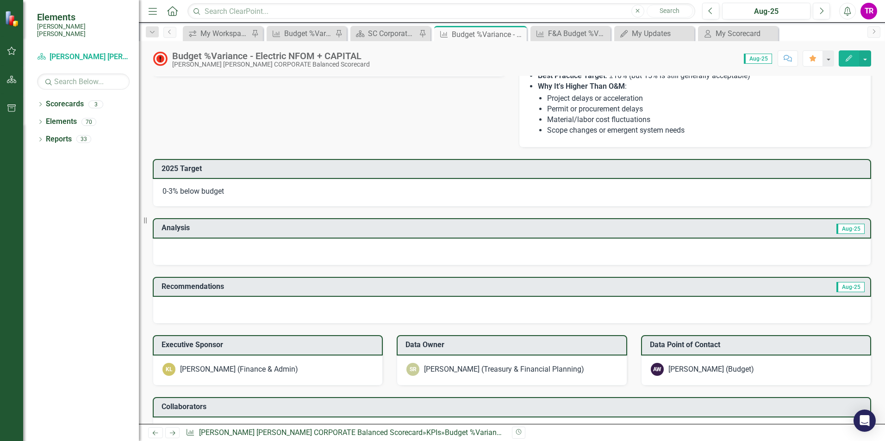
click at [272, 250] on div at bounding box center [512, 252] width 718 height 27
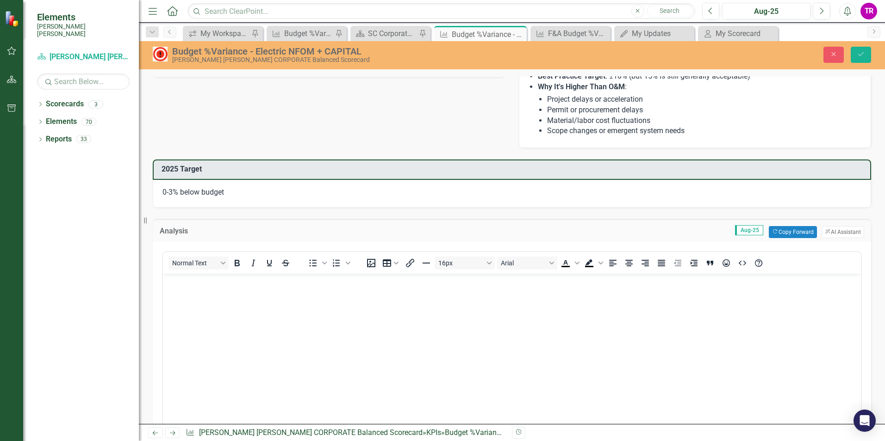
scroll to position [0, 0]
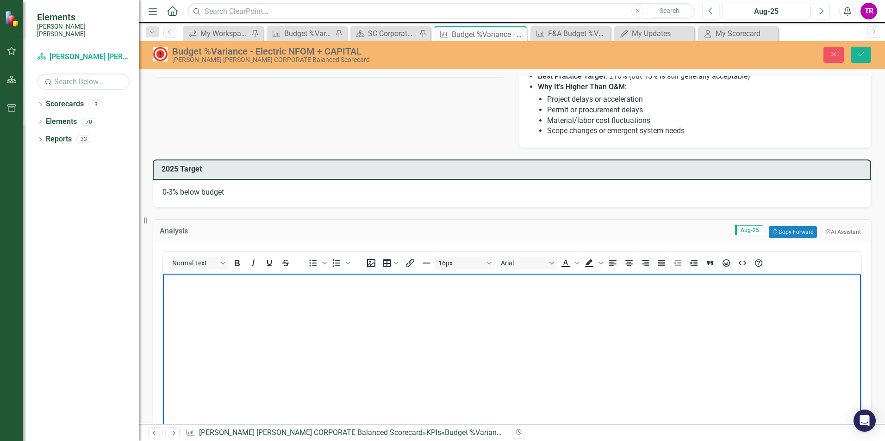
paste body "Rich Text Area. Press ALT-0 for help."
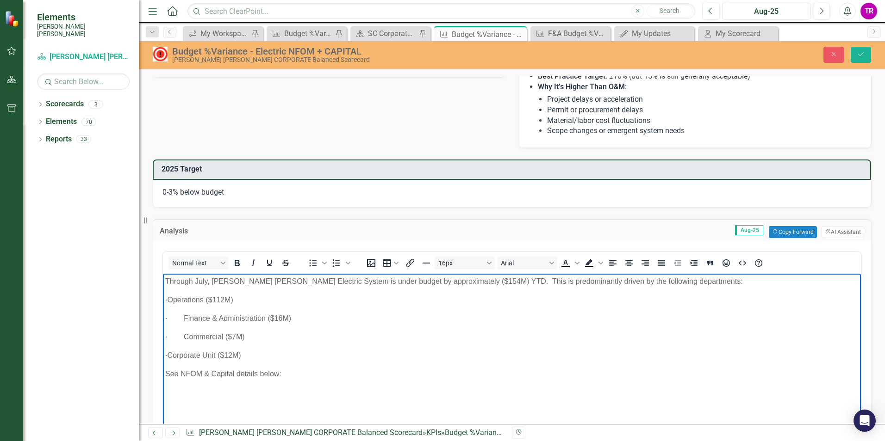
click at [207, 279] on p "Through July, Santee Cooper's Electric System is under budget by approximately …" at bounding box center [511, 281] width 693 height 11
click at [273, 295] on p "· Operations ($112M)" at bounding box center [511, 299] width 693 height 11
click at [223, 286] on p "Through August, Santee Cooper's Electric System is under budget by approximatel…" at bounding box center [511, 281] width 693 height 11
click at [267, 284] on p "Through August, Santee Cooper's Electric System is under budget by approximatel…" at bounding box center [511, 281] width 693 height 11
click at [368, 286] on p "Through August, Santee Cooper's Electric System is under budget by approximatel…" at bounding box center [511, 281] width 693 height 11
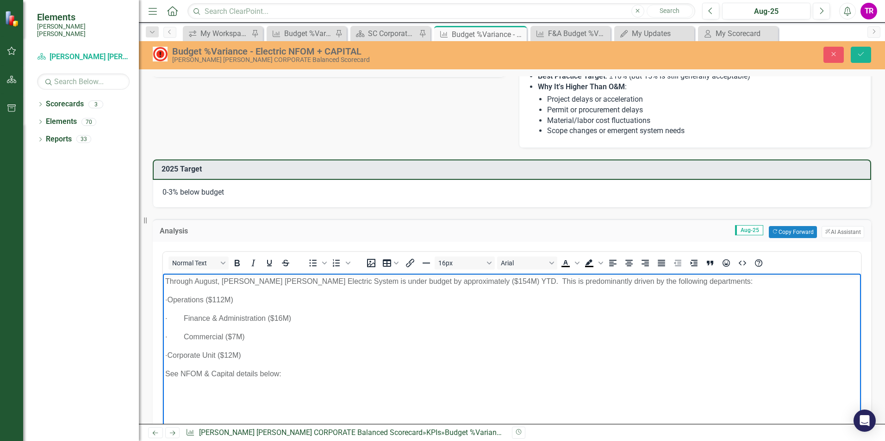
click at [462, 286] on p "Through August, Santee Cooper's Electric System is under budget by approximatel…" at bounding box center [511, 281] width 693 height 11
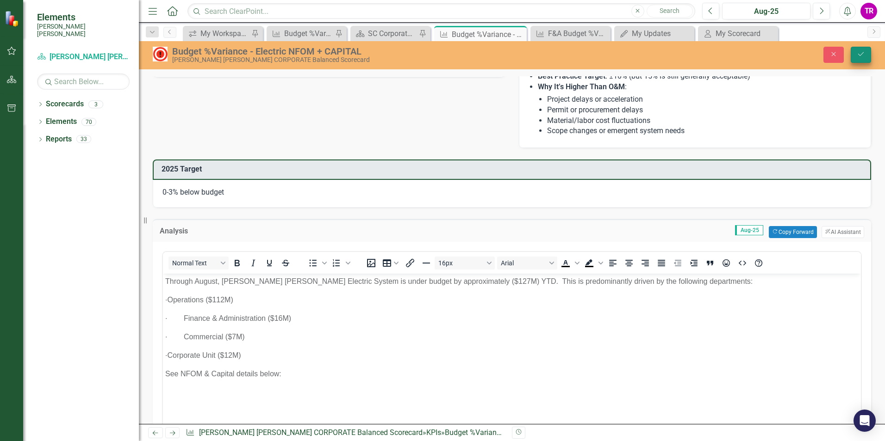
click at [857, 55] on icon "Save" at bounding box center [861, 54] width 8 height 6
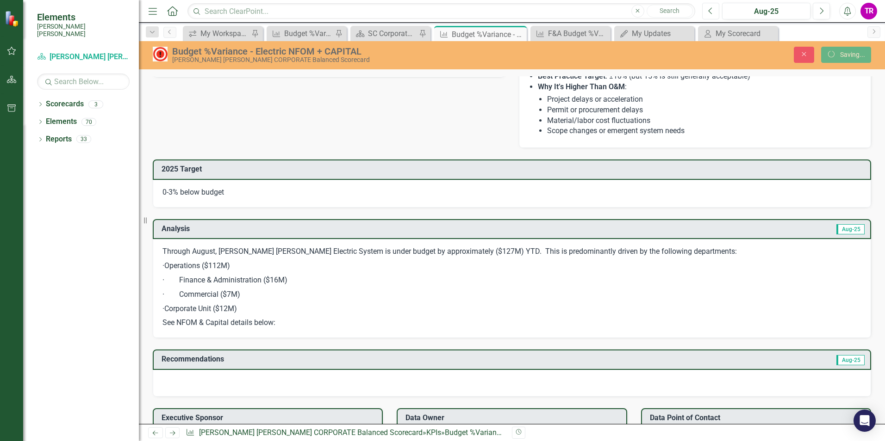
click at [708, 12] on icon "Previous" at bounding box center [710, 11] width 5 height 8
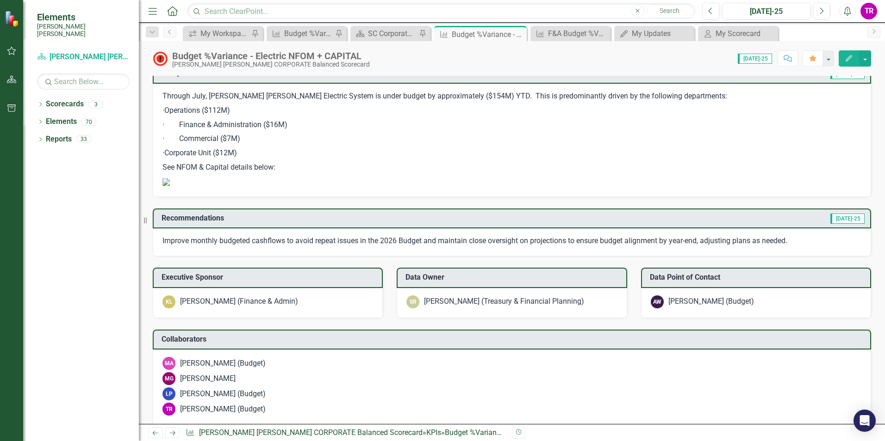
scroll to position [972, 0]
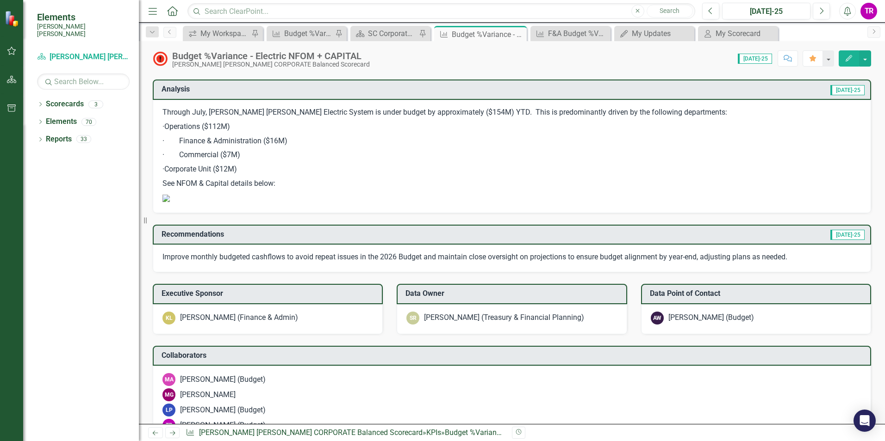
click at [170, 202] on img at bounding box center [165, 198] width 7 height 7
click at [820, 5] on button "Next" at bounding box center [821, 11] width 17 height 17
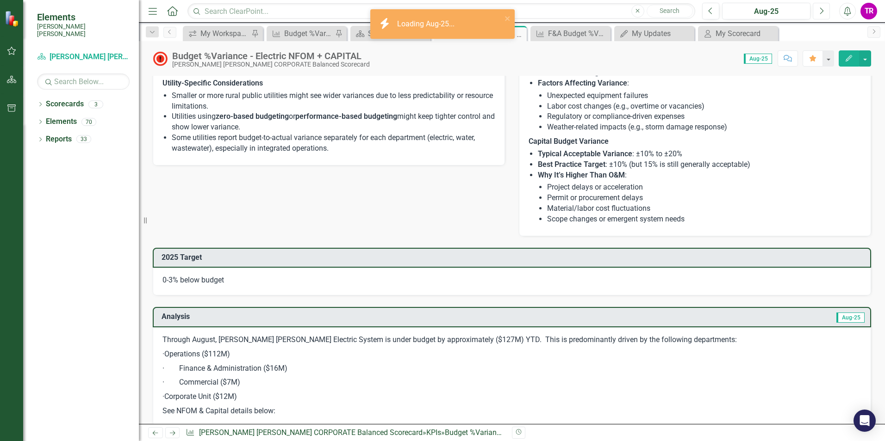
scroll to position [833, 0]
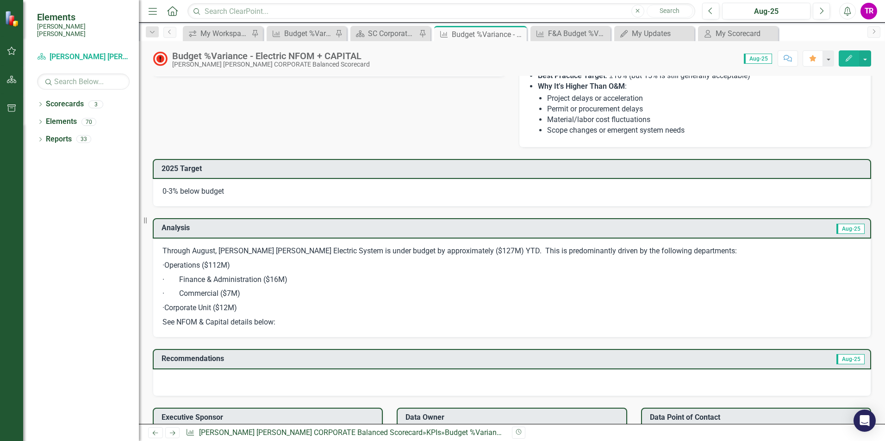
click at [339, 309] on p "· Corporate Unit ($12M)" at bounding box center [511, 308] width 699 height 14
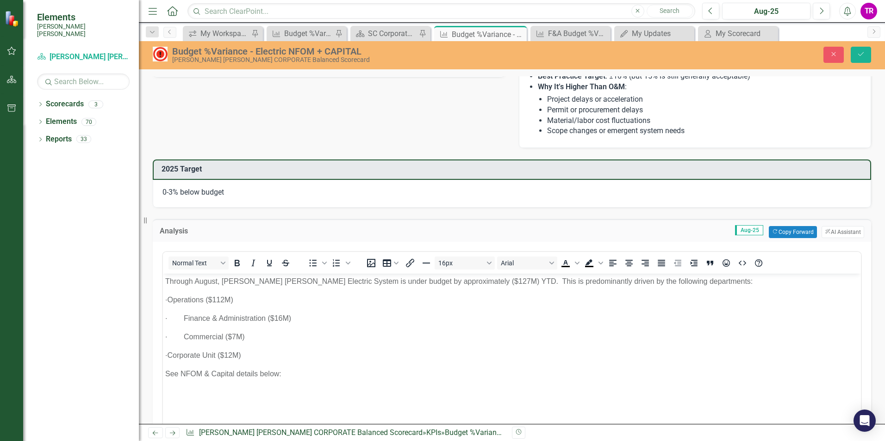
scroll to position [972, 0]
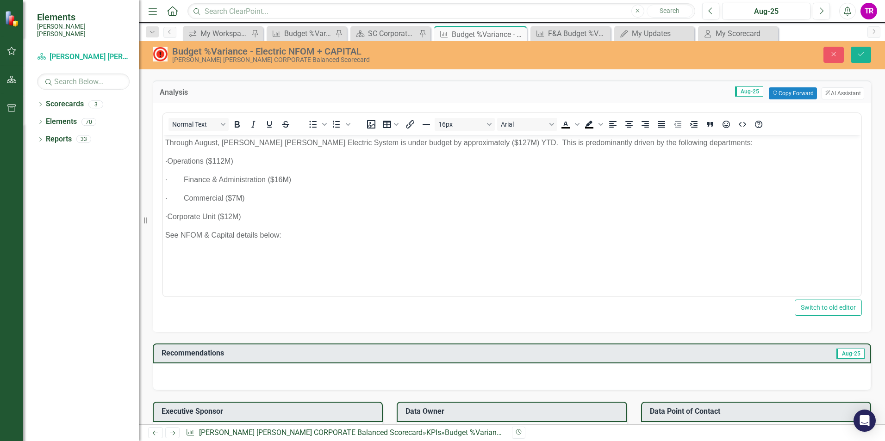
click at [301, 236] on p "See NFOM & Capital details below:" at bounding box center [511, 235] width 693 height 11
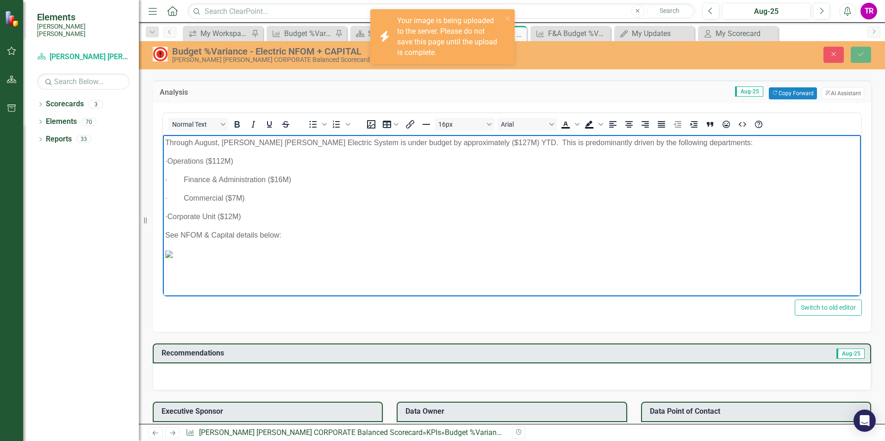
click at [173, 254] on img "Rich Text Area. Press ALT-0 for help." at bounding box center [168, 253] width 7 height 7
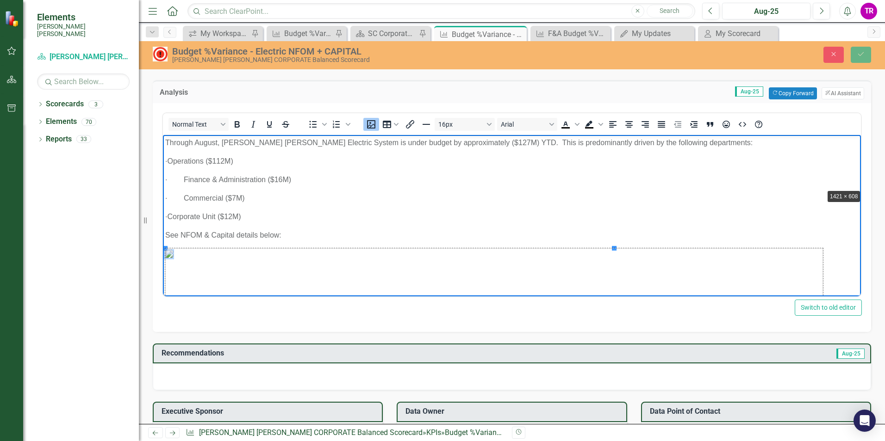
drag, startPoint x: 615, startPoint y: 248, endPoint x: 823, endPoint y: 188, distance: 216.2
drag, startPoint x: 613, startPoint y: 248, endPoint x: 826, endPoint y: 213, distance: 216.1
click at [290, 173] on body "Through August, Santee Cooper's Electric System is under budget by approximatel…" at bounding box center [512, 338] width 698 height 406
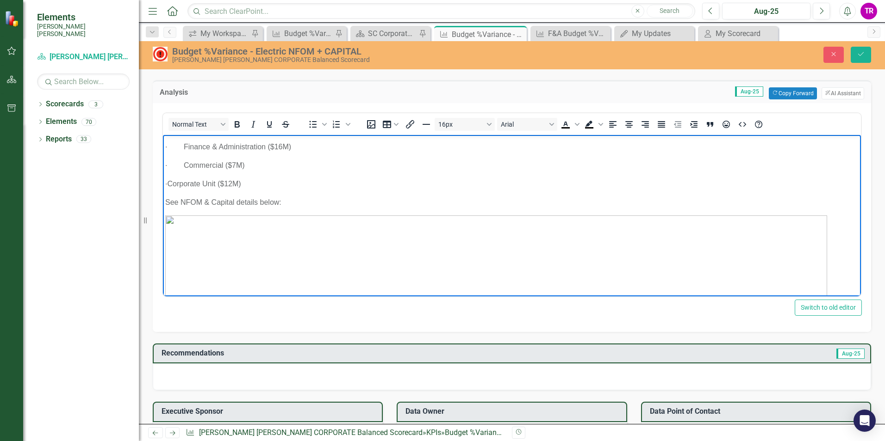
scroll to position [0, 0]
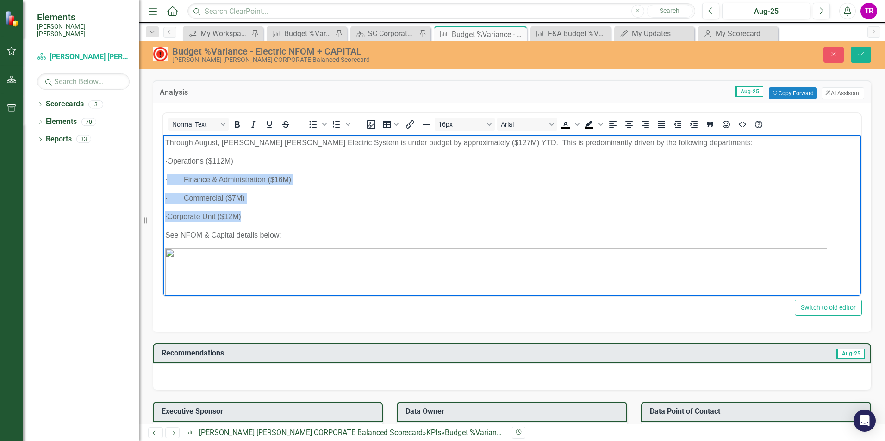
drag, startPoint x: 302, startPoint y: 219, endPoint x: 168, endPoint y: 168, distance: 144.1
click at [168, 168] on body "Through August, Santee Cooper's Electric System is under budget by approximatel…" at bounding box center [512, 338] width 698 height 406
click at [391, 200] on p "· Commercial ($7M)" at bounding box center [511, 198] width 693 height 11
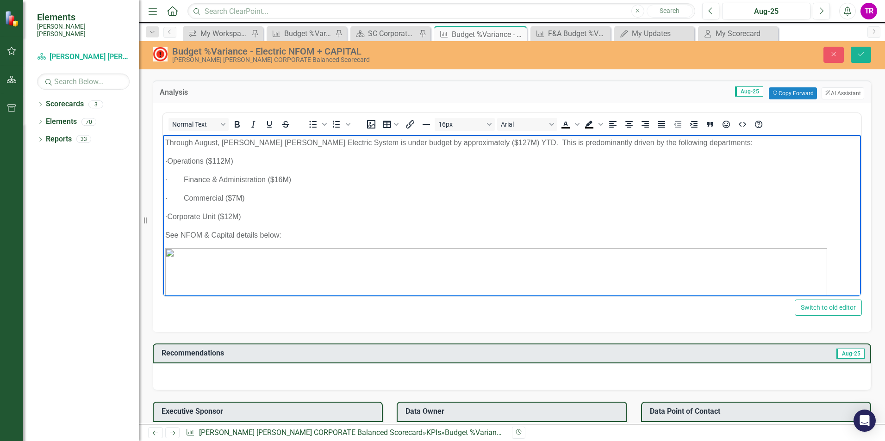
scroll to position [833, 0]
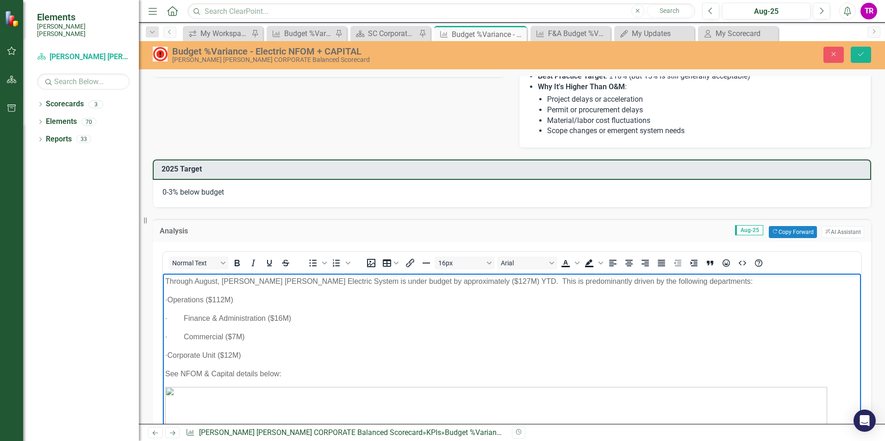
click at [240, 298] on p "· Operations ($112M)" at bounding box center [511, 299] width 693 height 11
click at [240, 296] on p "· Operations ($103M)" at bounding box center [511, 299] width 693 height 11
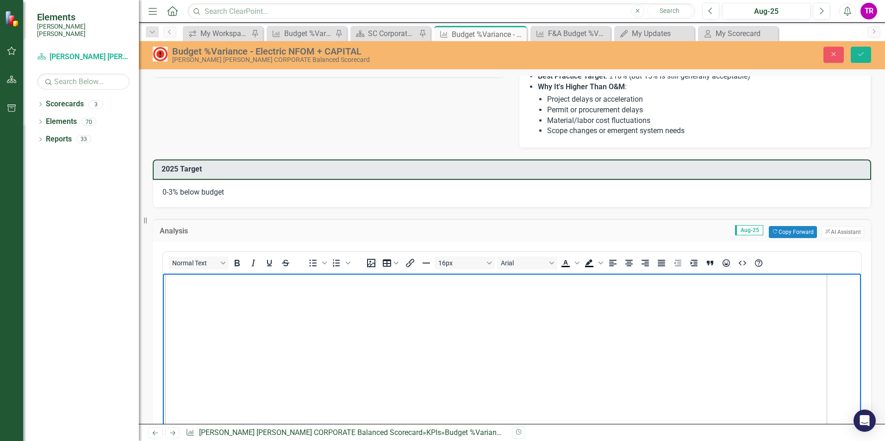
scroll to position [185, 0]
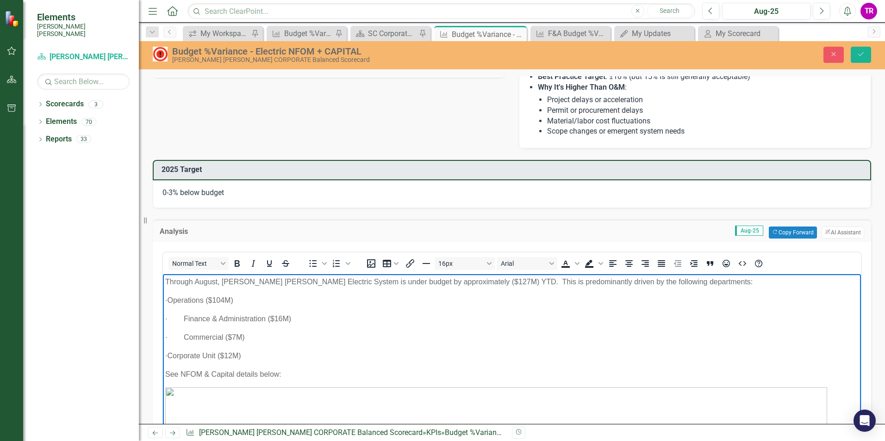
scroll to position [833, 0]
click at [286, 318] on p "· Finance & Administration ($16M)" at bounding box center [511, 318] width 693 height 11
click at [282, 317] on p "· Finance & Administration ($16M)" at bounding box center [511, 318] width 693 height 11
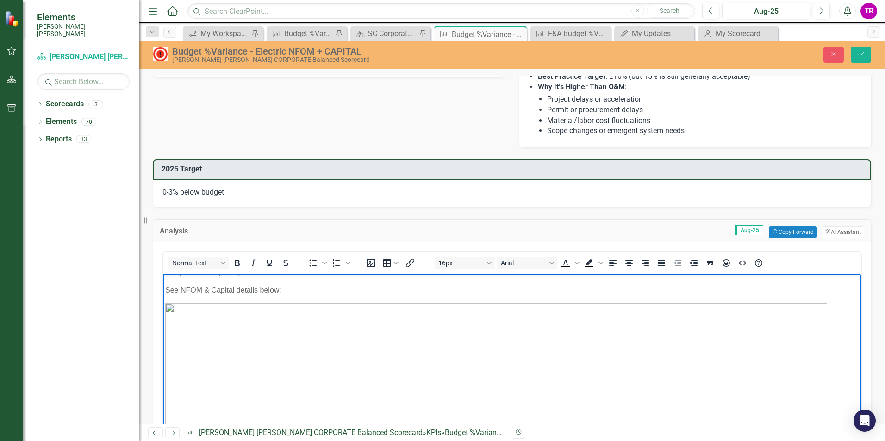
scroll to position [46, 0]
drag, startPoint x: 257, startPoint y: 297, endPoint x: 221, endPoint y: 293, distance: 35.8
click at [183, 290] on body "Through August, [PERSON_NAME] [PERSON_NAME] Electric System is under budget by …" at bounding box center [512, 430] width 698 height 406
click at [281, 299] on body "Through August, [PERSON_NAME] [PERSON_NAME] Electric System is under budget by …" at bounding box center [512, 430] width 698 height 406
drag, startPoint x: 242, startPoint y: 289, endPoint x: 183, endPoint y: 291, distance: 59.2
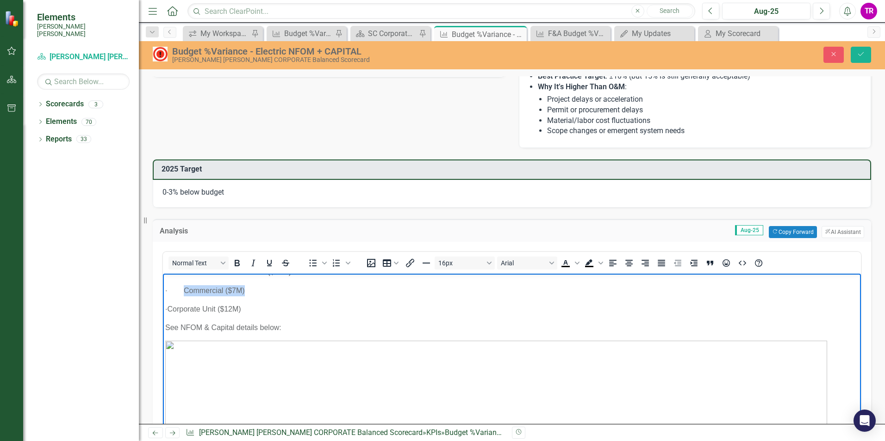
click at [183, 291] on p "· Commercial ($7M)" at bounding box center [511, 290] width 693 height 11
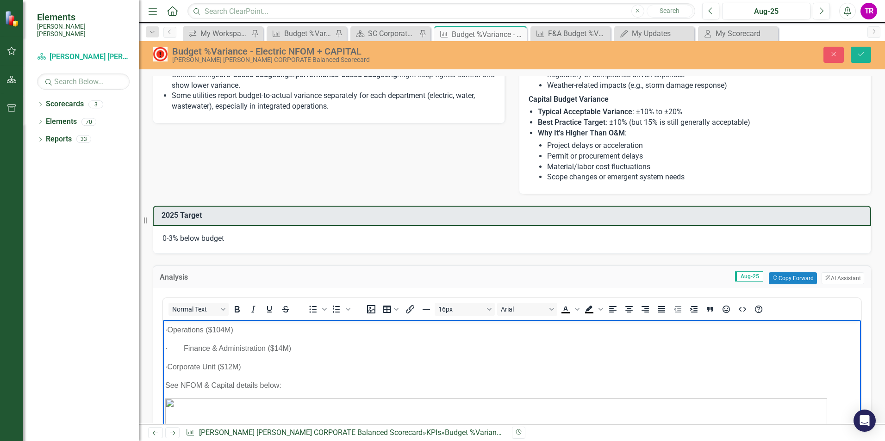
scroll to position [0, 0]
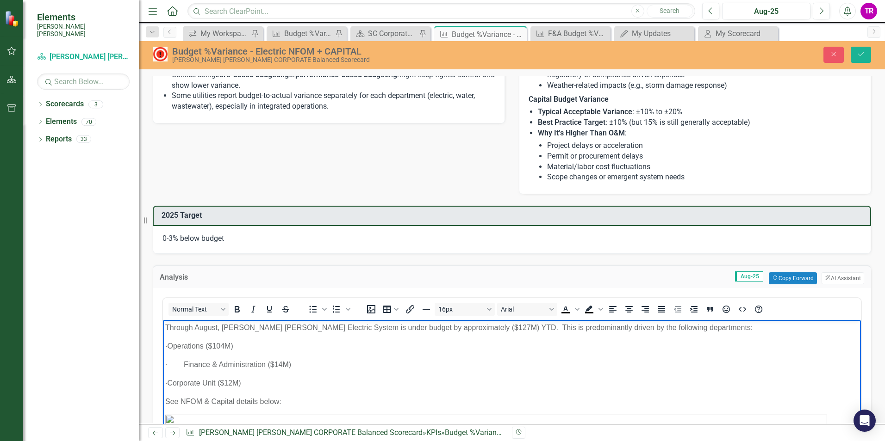
click at [239, 345] on p "· Operations ($104M)" at bounding box center [511, 346] width 693 height 11
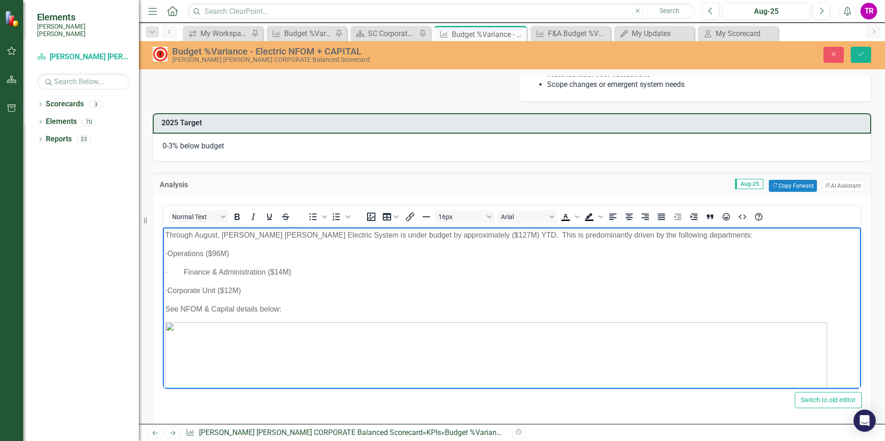
click at [249, 290] on p "· Corporate Unit ($12M)" at bounding box center [511, 290] width 693 height 11
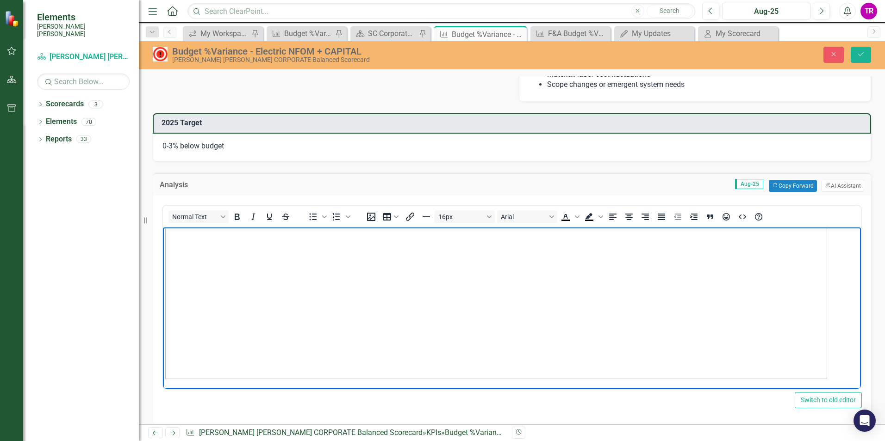
scroll to position [41, 0]
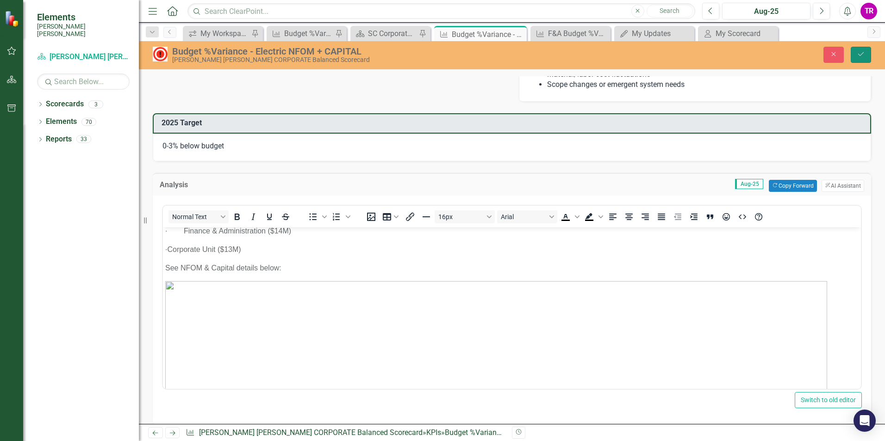
click at [862, 57] on icon "Save" at bounding box center [861, 54] width 8 height 6
